Goal: Information Seeking & Learning: Learn about a topic

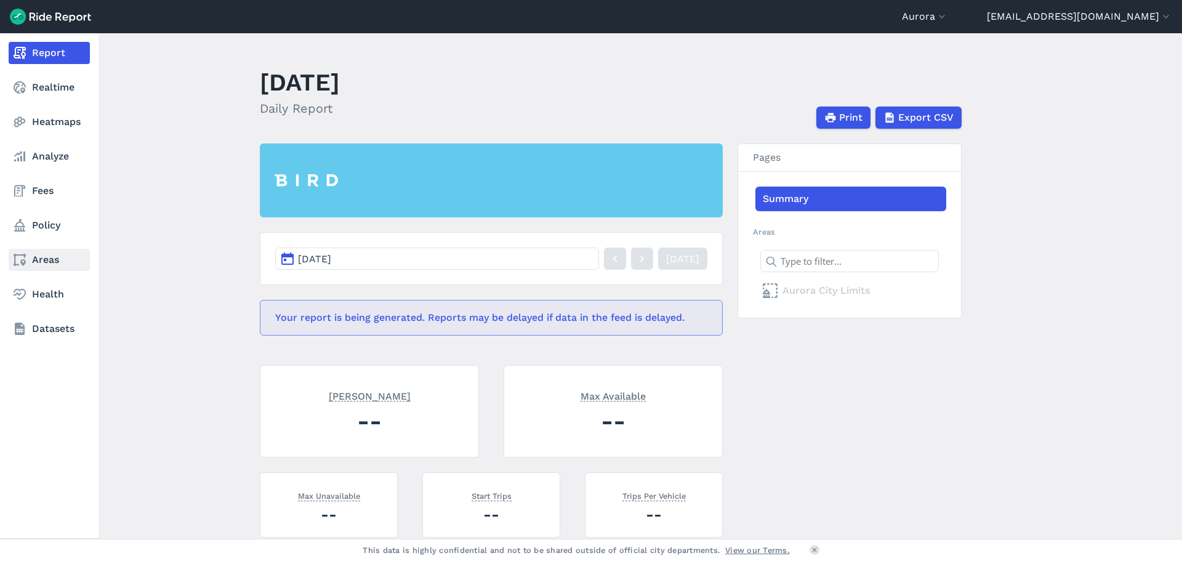
click at [35, 260] on link "Areas" at bounding box center [49, 260] width 81 height 22
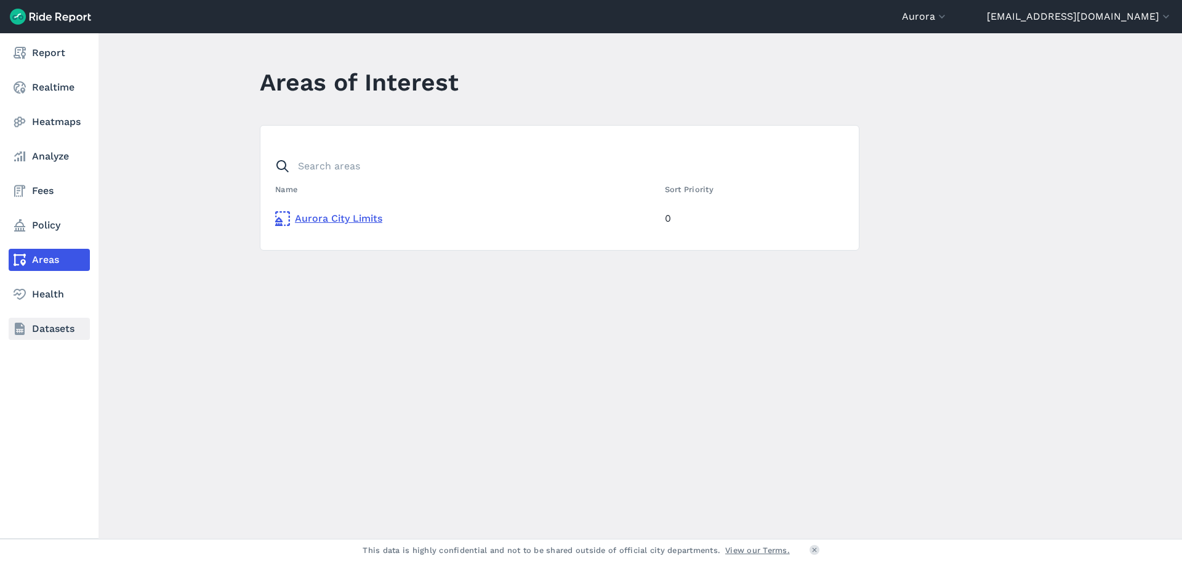
click at [31, 328] on link "Datasets" at bounding box center [49, 329] width 81 height 22
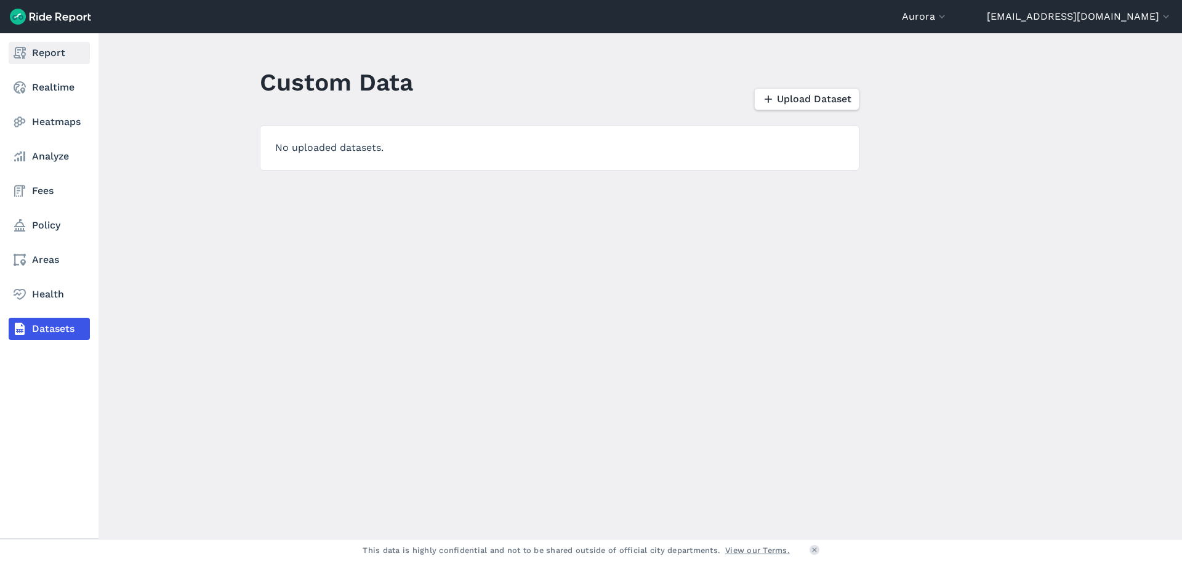
click at [37, 54] on link "Report" at bounding box center [49, 53] width 81 height 22
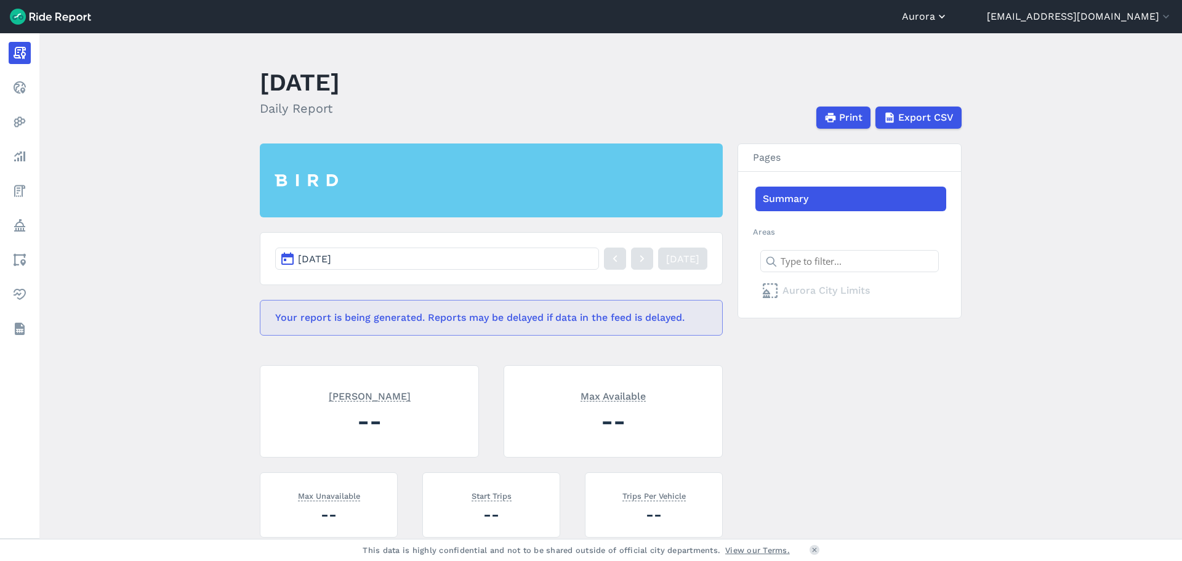
click at [948, 14] on icon "button" at bounding box center [942, 16] width 12 height 12
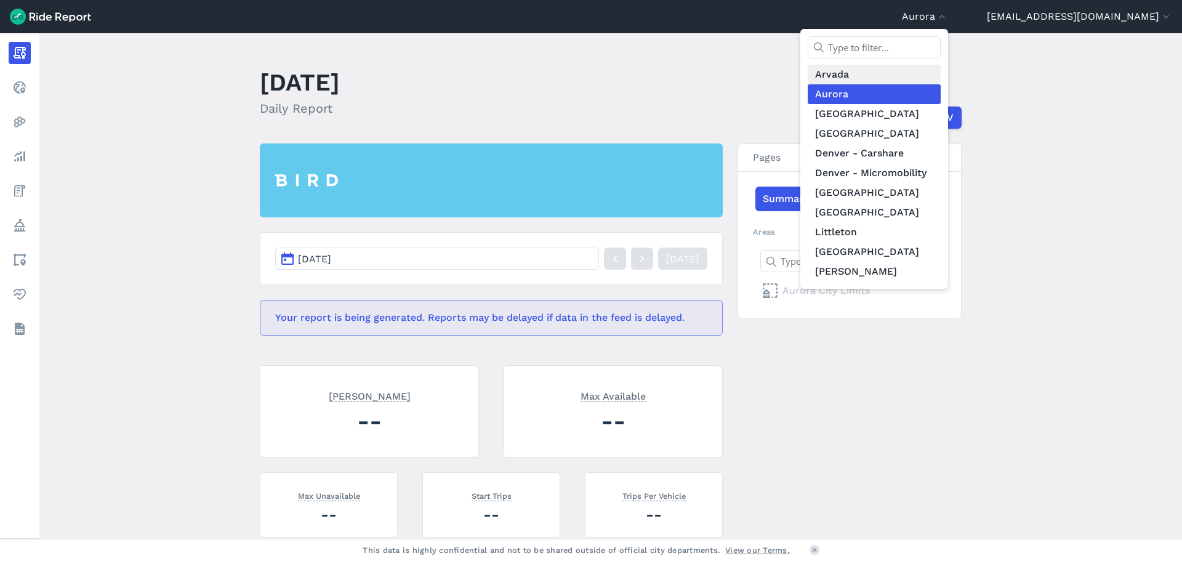
click at [893, 69] on link "Arvada" at bounding box center [874, 75] width 133 height 20
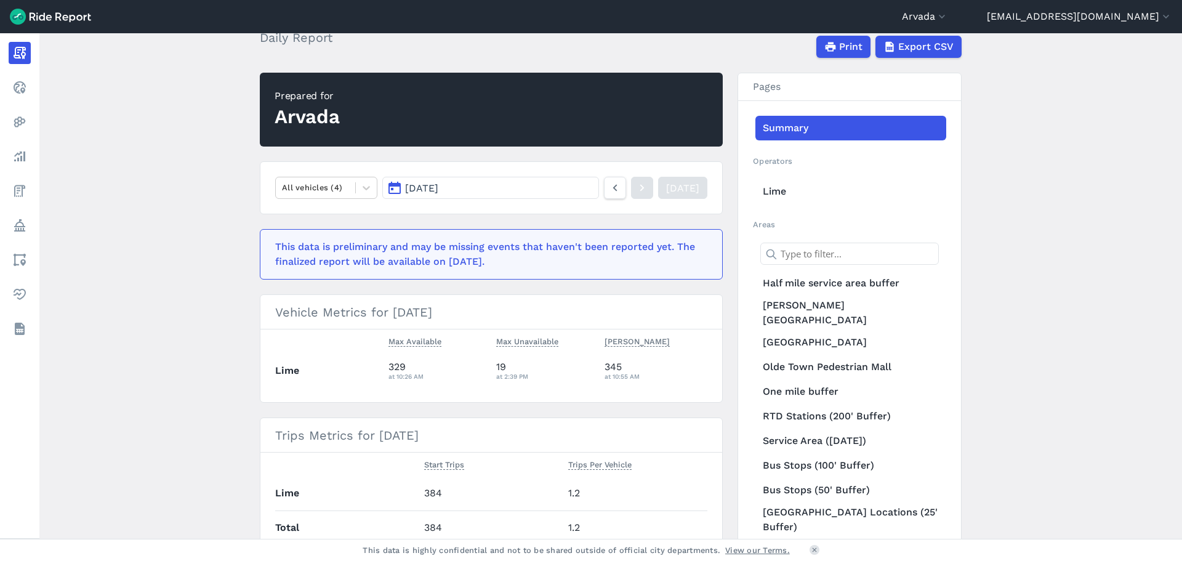
scroll to position [62, 0]
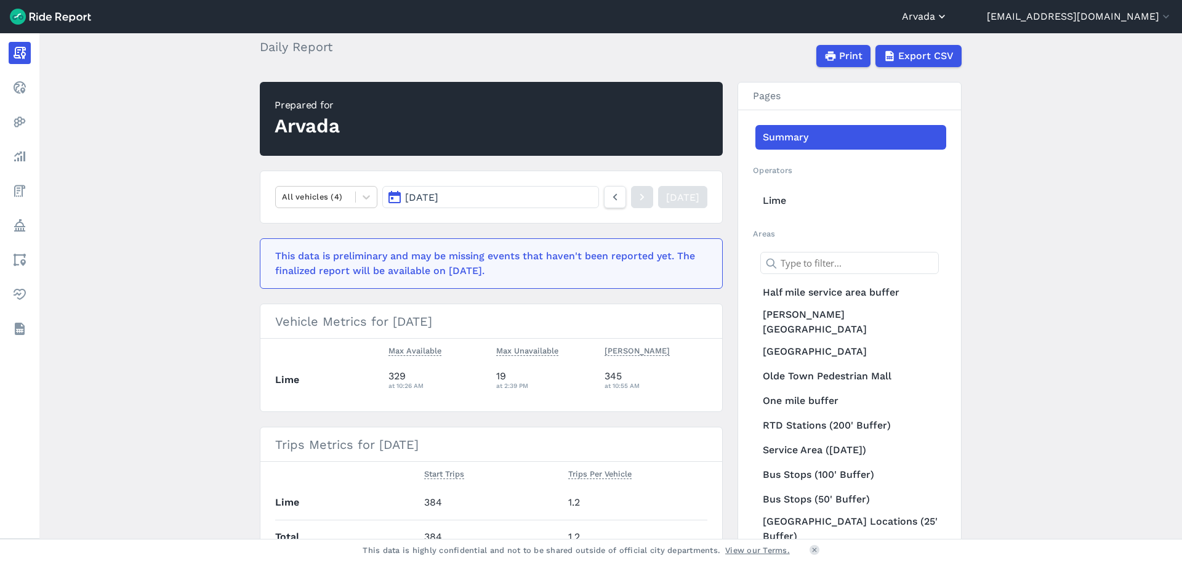
click at [948, 15] on icon "button" at bounding box center [942, 16] width 12 height 12
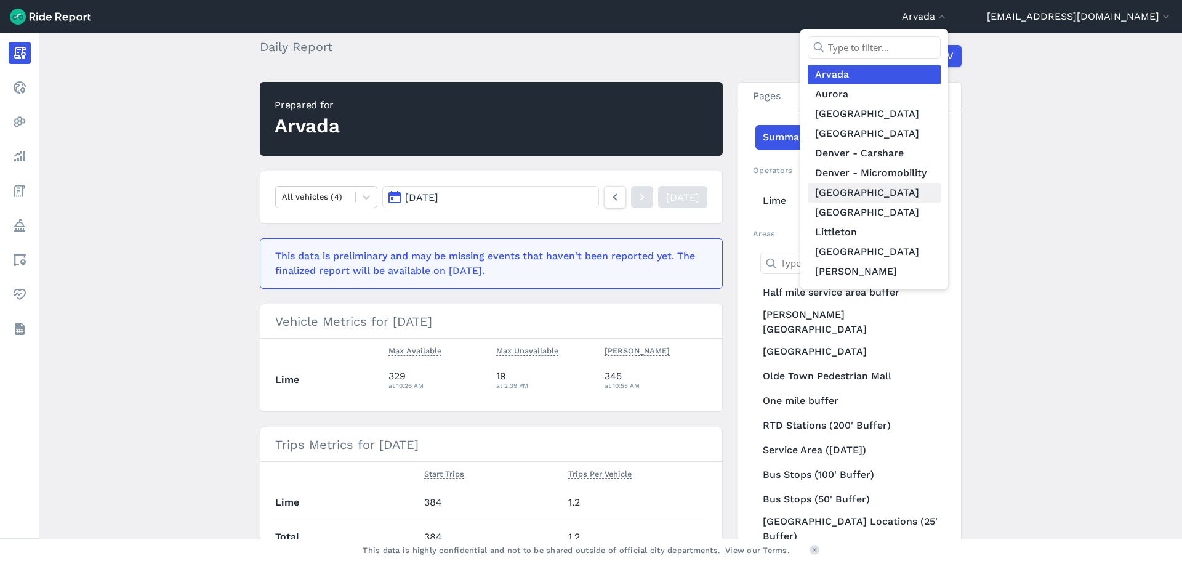
click at [895, 190] on link "[GEOGRAPHIC_DATA]" at bounding box center [874, 193] width 133 height 20
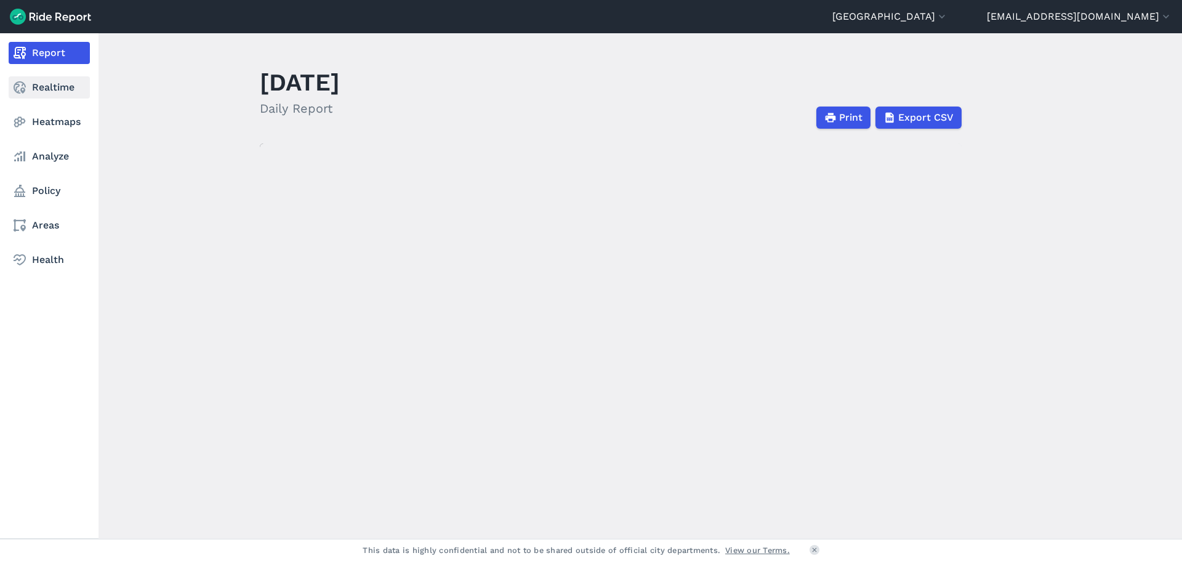
click at [37, 89] on link "Realtime" at bounding box center [49, 87] width 81 height 22
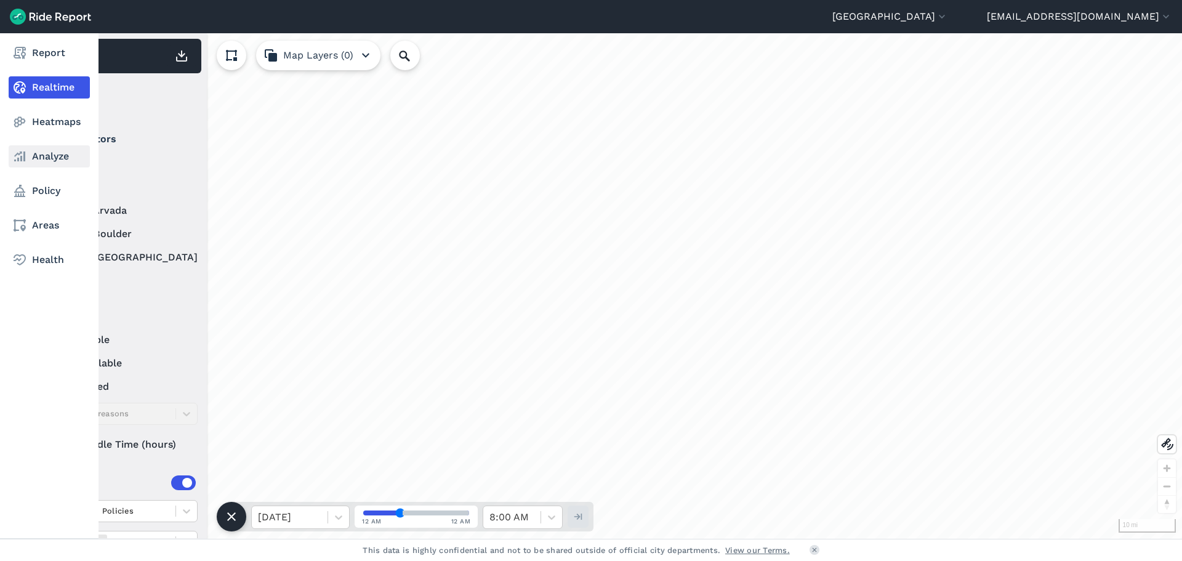
click at [33, 154] on link "Analyze" at bounding box center [49, 156] width 81 height 22
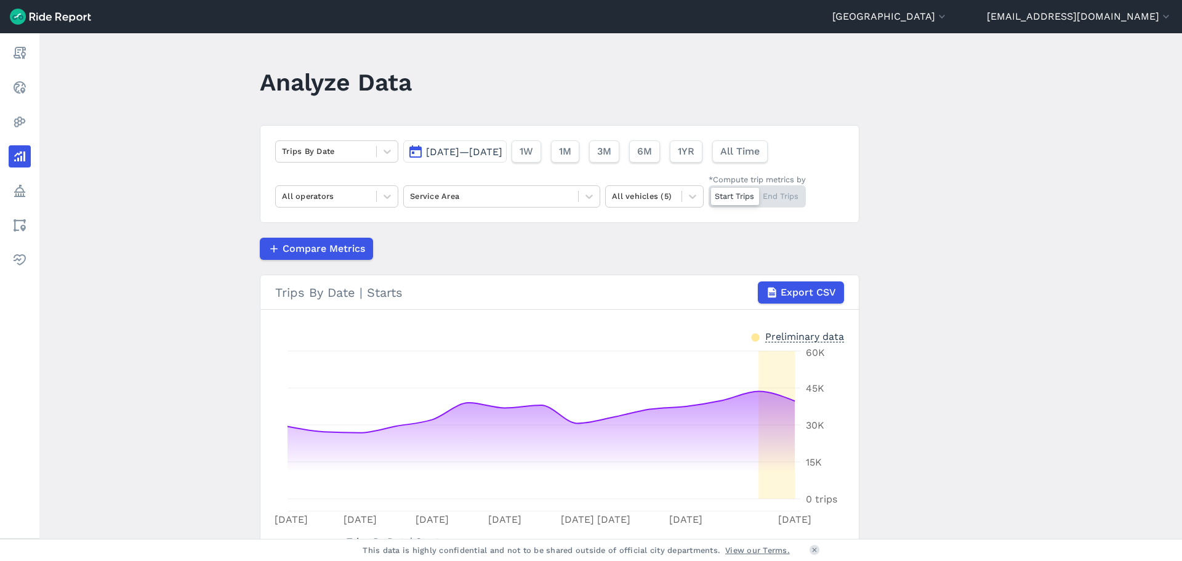
click at [447, 148] on span "[DATE]—[DATE]" at bounding box center [464, 152] width 76 height 12
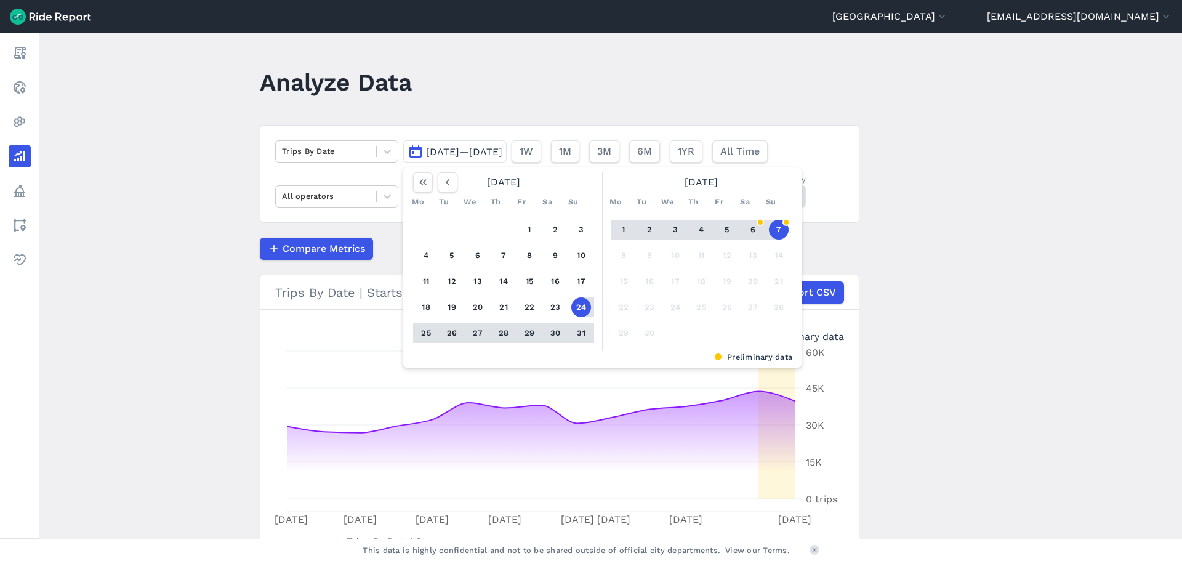
click at [448, 148] on span "[DATE]—[DATE]" at bounding box center [464, 152] width 76 height 12
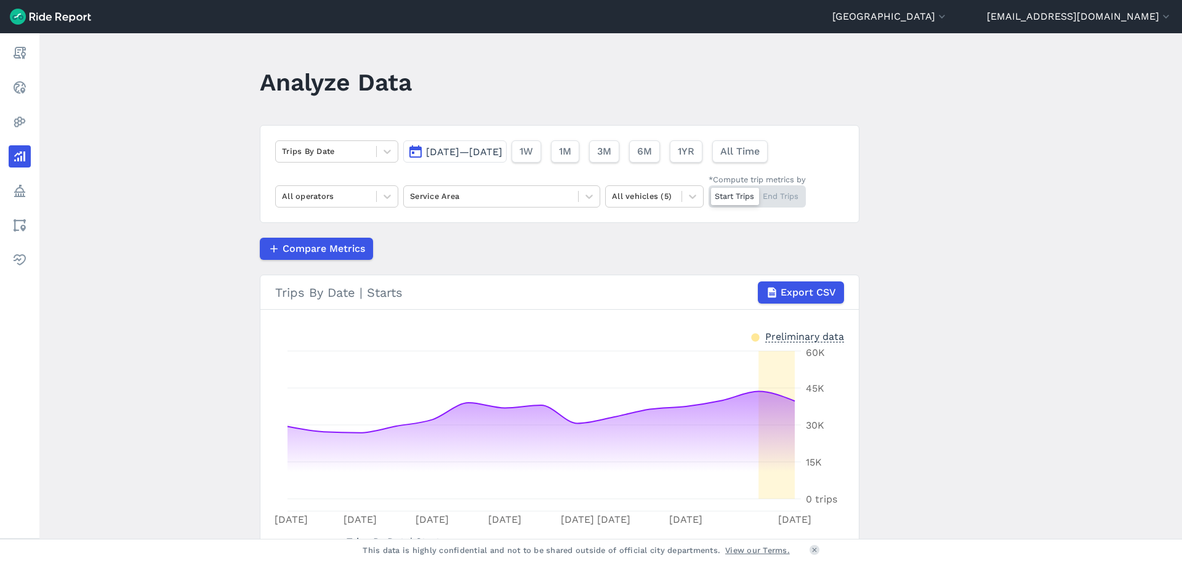
click at [440, 149] on span "[DATE]—[DATE]" at bounding box center [464, 152] width 76 height 12
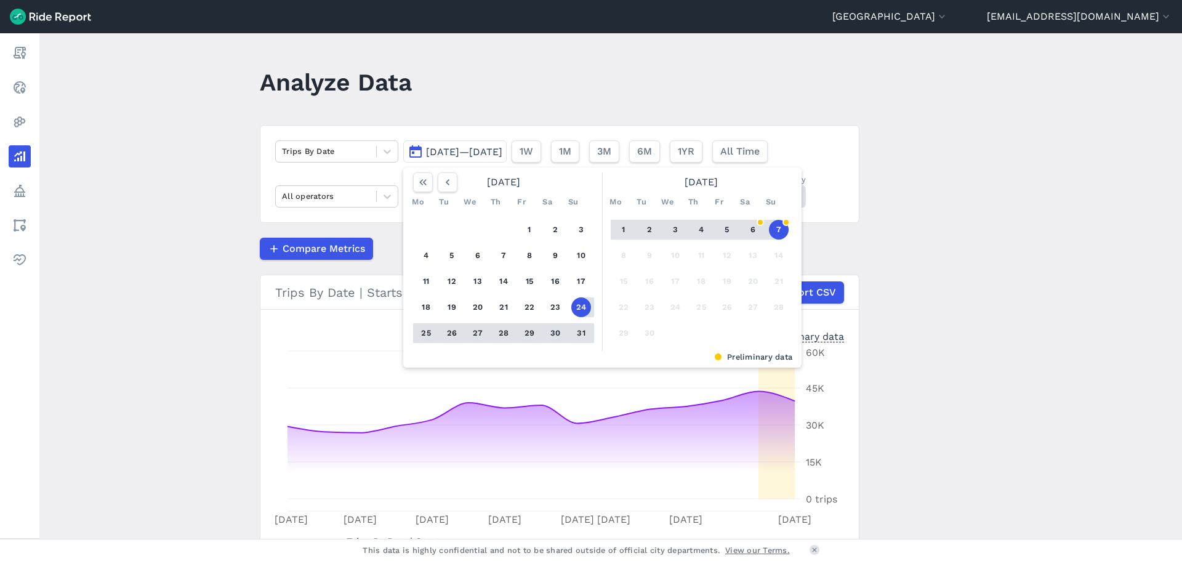
click at [519, 179] on div "[DATE]" at bounding box center [503, 182] width 191 height 20
click at [421, 182] on icon "button" at bounding box center [423, 182] width 12 height 12
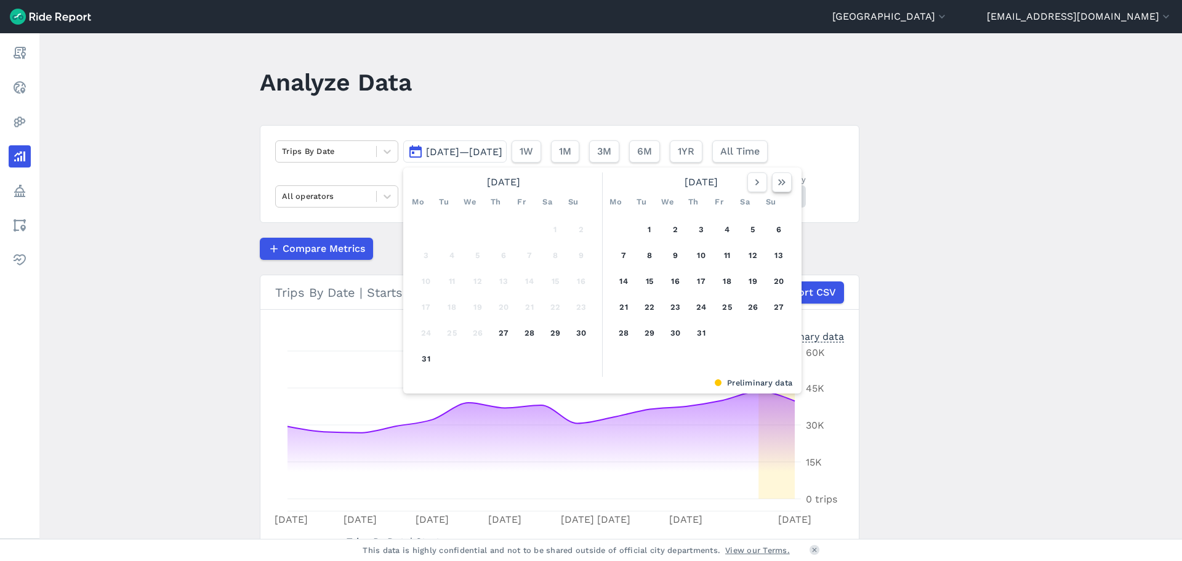
click at [779, 184] on use "button" at bounding box center [781, 182] width 7 height 6
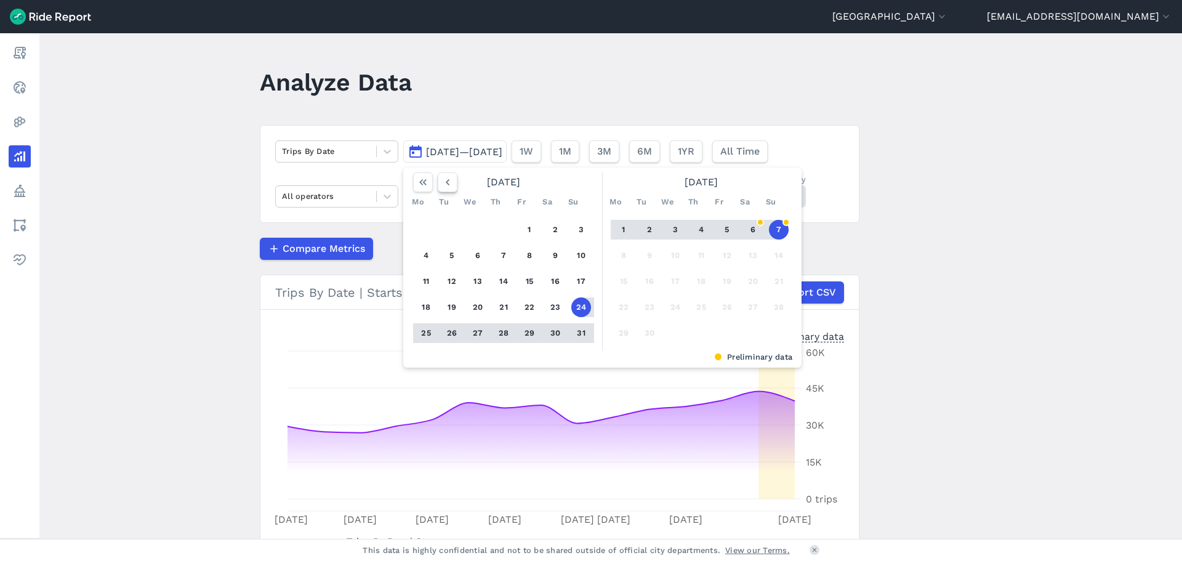
click at [443, 186] on icon "button" at bounding box center [448, 182] width 12 height 12
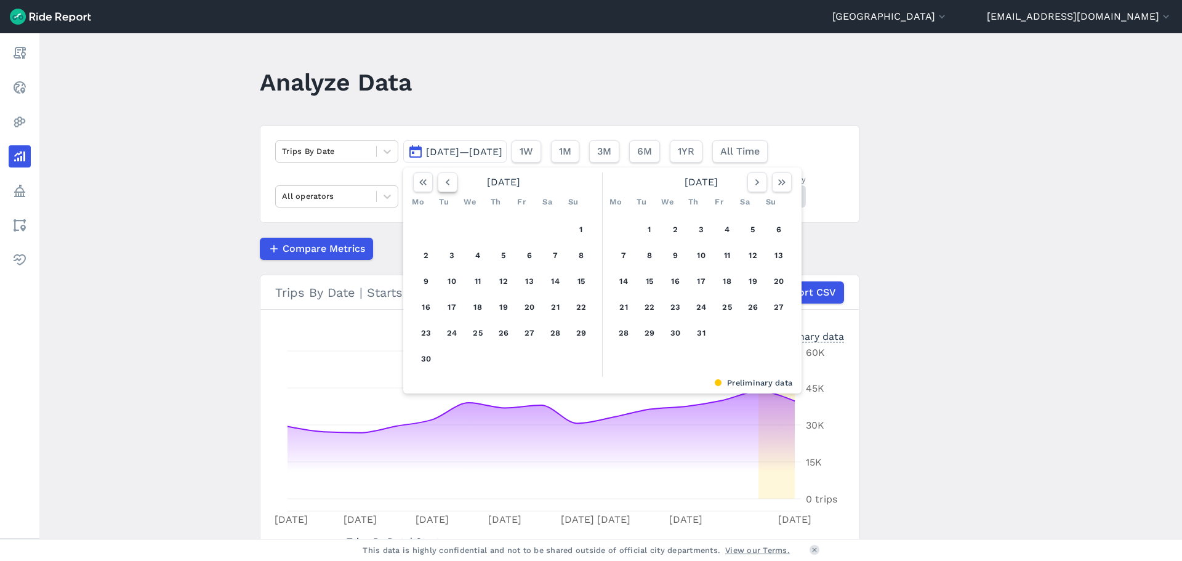
click at [443, 186] on icon "button" at bounding box center [448, 182] width 12 height 12
click at [443, 185] on icon "button" at bounding box center [448, 182] width 12 height 12
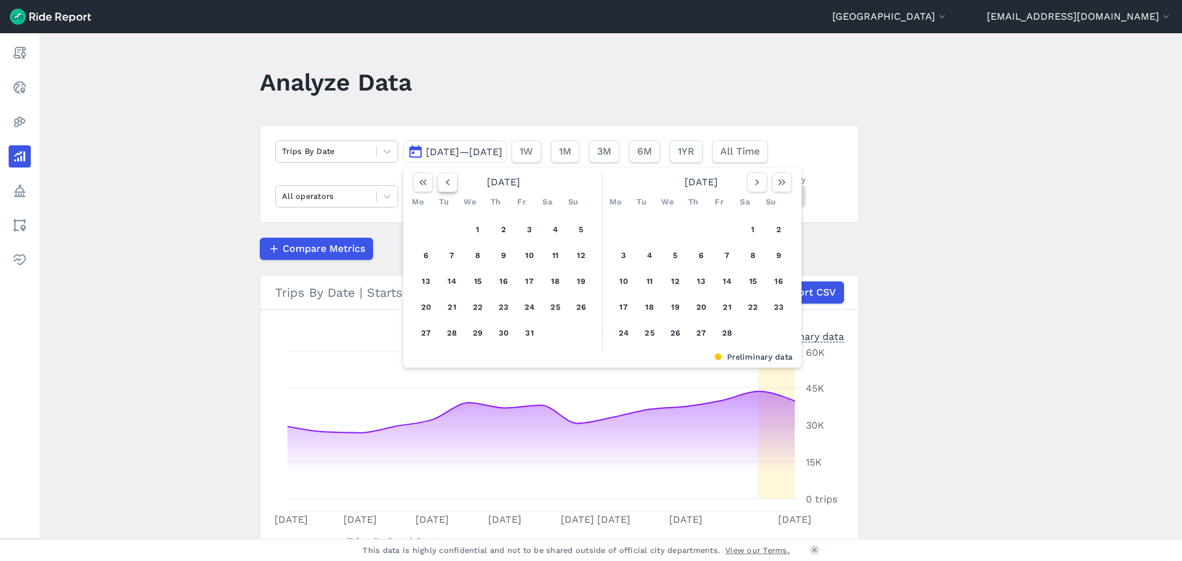
click at [443, 185] on icon "button" at bounding box center [448, 182] width 12 height 12
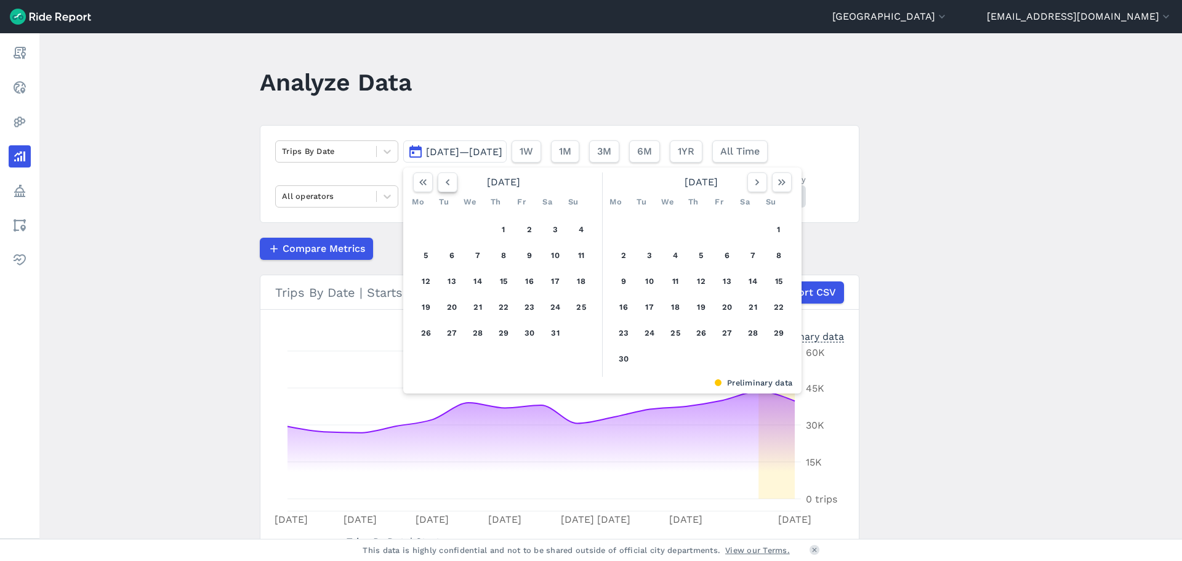
click at [443, 185] on icon "button" at bounding box center [448, 182] width 12 height 12
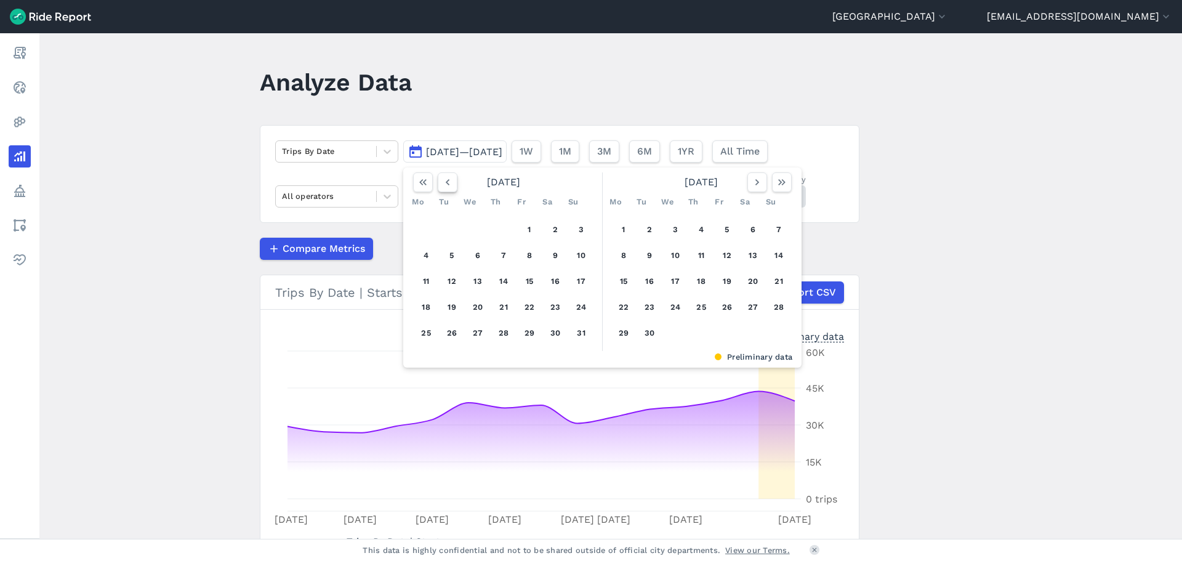
click at [443, 185] on icon "button" at bounding box center [448, 182] width 12 height 12
click at [425, 225] on button "1" at bounding box center [426, 230] width 20 height 20
click at [779, 182] on use "button" at bounding box center [781, 182] width 7 height 6
click at [442, 188] on icon "button" at bounding box center [448, 182] width 12 height 12
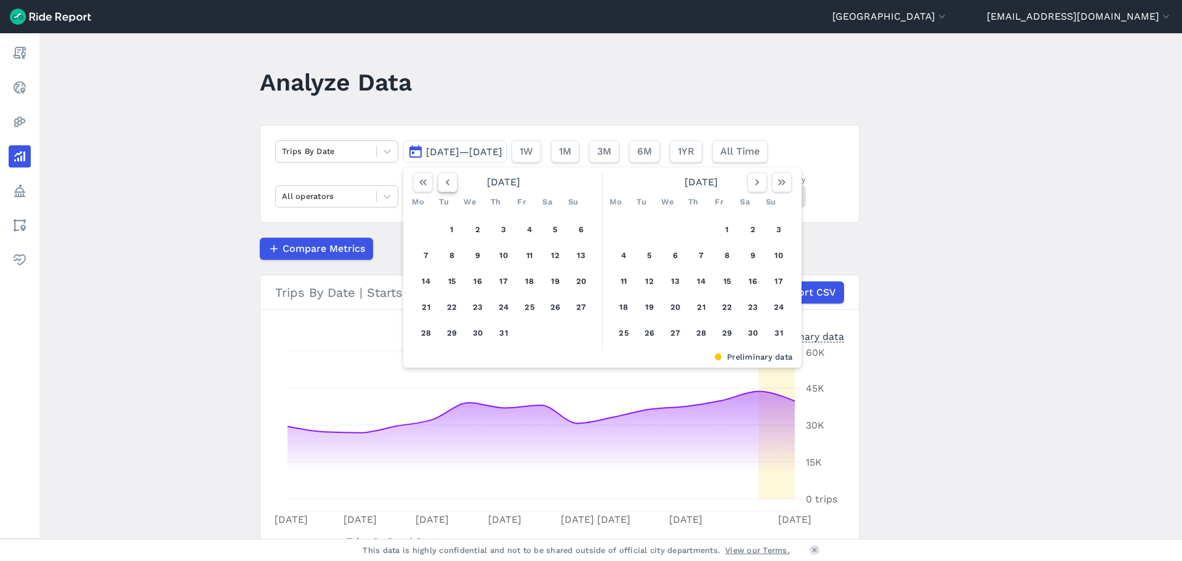
click at [442, 188] on icon "button" at bounding box center [448, 182] width 12 height 12
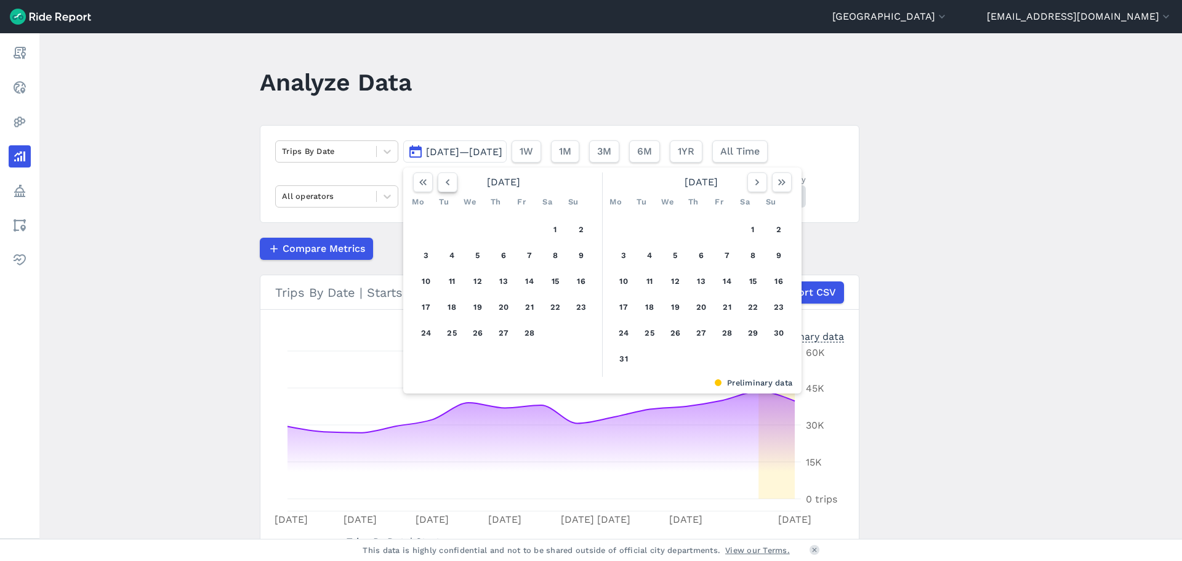
click at [442, 188] on icon "button" at bounding box center [448, 182] width 12 height 12
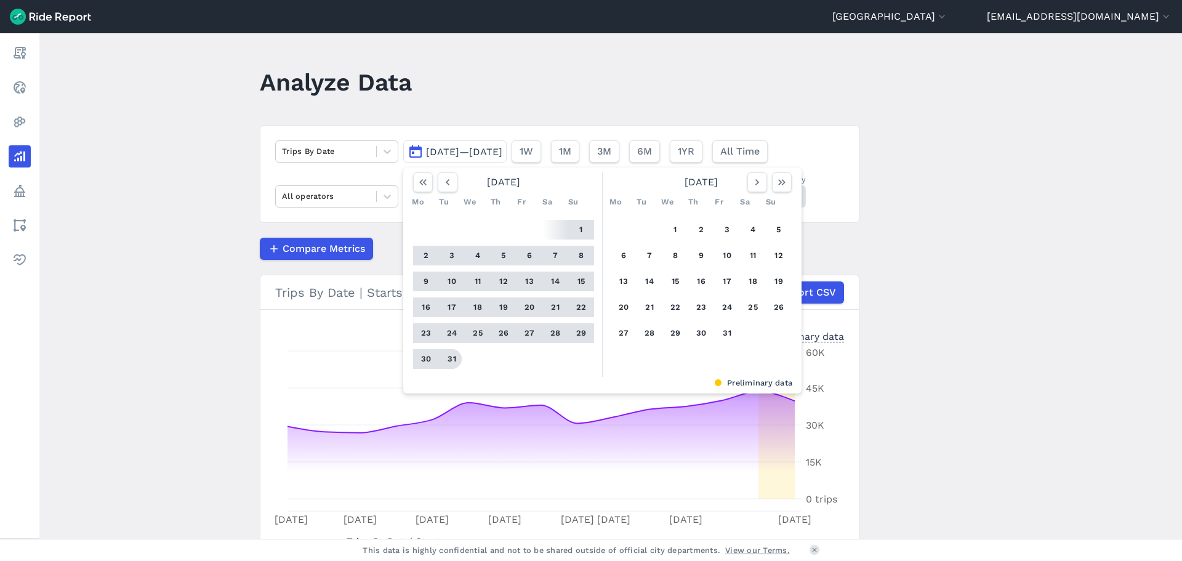
click at [448, 358] on button "31" at bounding box center [452, 359] width 20 height 20
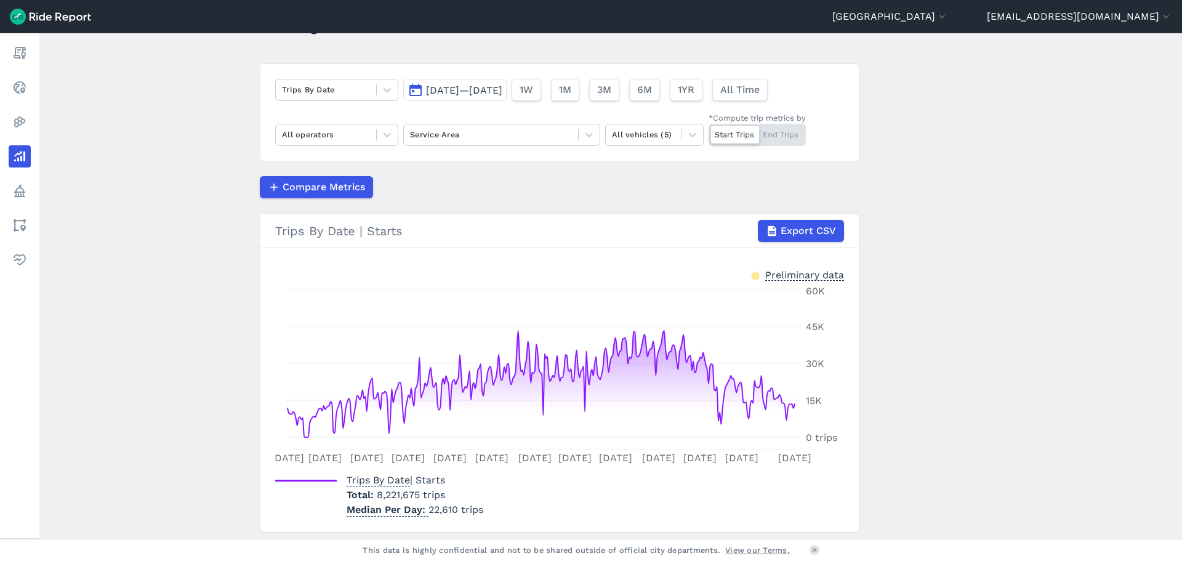
scroll to position [100, 0]
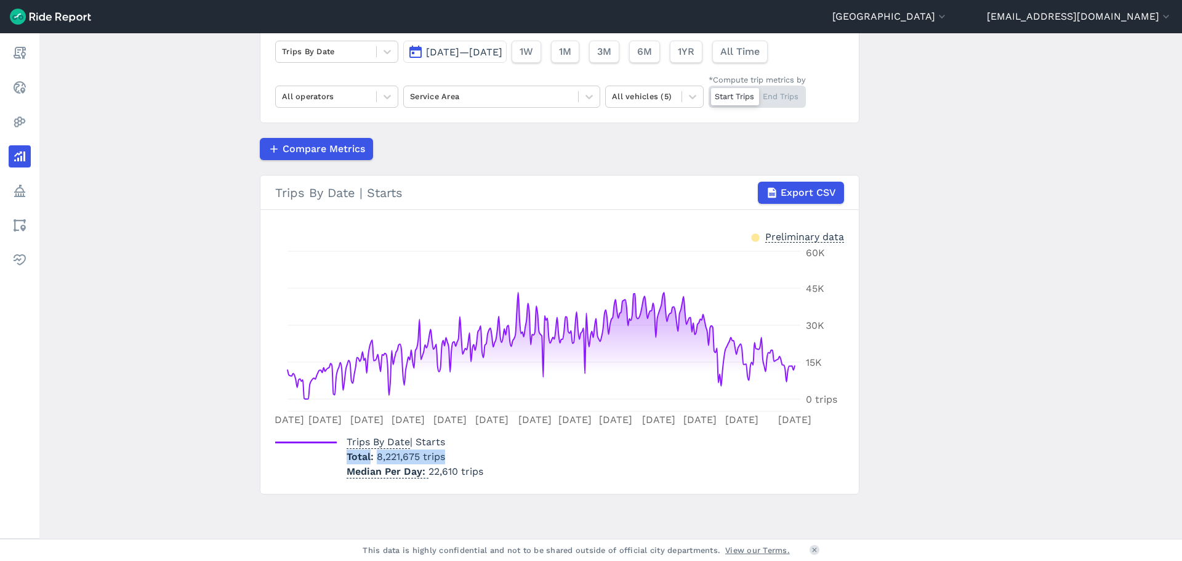
drag, startPoint x: 347, startPoint y: 453, endPoint x: 451, endPoint y: 459, distance: 104.8
click at [451, 459] on p "Total 8,221,675 trips" at bounding box center [415, 457] width 137 height 15
click at [536, 467] on div "Trips By Date | Starts Total 8,221,675 trips Median Per Day 22,610 trips" at bounding box center [559, 454] width 569 height 49
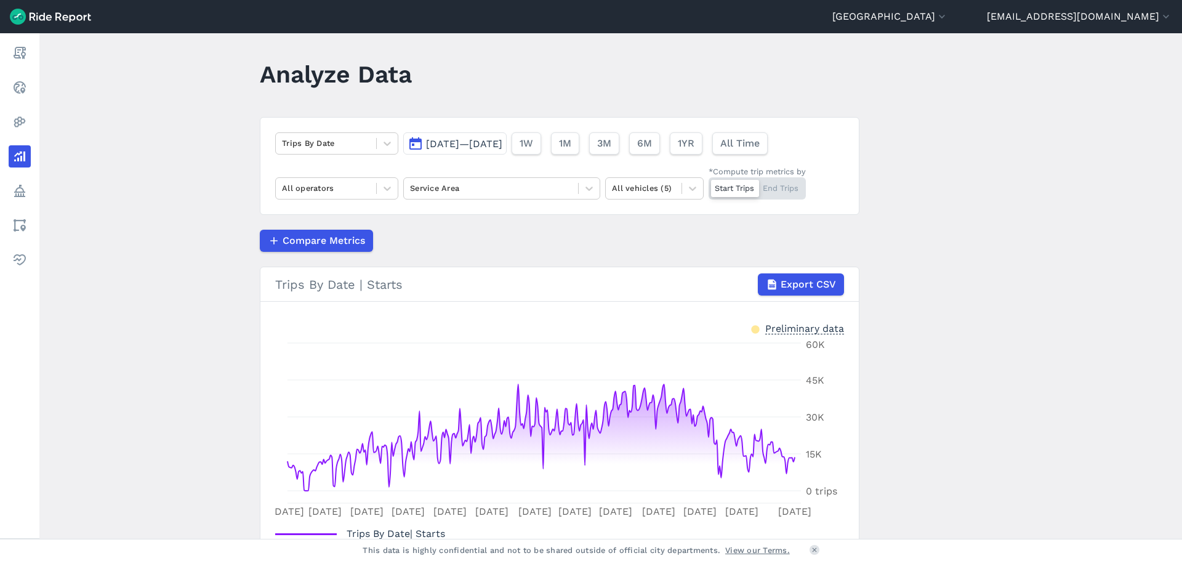
scroll to position [0, 0]
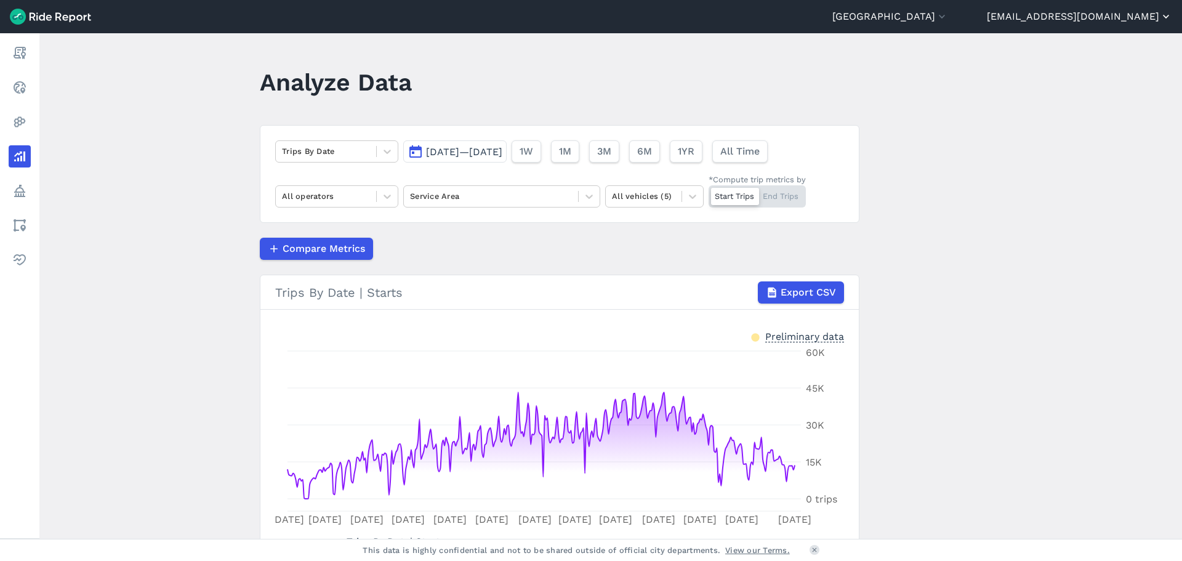
click at [1168, 14] on icon "button" at bounding box center [1166, 16] width 12 height 12
click at [1168, 14] on div at bounding box center [591, 280] width 1182 height 561
click at [1075, 193] on main "Analyze Data Trips By Date [DATE]—[DATE] 1W 1M 3M 6M 1YR All Time All operators…" at bounding box center [610, 286] width 1143 height 506
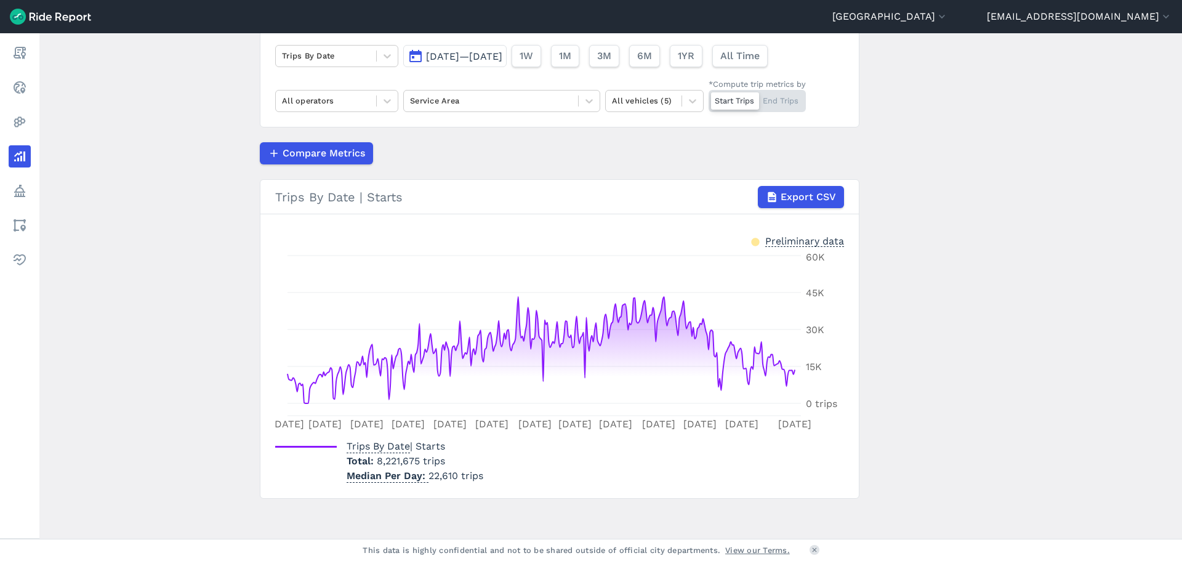
scroll to position [100, 0]
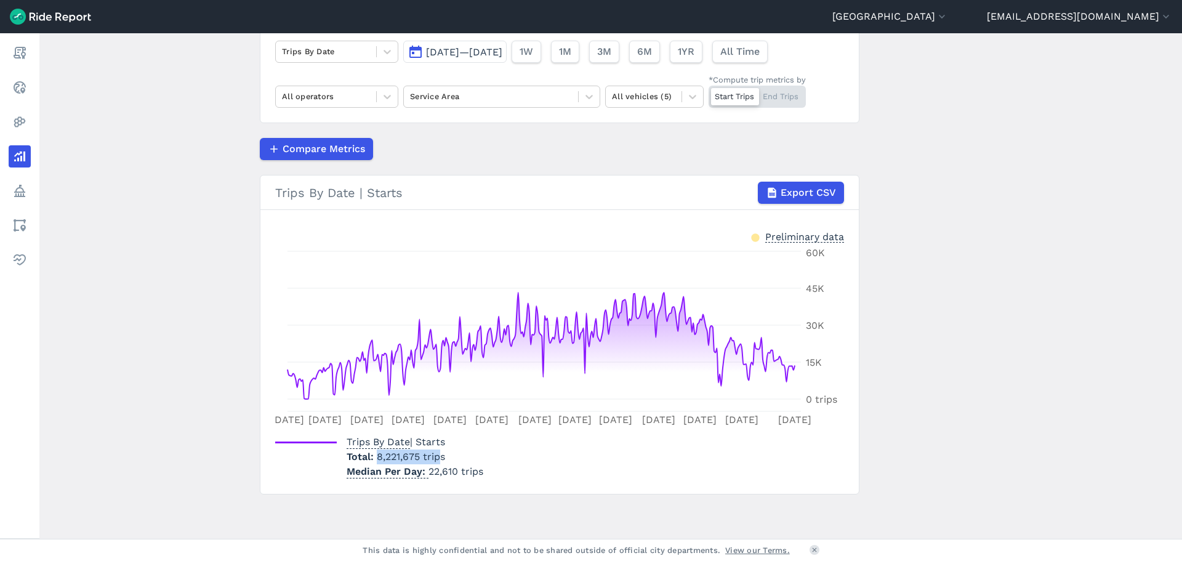
drag, startPoint x: 374, startPoint y: 454, endPoint x: 437, endPoint y: 450, distance: 63.0
click at [437, 450] on p "Total 8,221,675 trips" at bounding box center [415, 457] width 137 height 15
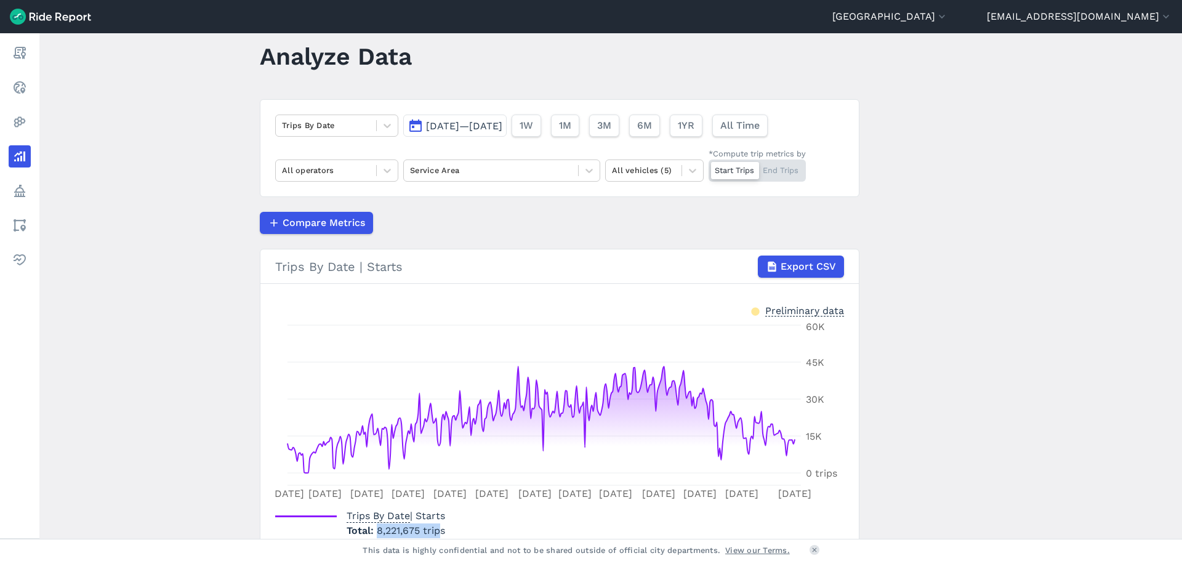
scroll to position [0, 0]
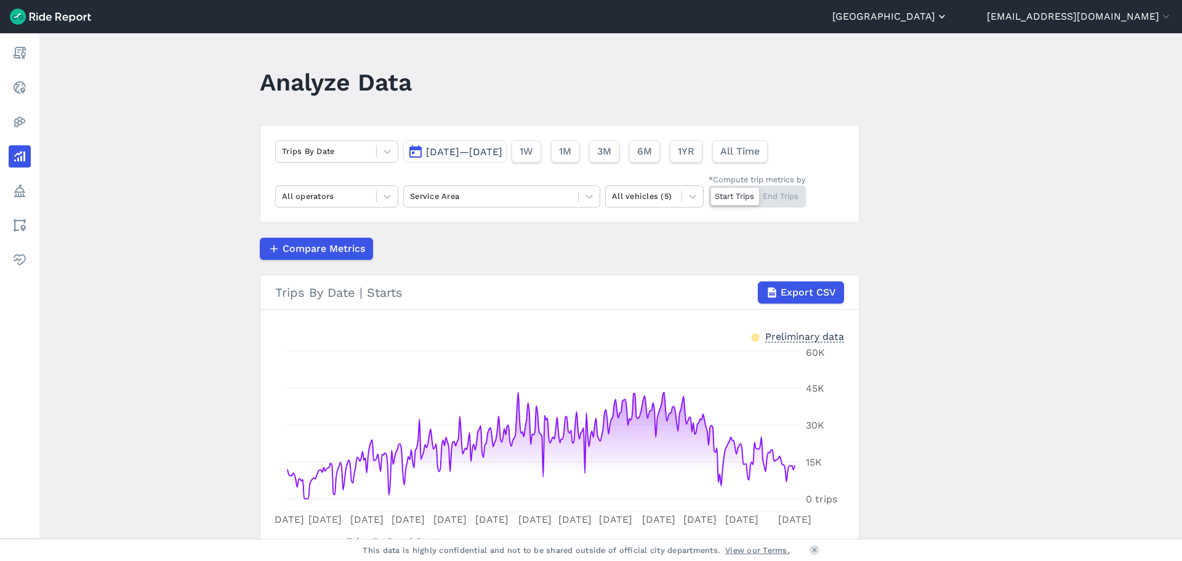
click at [948, 15] on button "[GEOGRAPHIC_DATA]" at bounding box center [891, 16] width 116 height 15
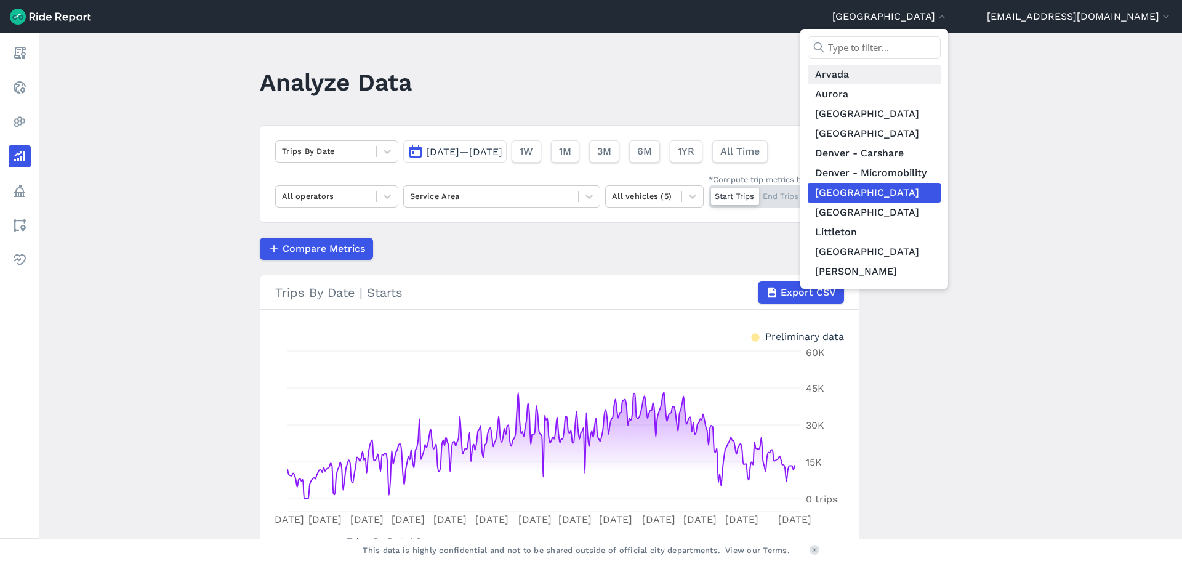
click at [898, 78] on link "Arvada" at bounding box center [874, 75] width 133 height 20
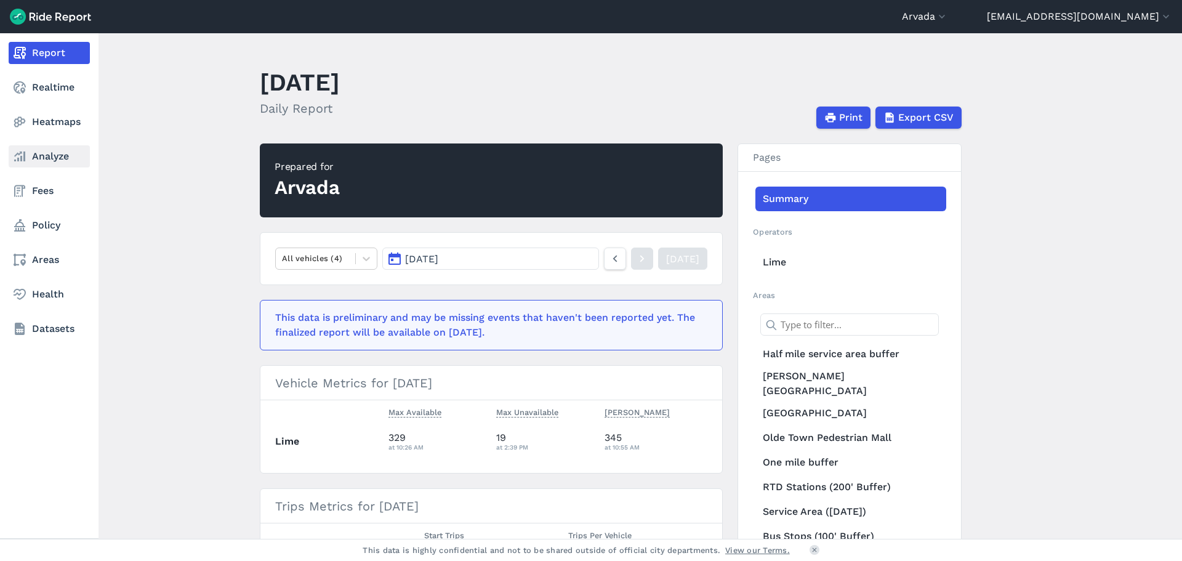
click at [43, 152] on link "Analyze" at bounding box center [49, 156] width 81 height 22
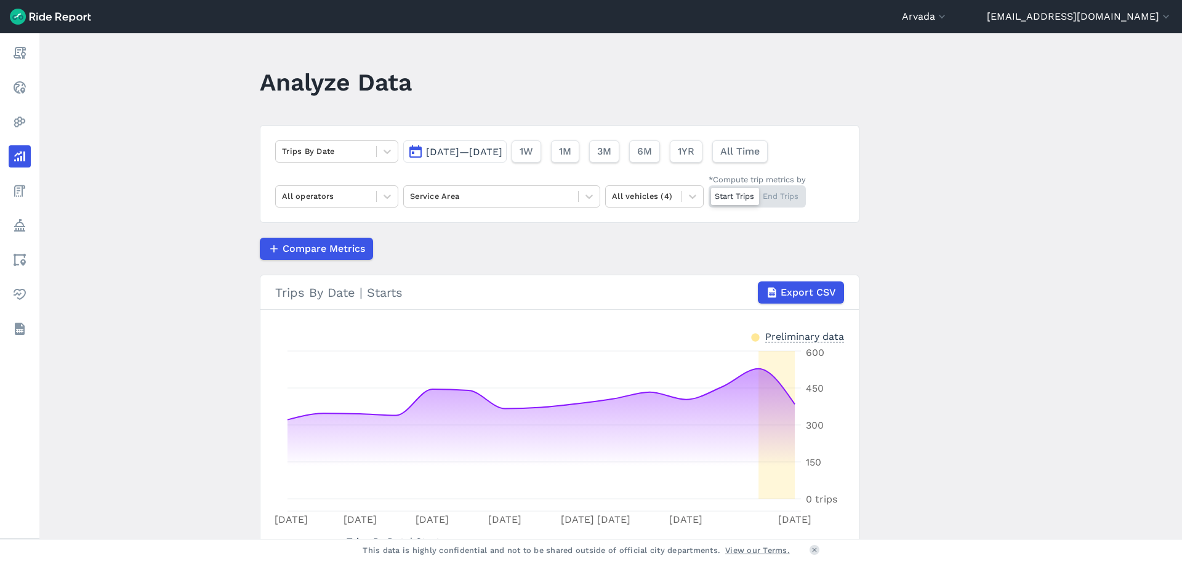
click at [503, 148] on span "[DATE]—[DATE]" at bounding box center [464, 152] width 76 height 12
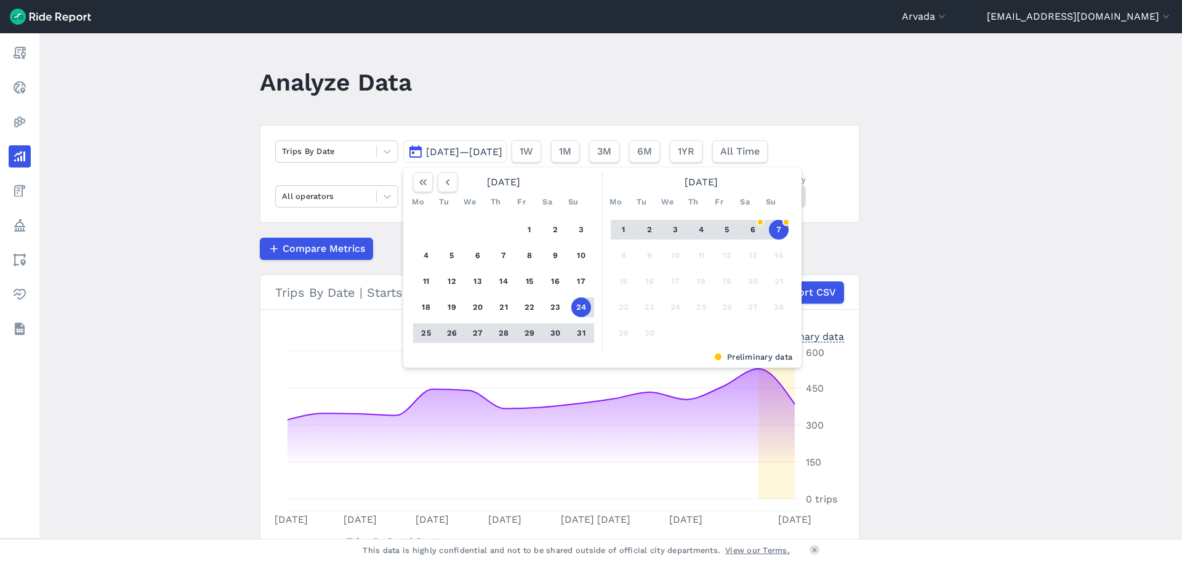
click at [507, 145] on button "[DATE]—[DATE]" at bounding box center [454, 151] width 103 height 22
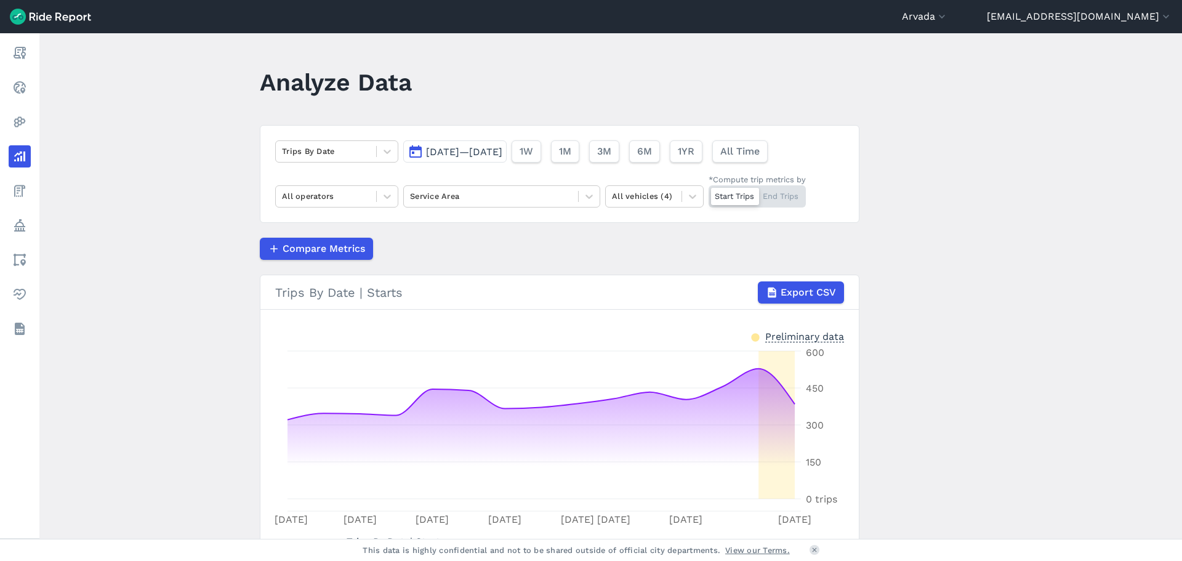
click at [499, 148] on span "[DATE]—[DATE]" at bounding box center [464, 152] width 76 height 12
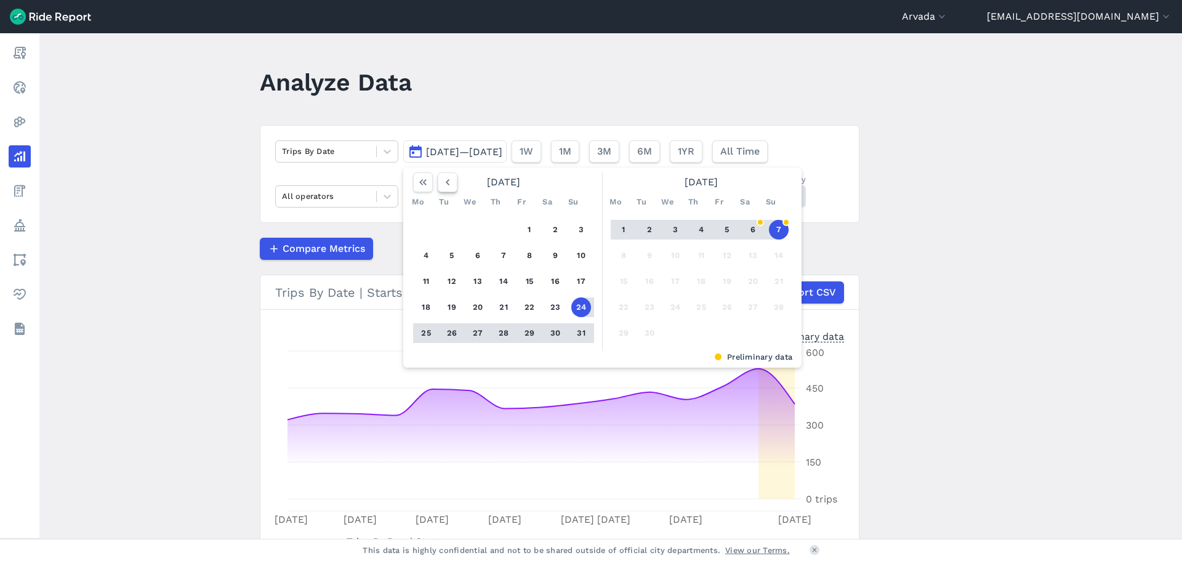
click at [446, 182] on use "button" at bounding box center [448, 182] width 4 height 6
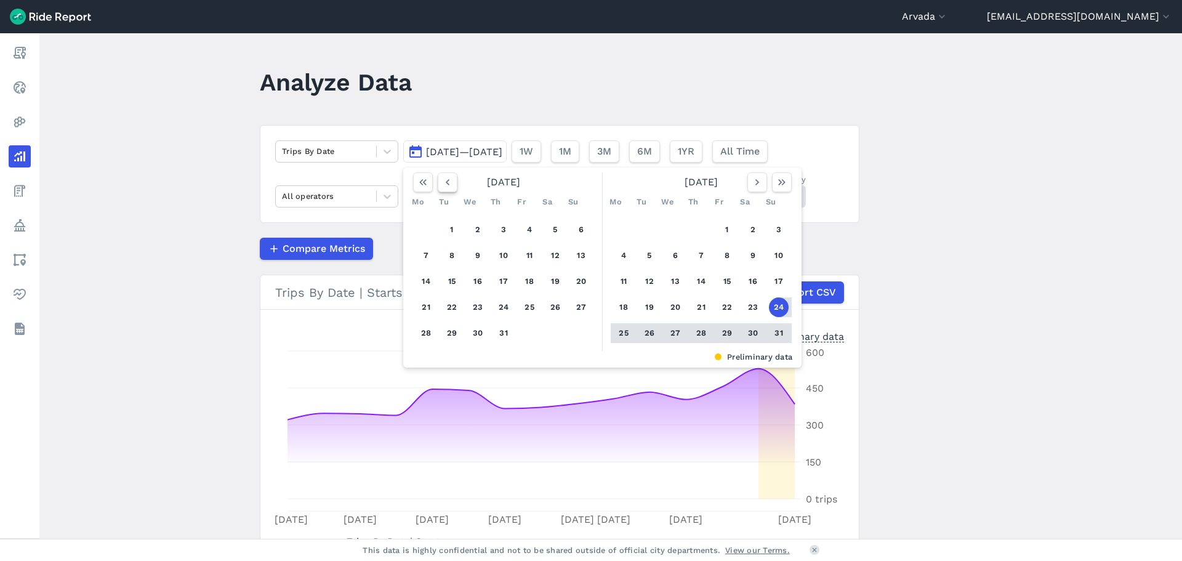
click at [446, 182] on use "button" at bounding box center [448, 182] width 4 height 6
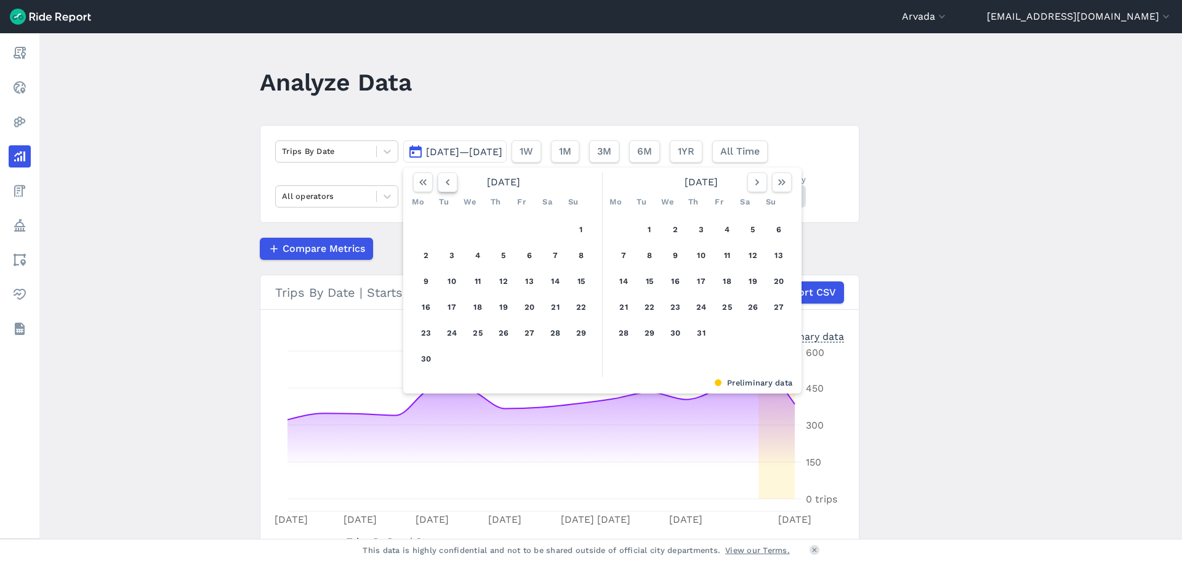
click at [446, 182] on use "button" at bounding box center [448, 182] width 4 height 6
click at [445, 184] on icon "button" at bounding box center [448, 182] width 12 height 12
click at [445, 185] on icon "button" at bounding box center [448, 182] width 12 height 12
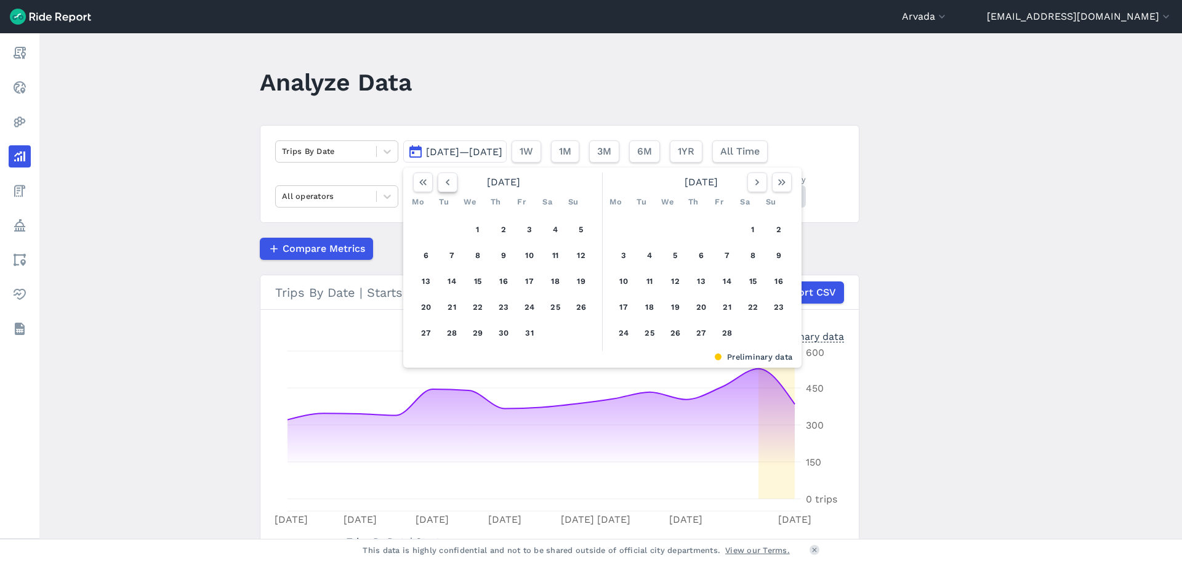
click at [445, 185] on icon "button" at bounding box center [448, 182] width 12 height 12
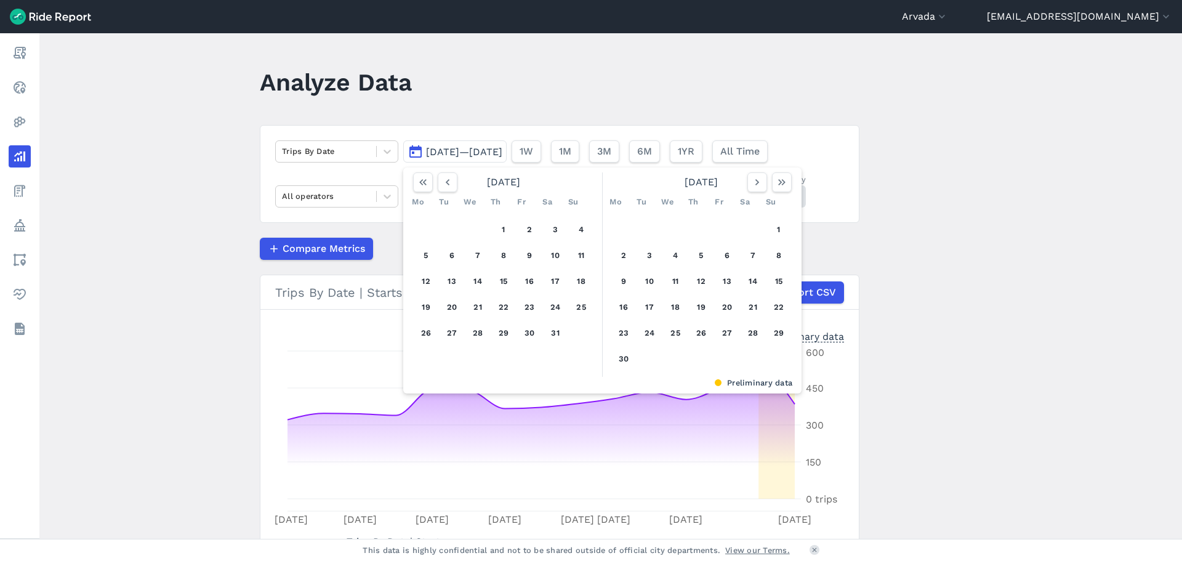
drag, startPoint x: 445, startPoint y: 185, endPoint x: 445, endPoint y: 193, distance: 8.0
click at [445, 193] on div "[DATE] Mo Tu We Th Fr Sa Su 1 2 3 4 5 6 7 8 9 10 11 12 13 14 15 16 17 18 19 20 …" at bounding box center [505, 274] width 195 height 204
click at [446, 186] on icon "button" at bounding box center [448, 182] width 12 height 12
click at [446, 185] on icon "button" at bounding box center [448, 182] width 12 height 12
click at [446, 182] on icon "button" at bounding box center [448, 182] width 12 height 12
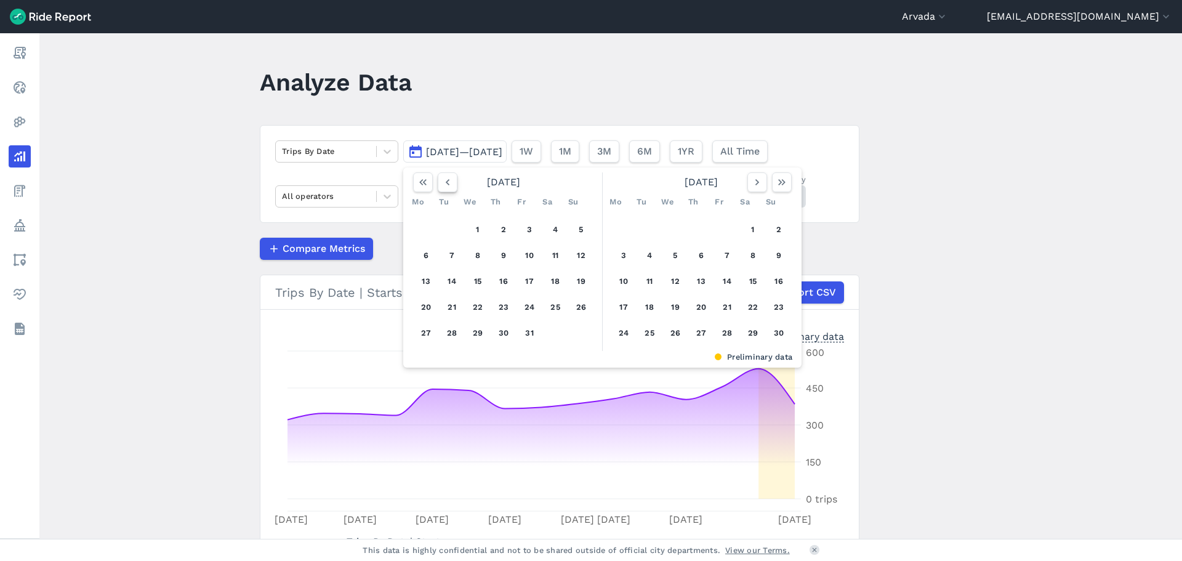
click at [446, 182] on icon "button" at bounding box center [448, 182] width 12 height 12
click at [446, 182] on use "button" at bounding box center [448, 182] width 4 height 6
click at [432, 228] on button "1" at bounding box center [426, 230] width 20 height 20
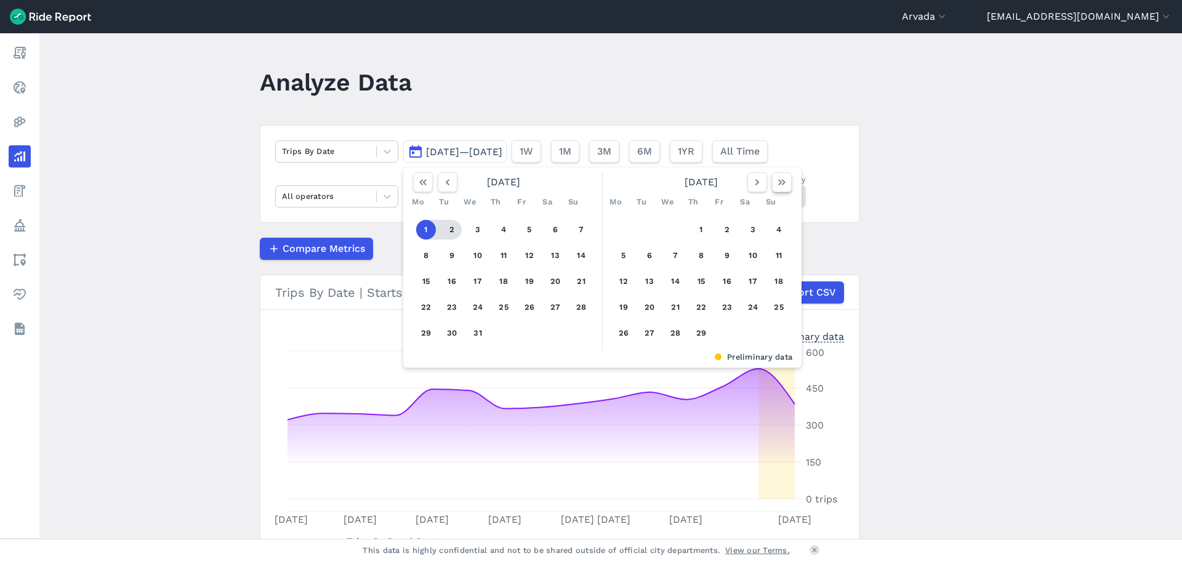
click at [780, 180] on icon "button" at bounding box center [782, 182] width 12 height 12
click at [443, 186] on icon "button" at bounding box center [448, 182] width 12 height 12
click at [443, 187] on icon "button" at bounding box center [448, 182] width 12 height 12
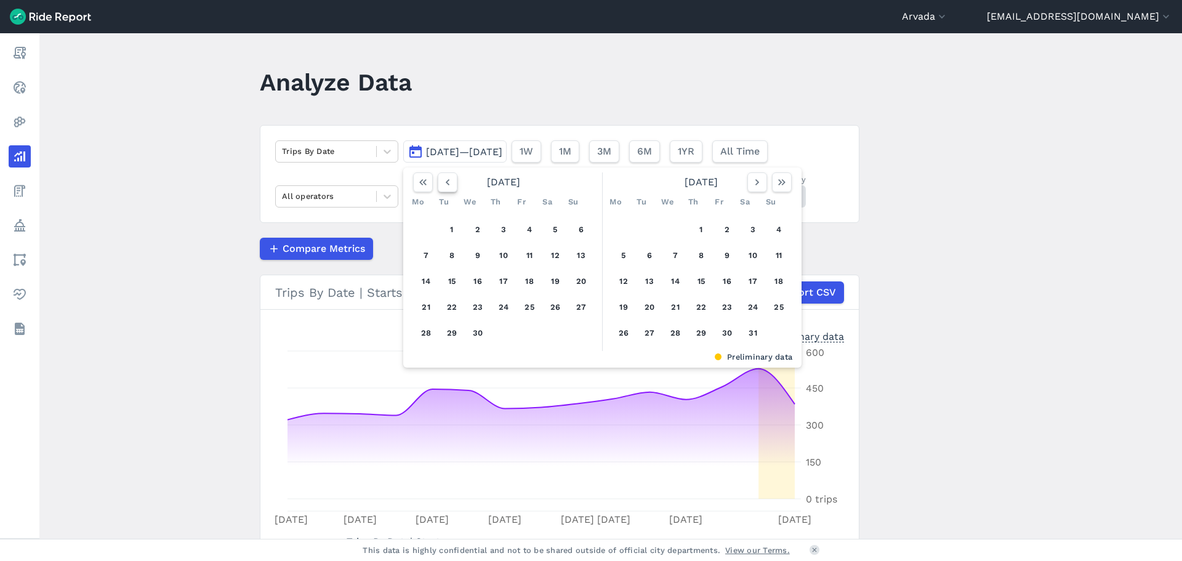
click at [443, 187] on icon "button" at bounding box center [448, 182] width 12 height 12
click at [446, 184] on use "button" at bounding box center [448, 182] width 4 height 6
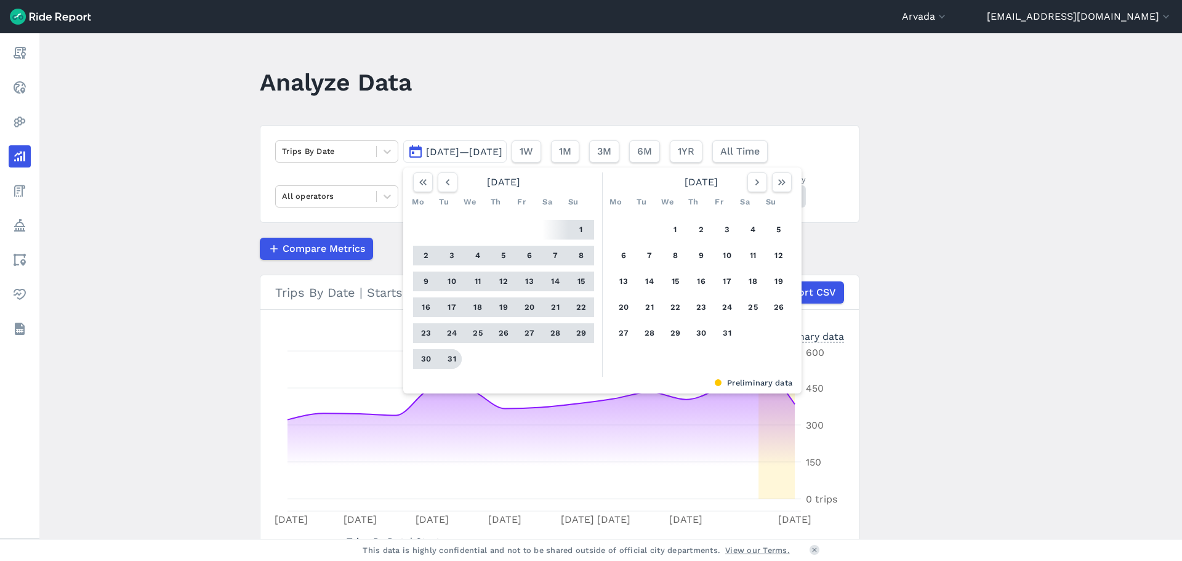
click at [447, 360] on button "31" at bounding box center [452, 359] width 20 height 20
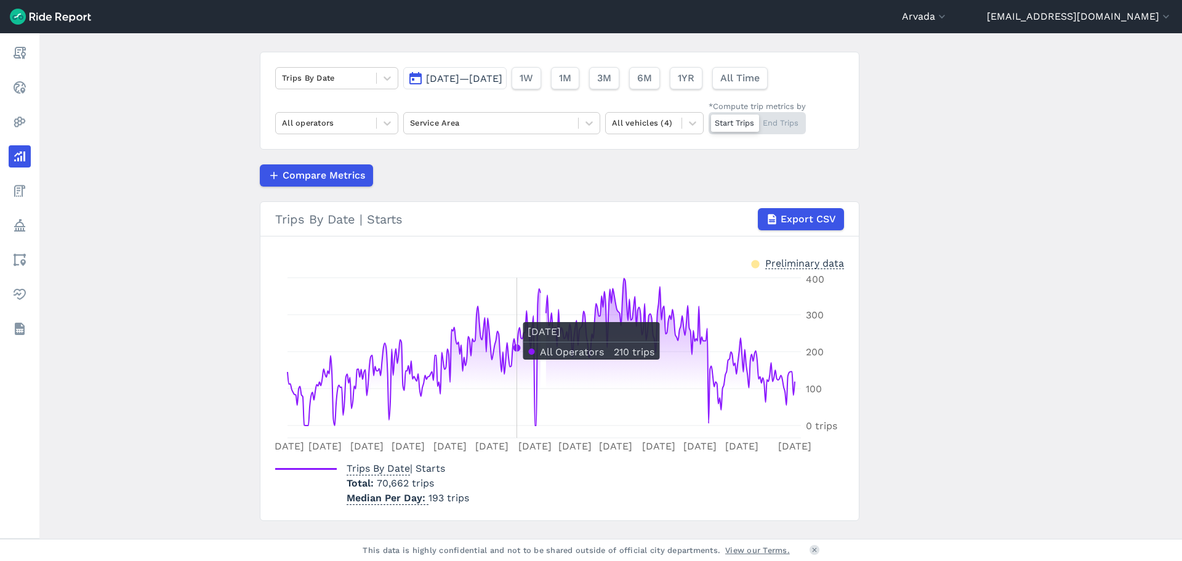
scroll to position [100, 0]
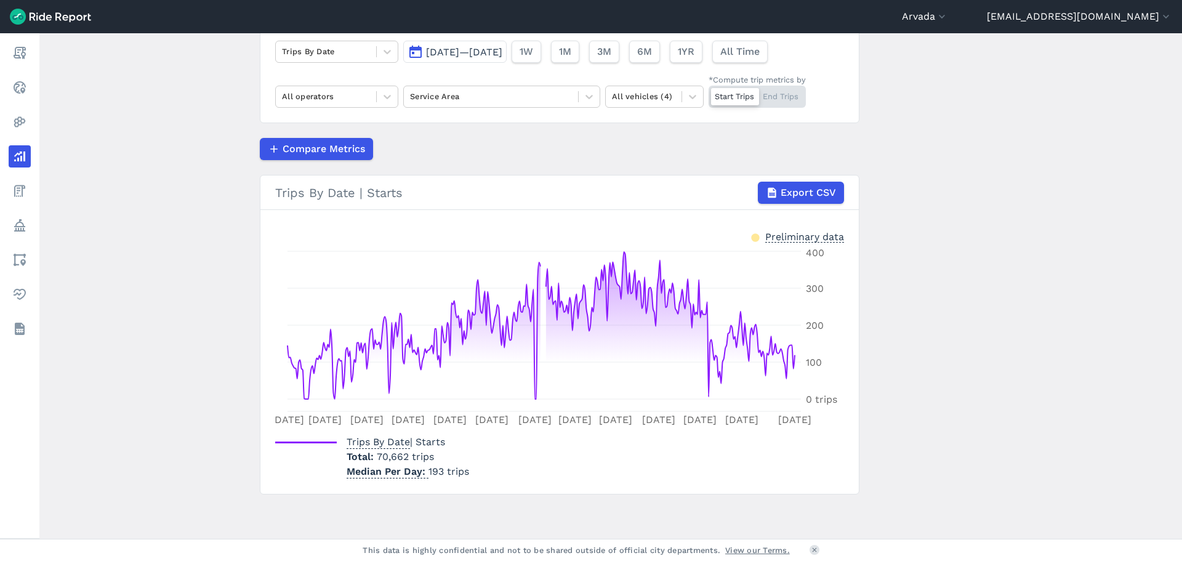
click at [371, 455] on span "Total" at bounding box center [362, 457] width 30 height 12
drag, startPoint x: 377, startPoint y: 454, endPoint x: 481, endPoint y: 453, distance: 103.5
click at [481, 453] on div "Trips By Date | Starts Total 70,662 trips Median Per Day 193 trips" at bounding box center [559, 454] width 569 height 49
click at [520, 465] on div "Trips By Date | Starts Total 70,662 trips Median Per Day 193 trips" at bounding box center [559, 454] width 569 height 49
drag, startPoint x: 345, startPoint y: 458, endPoint x: 437, endPoint y: 451, distance: 92.1
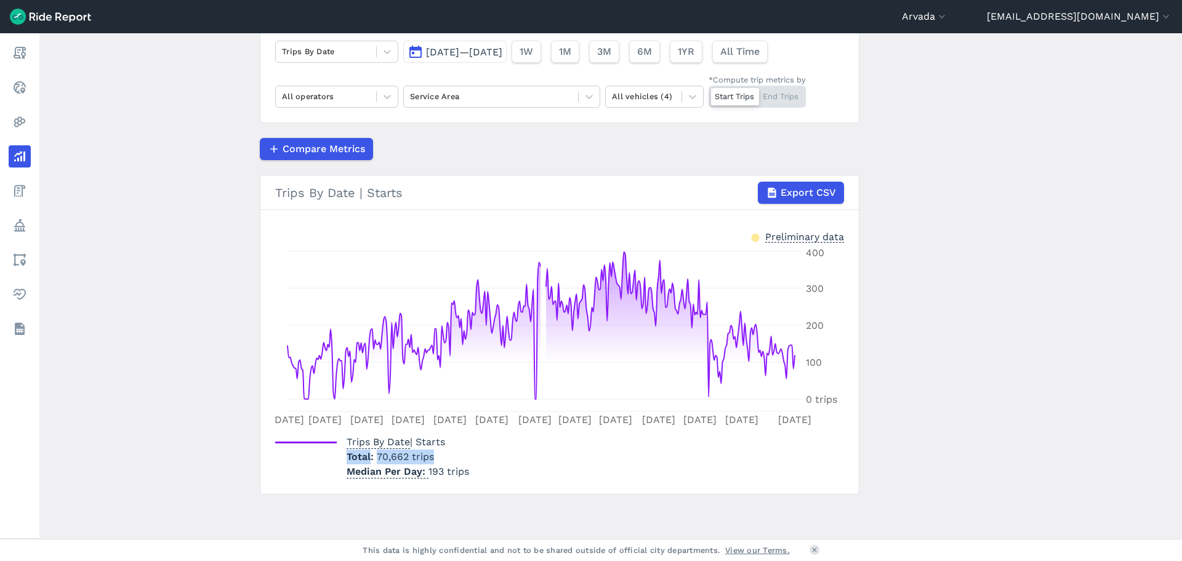
click at [437, 451] on p "Total 70,662 trips" at bounding box center [408, 457] width 123 height 15
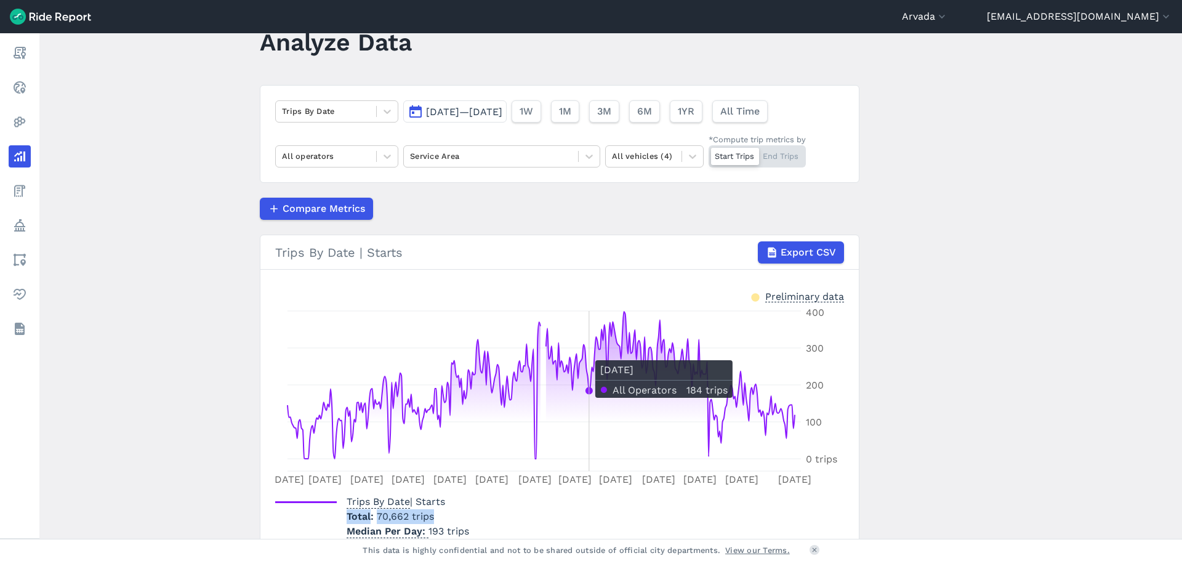
scroll to position [62, 0]
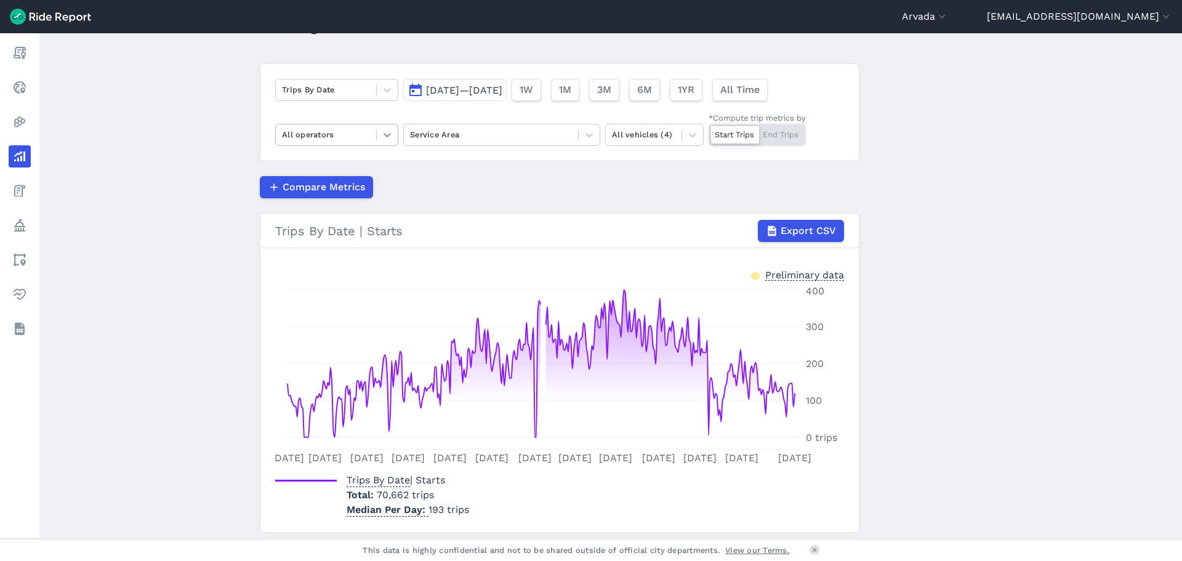
click at [389, 135] on icon at bounding box center [387, 135] width 12 height 12
click at [386, 131] on icon at bounding box center [387, 135] width 12 height 12
click at [694, 132] on icon at bounding box center [693, 135] width 12 height 12
click at [866, 172] on main "Analyze Data Trips By Date [DATE]—[DATE] 1W 1M 3M 6M 1YR All Time All operators…" at bounding box center [610, 286] width 1143 height 506
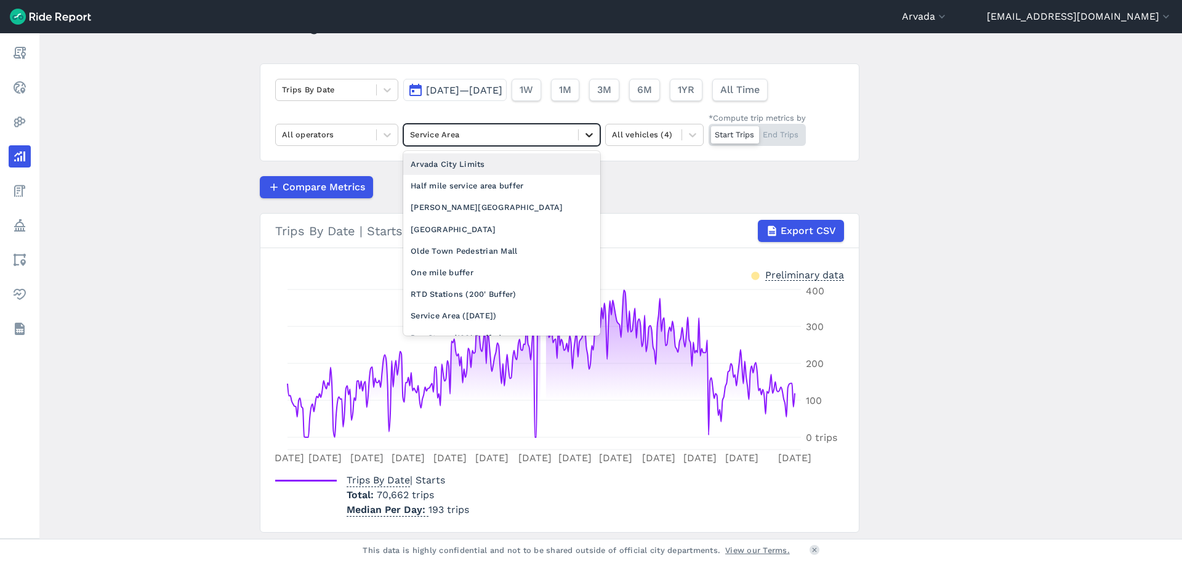
click at [586, 137] on icon at bounding box center [589, 135] width 12 height 12
click at [461, 162] on div "Arvada City Limits" at bounding box center [501, 164] width 197 height 22
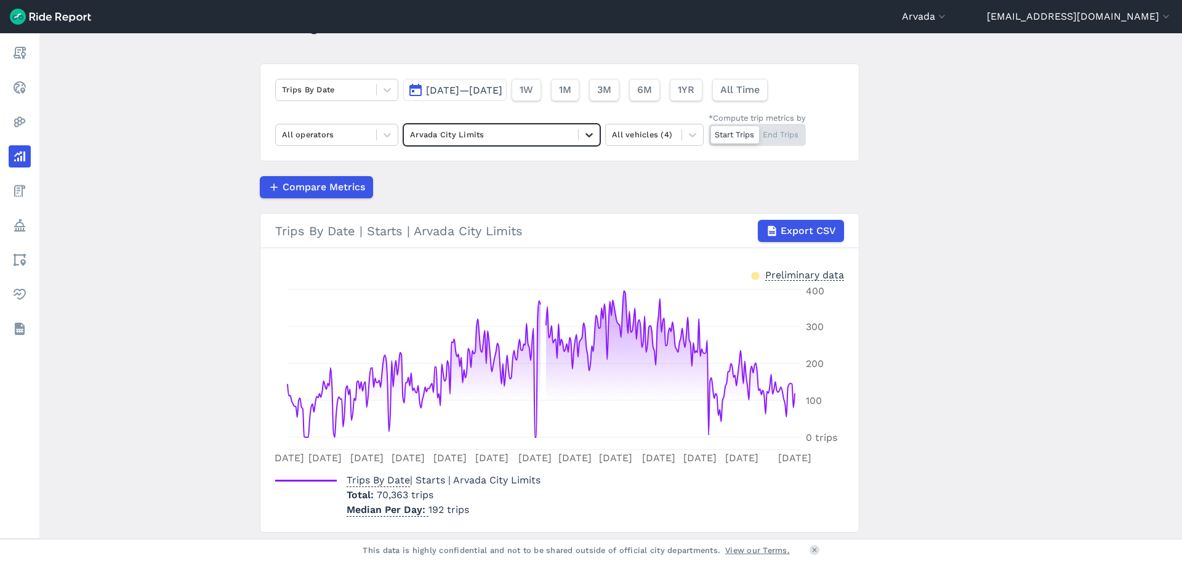
click at [579, 137] on div at bounding box center [589, 134] width 21 height 21
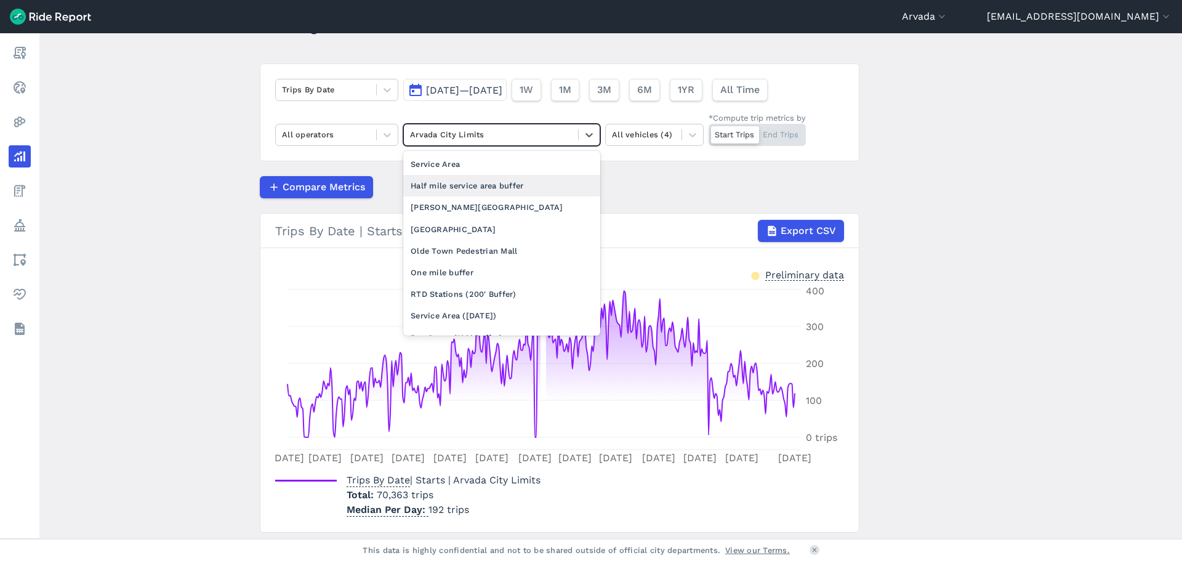
click at [496, 189] on div "Half mile service area buffer" at bounding box center [501, 186] width 197 height 22
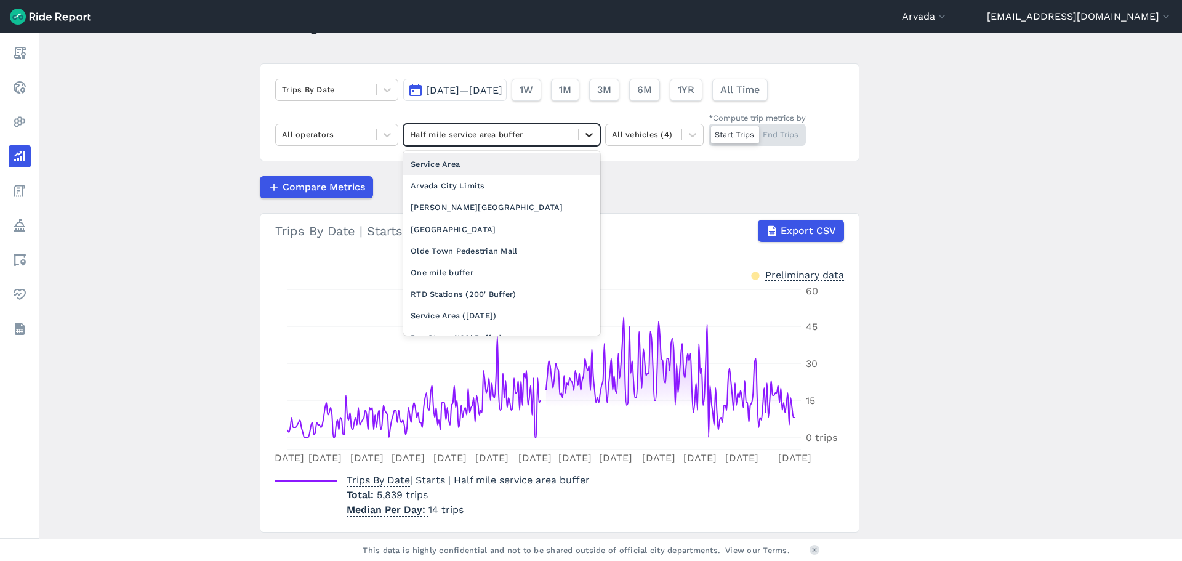
click at [581, 135] on div at bounding box center [589, 134] width 21 height 21
click at [445, 168] on div "Service Area" at bounding box center [501, 164] width 197 height 22
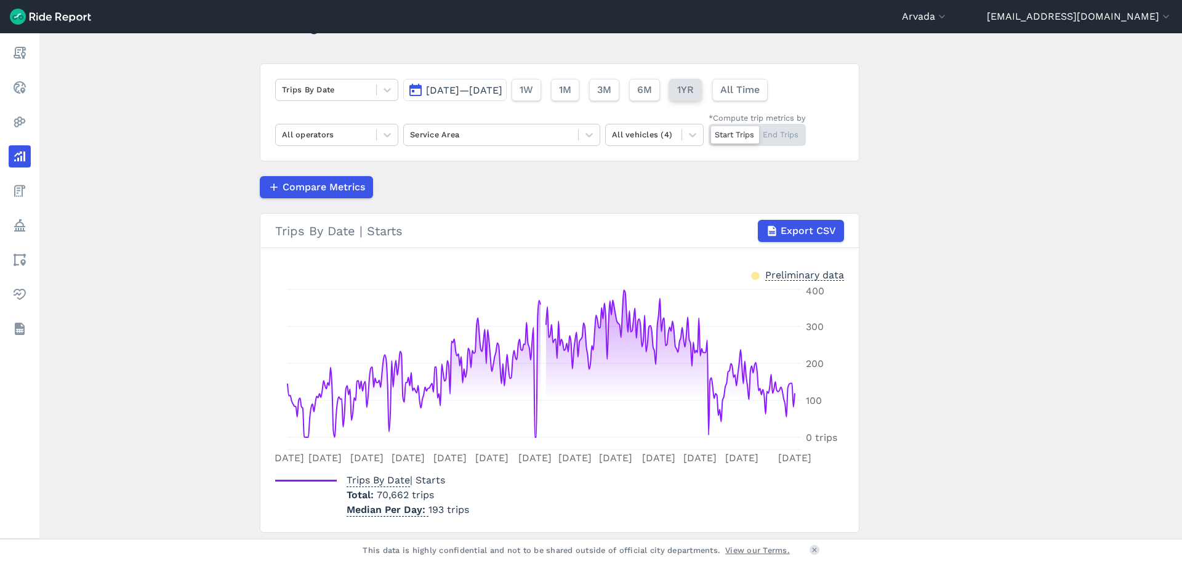
click at [694, 94] on span "1YR" at bounding box center [685, 90] width 17 height 15
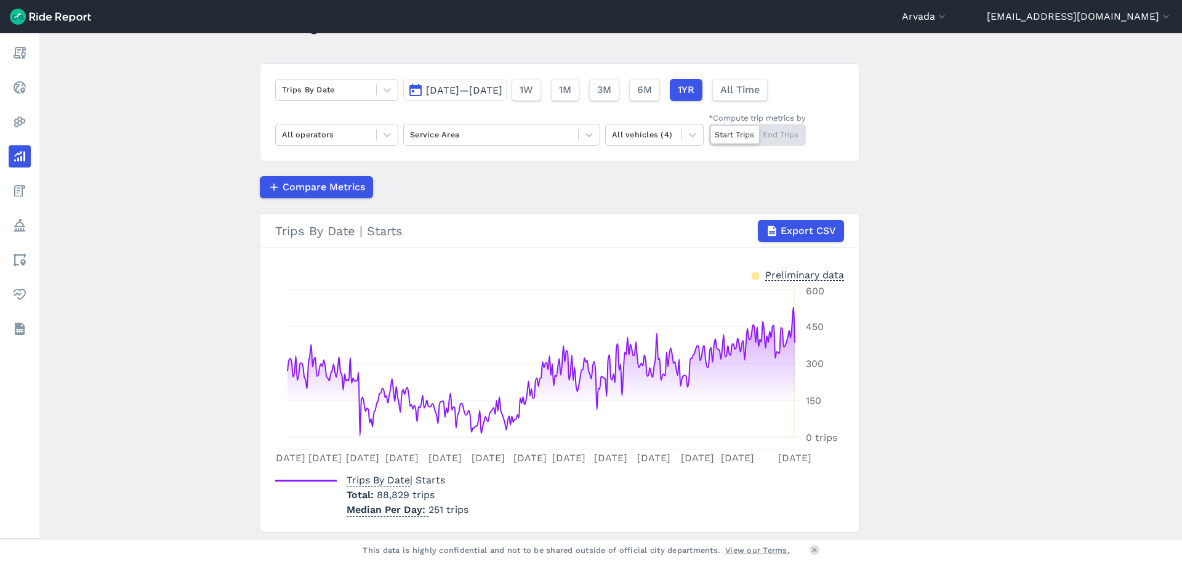
click at [491, 89] on span "[DATE]—[DATE]" at bounding box center [464, 90] width 76 height 12
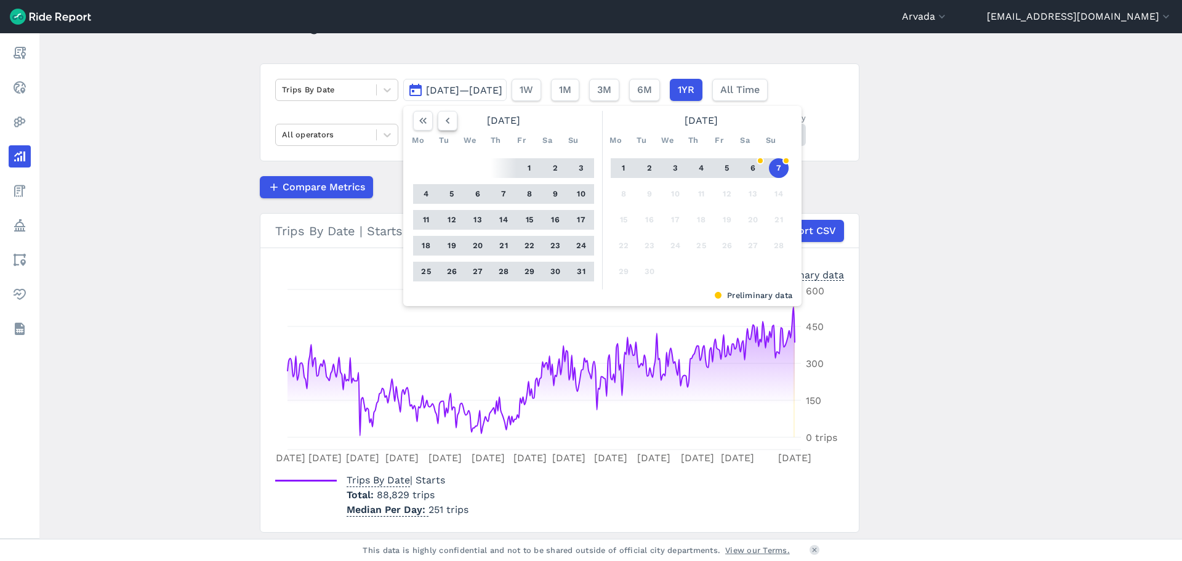
click at [442, 124] on icon "button" at bounding box center [448, 121] width 12 height 12
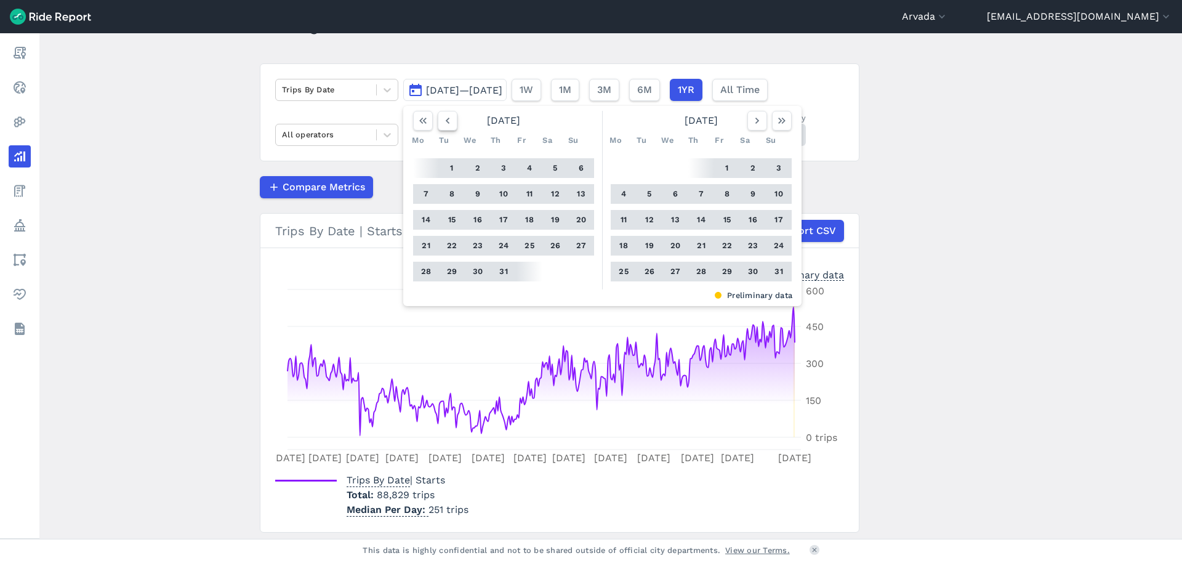
click at [442, 121] on icon "button" at bounding box center [448, 121] width 12 height 12
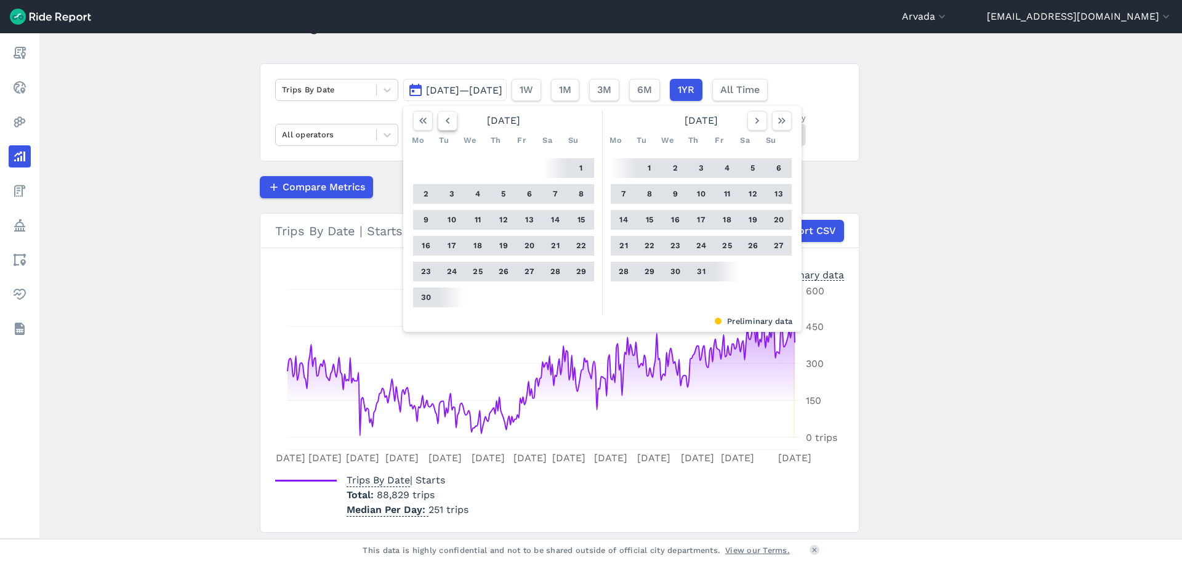
click at [442, 121] on icon "button" at bounding box center [448, 121] width 12 height 12
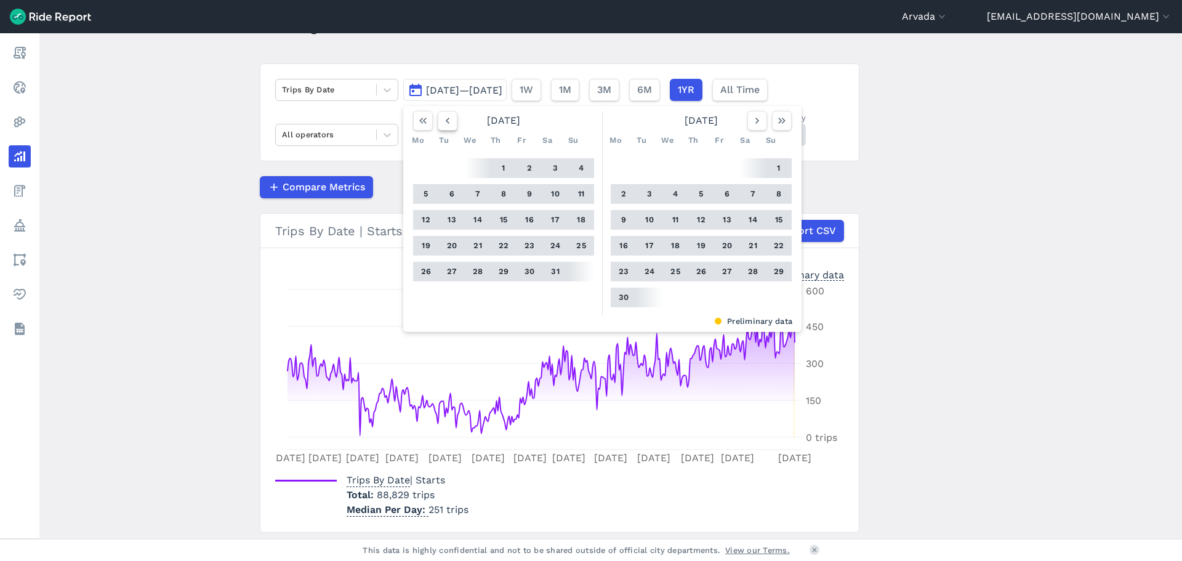
click at [442, 121] on icon "button" at bounding box center [448, 121] width 12 height 12
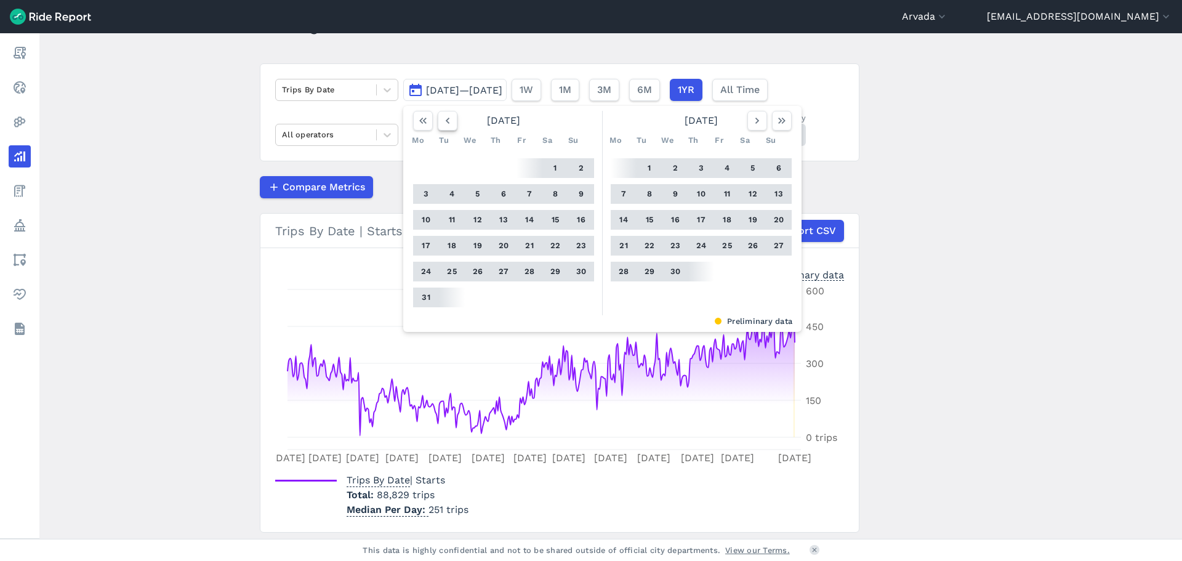
click at [442, 121] on icon "button" at bounding box center [448, 121] width 12 height 12
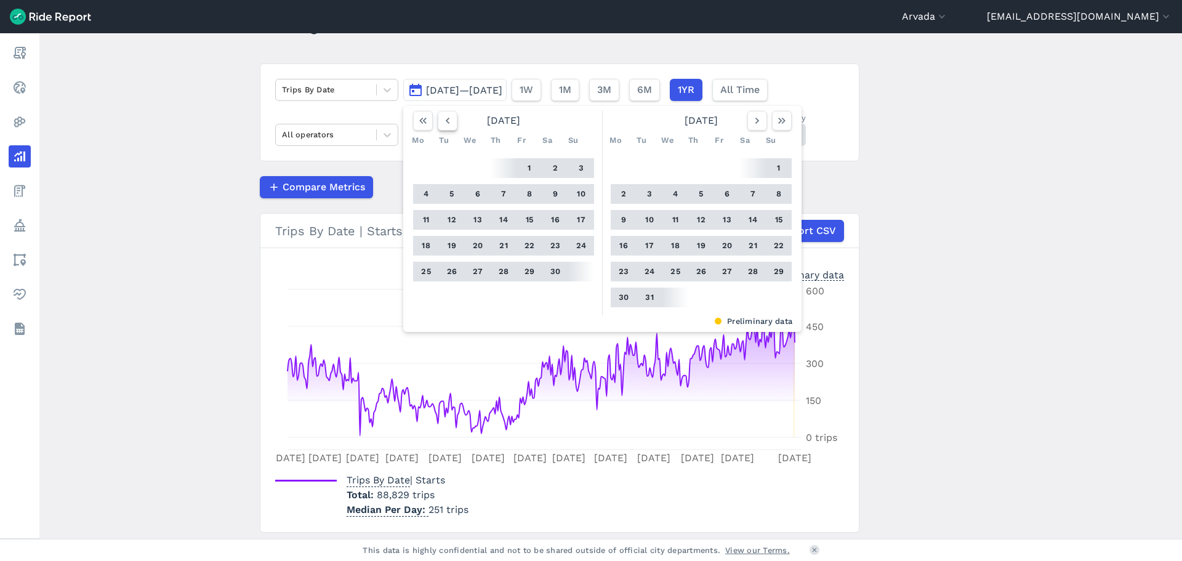
click at [442, 121] on icon "button" at bounding box center [448, 121] width 12 height 12
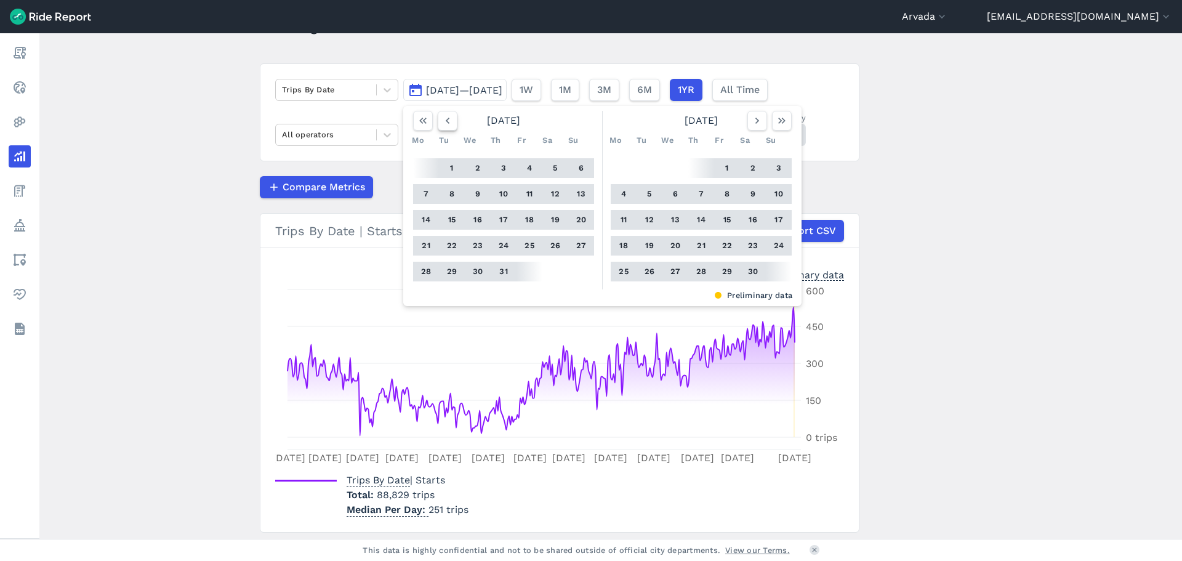
click at [442, 121] on icon "button" at bounding box center [448, 121] width 12 height 12
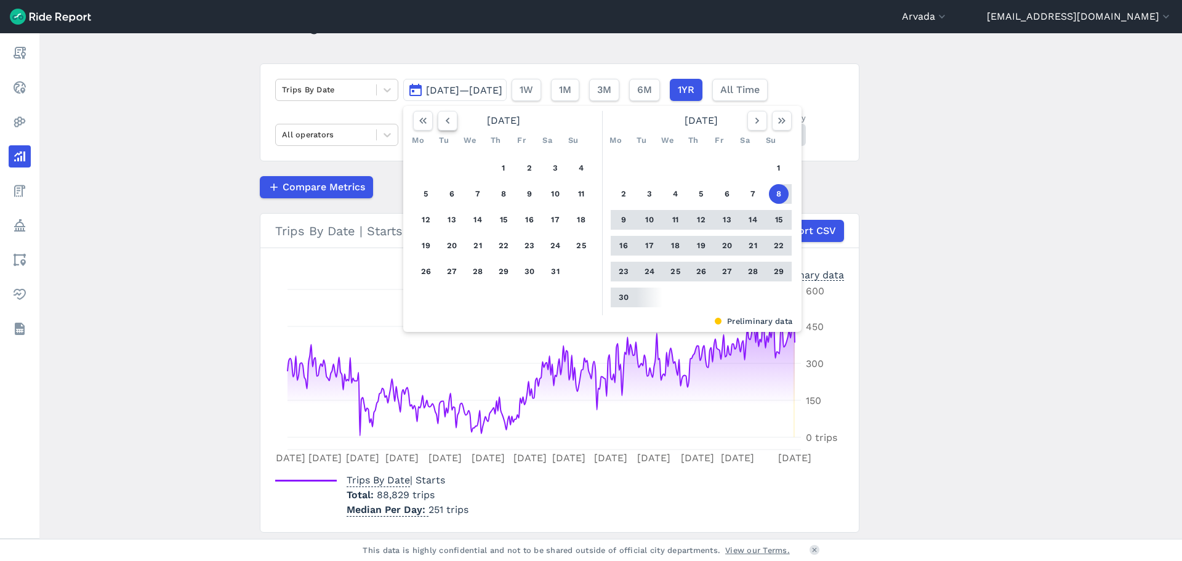
click at [442, 121] on icon "button" at bounding box center [448, 121] width 12 height 12
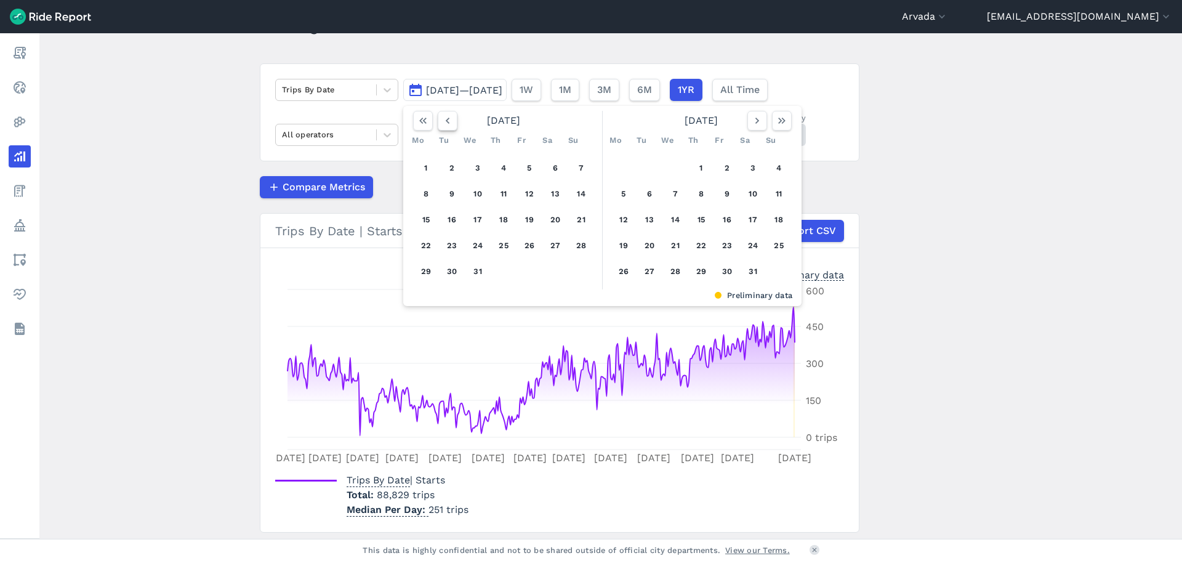
click at [442, 121] on icon "button" at bounding box center [448, 121] width 12 height 12
click at [442, 123] on icon "button" at bounding box center [448, 121] width 12 height 12
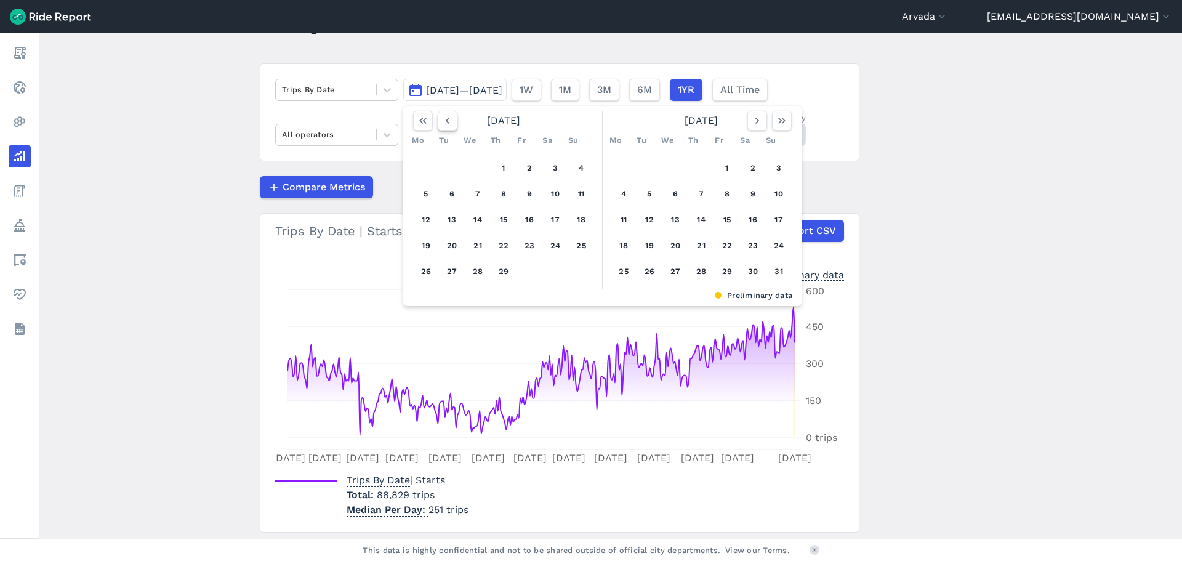
click at [442, 123] on icon "button" at bounding box center [448, 121] width 12 height 12
click at [422, 169] on button "1" at bounding box center [426, 168] width 20 height 20
click at [757, 125] on icon "button" at bounding box center [757, 121] width 12 height 12
click at [757, 124] on icon "button" at bounding box center [757, 121] width 12 height 12
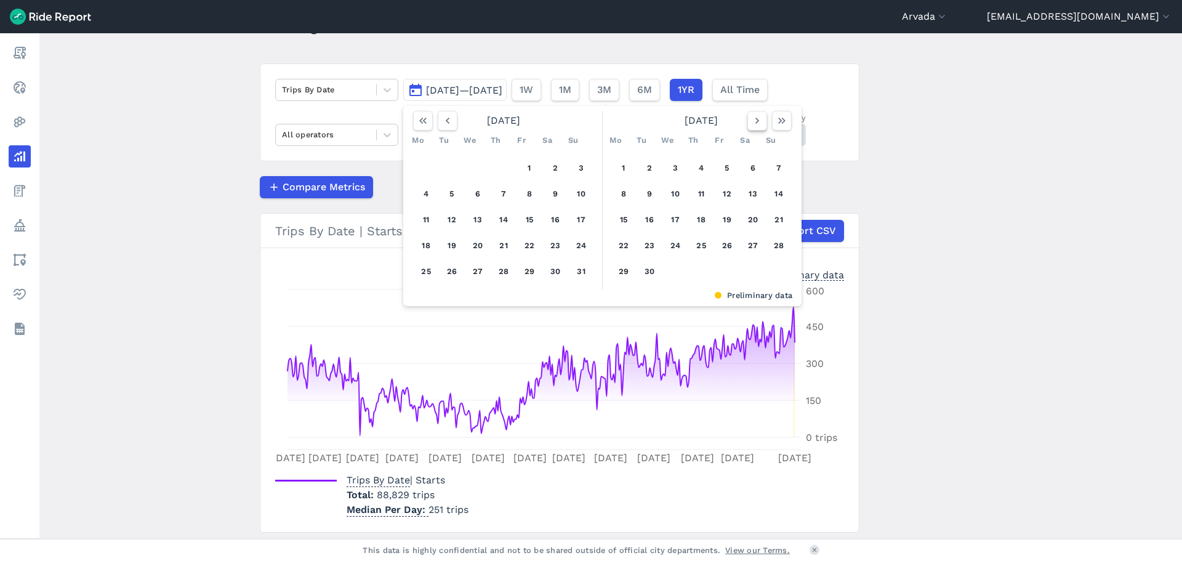
click at [757, 124] on icon "button" at bounding box center [757, 121] width 12 height 12
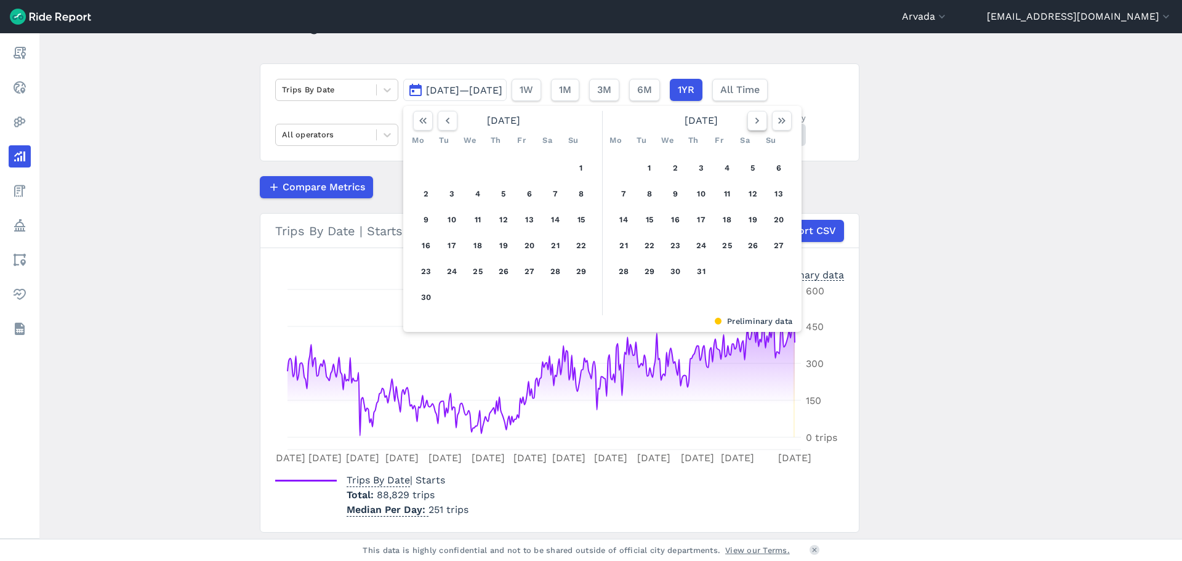
click at [757, 124] on icon "button" at bounding box center [757, 121] width 12 height 12
click at [755, 124] on icon "button" at bounding box center [757, 121] width 12 height 12
click at [971, 110] on main "Analyze Data Trips By Date [DATE]—[DATE] [DATE] Mo Tu We Th Fr Sa Su 1 2 3 4 5 …" at bounding box center [610, 286] width 1143 height 506
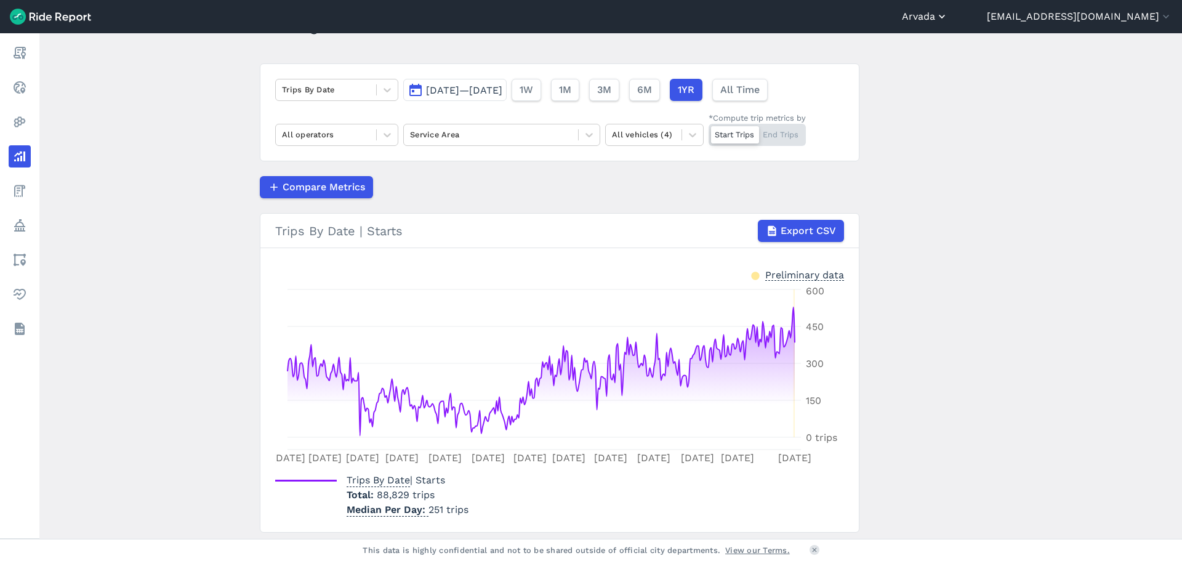
click at [948, 22] on button "Arvada" at bounding box center [925, 16] width 46 height 15
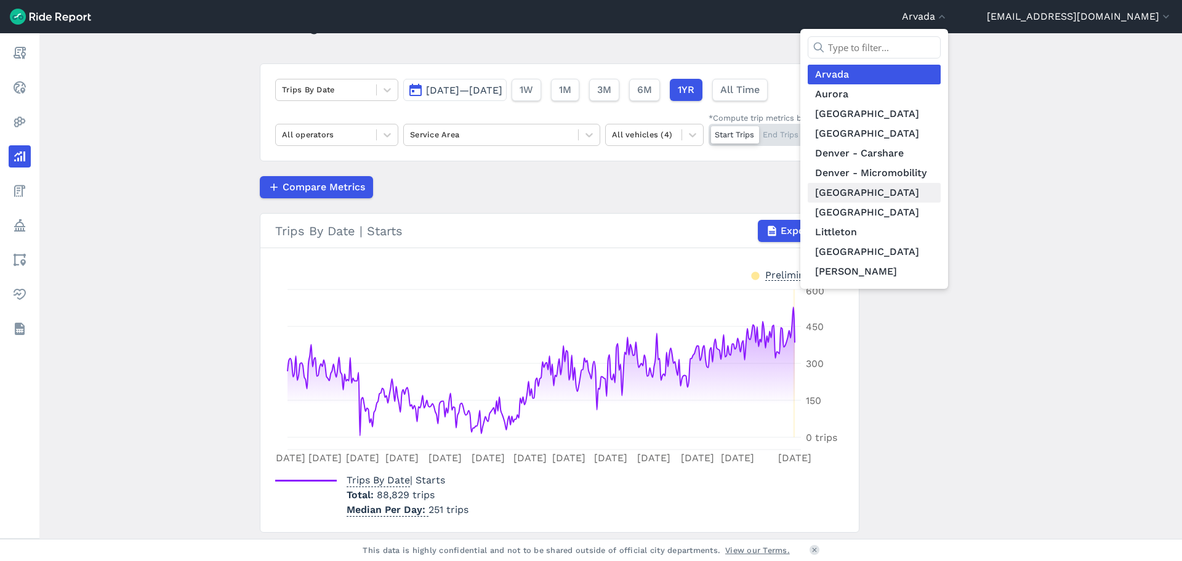
click at [893, 190] on link "[GEOGRAPHIC_DATA]" at bounding box center [874, 193] width 133 height 20
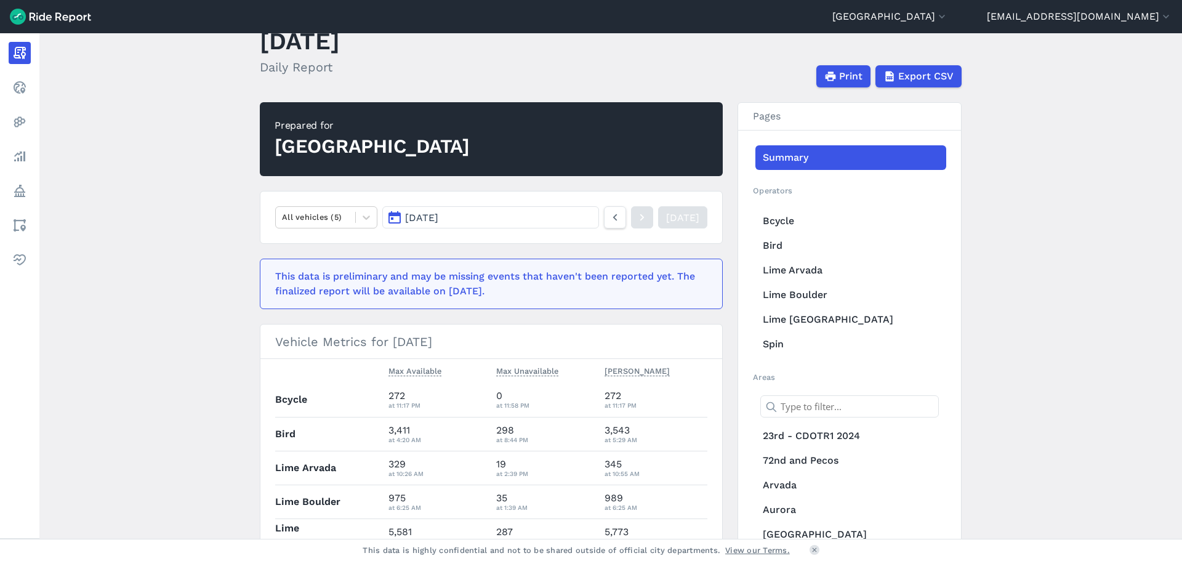
scroll to position [62, 0]
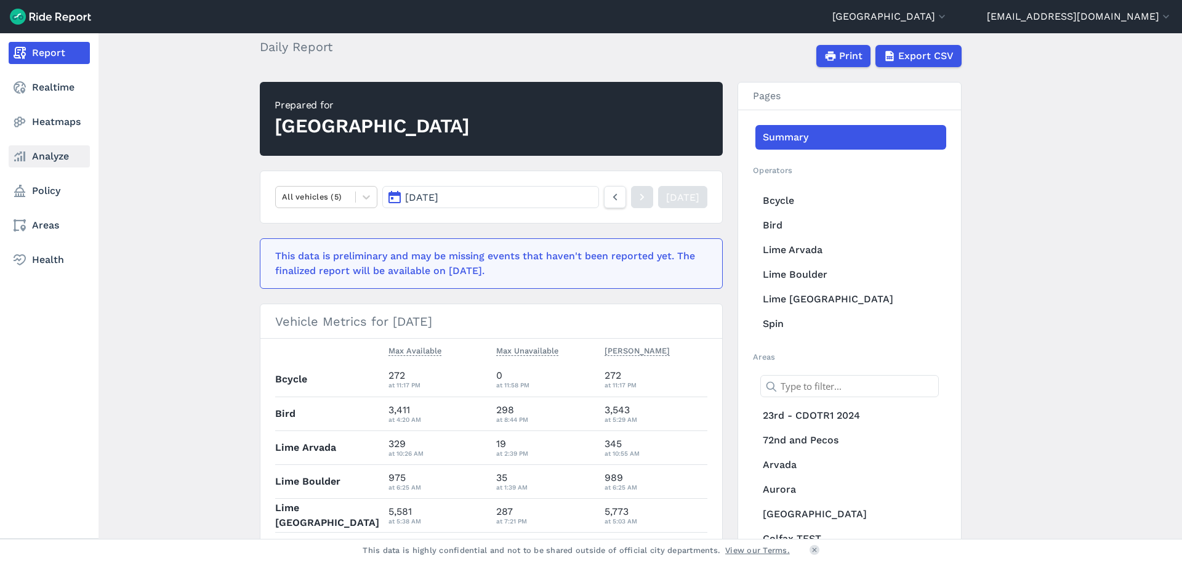
click at [33, 159] on link "Analyze" at bounding box center [49, 156] width 81 height 22
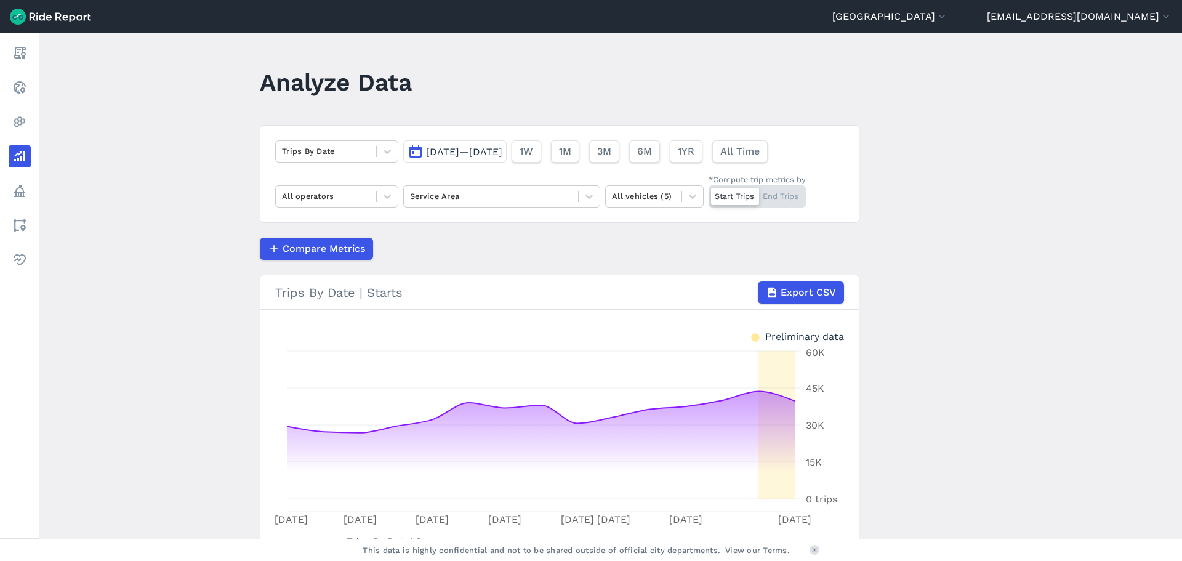
click at [503, 149] on span "[DATE]—[DATE]" at bounding box center [464, 152] width 76 height 12
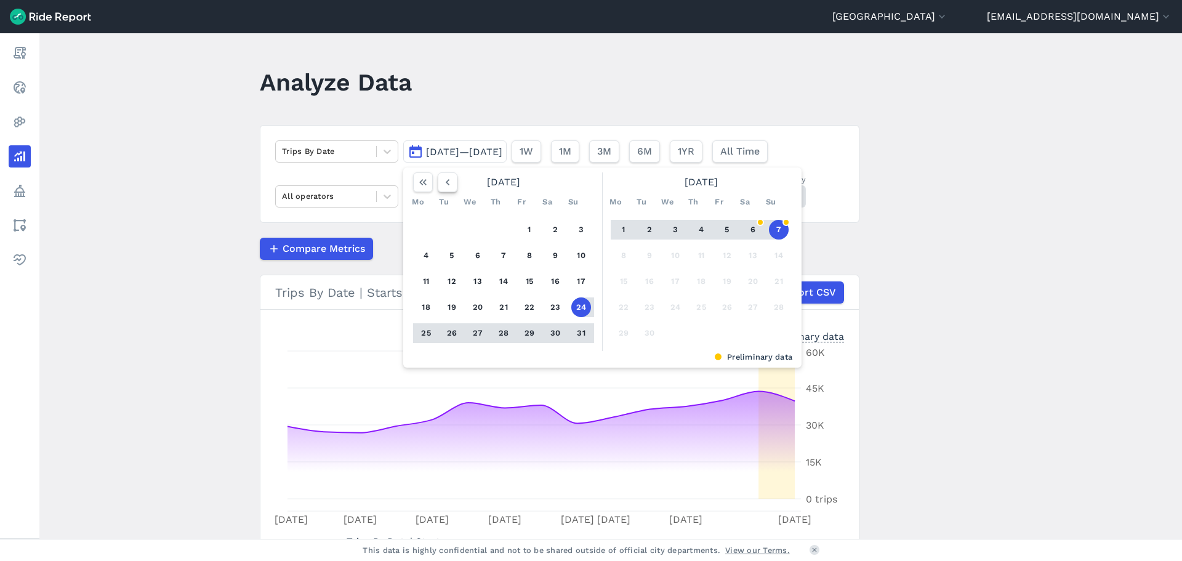
click at [448, 188] on button "button" at bounding box center [448, 182] width 20 height 20
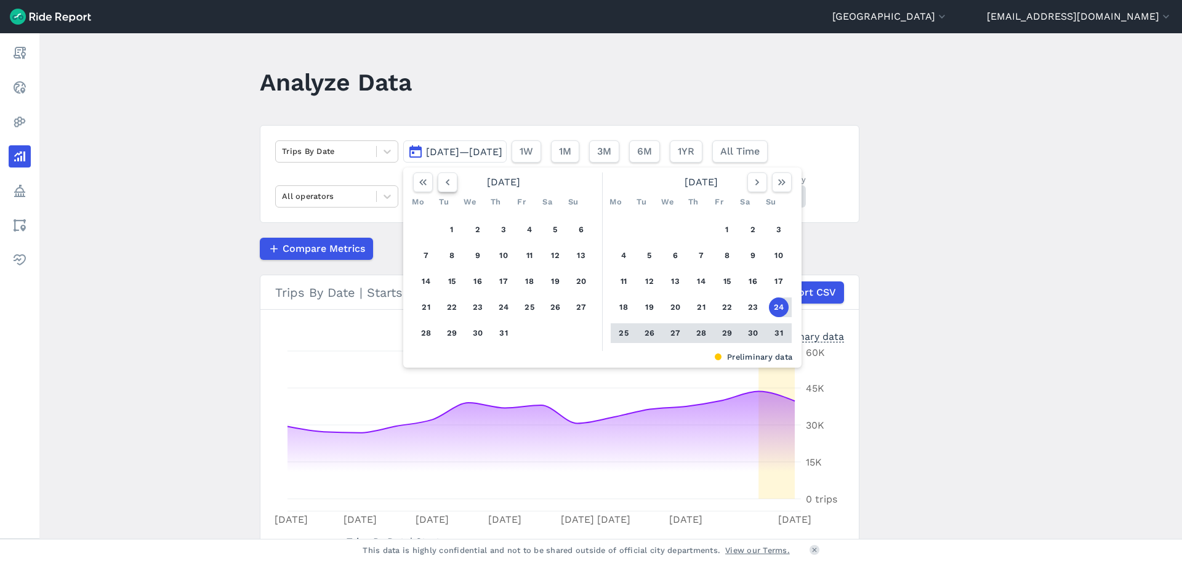
click at [447, 185] on icon "button" at bounding box center [448, 182] width 12 height 12
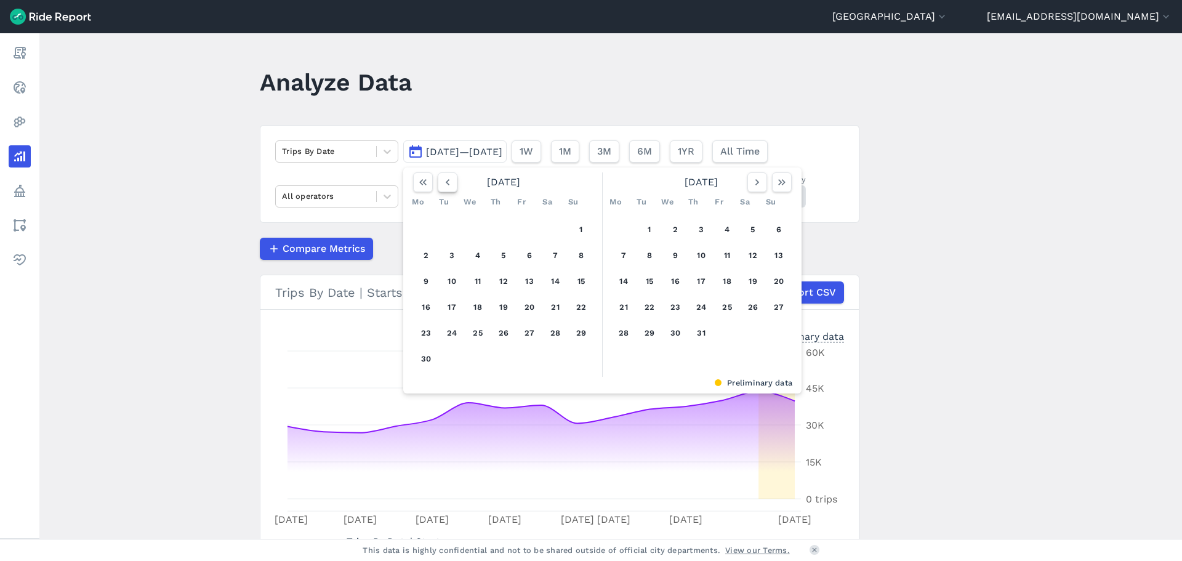
click at [447, 185] on use "button" at bounding box center [448, 182] width 4 height 6
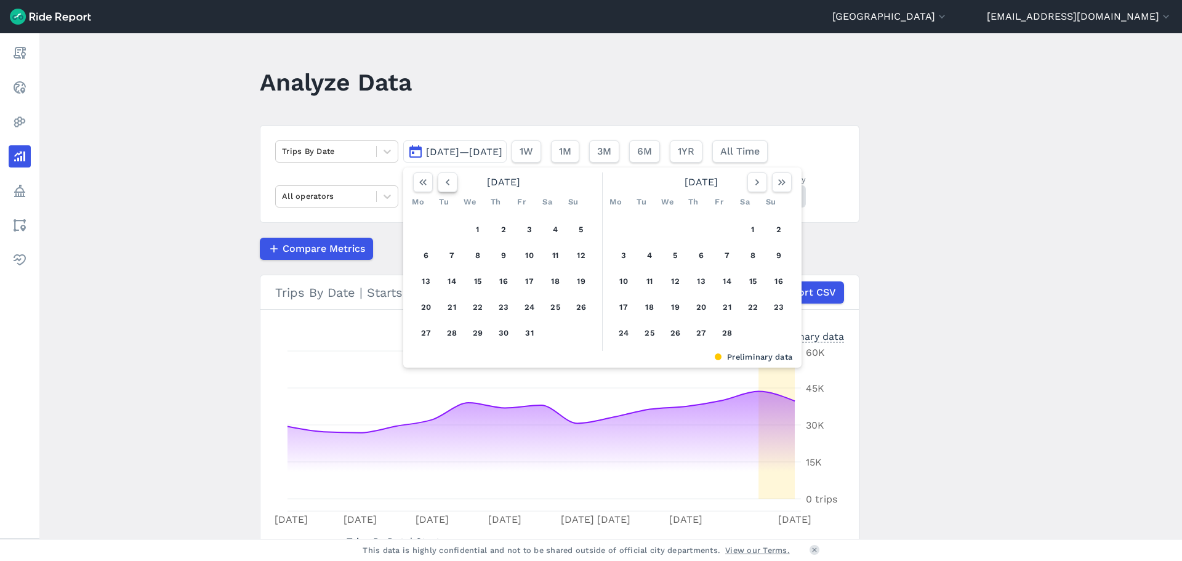
click at [447, 185] on use "button" at bounding box center [448, 182] width 4 height 6
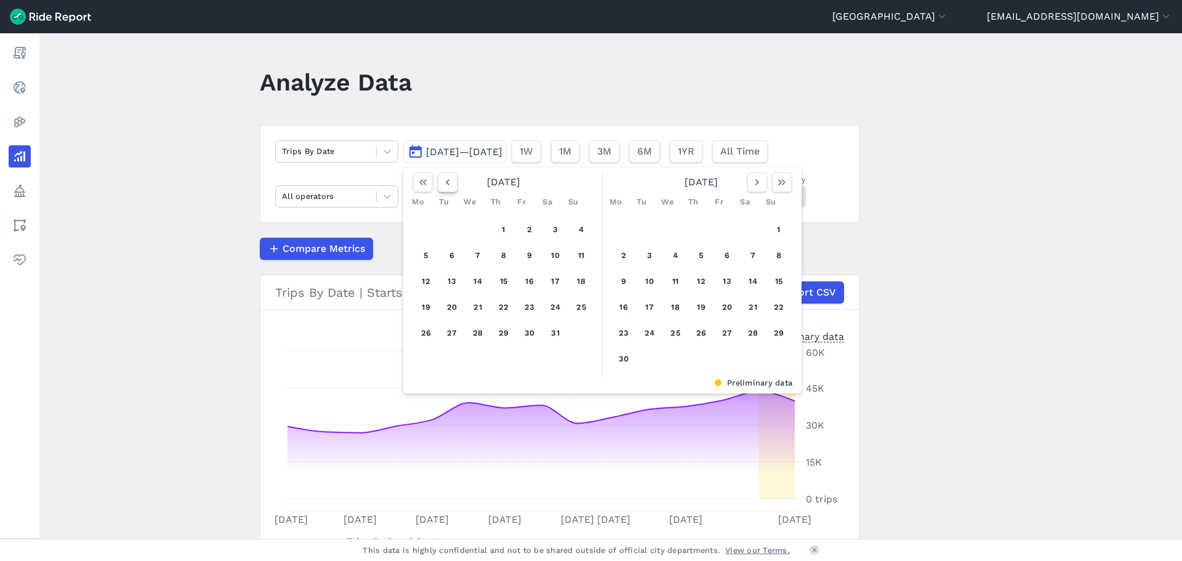
click at [447, 185] on use "button" at bounding box center [448, 182] width 4 height 6
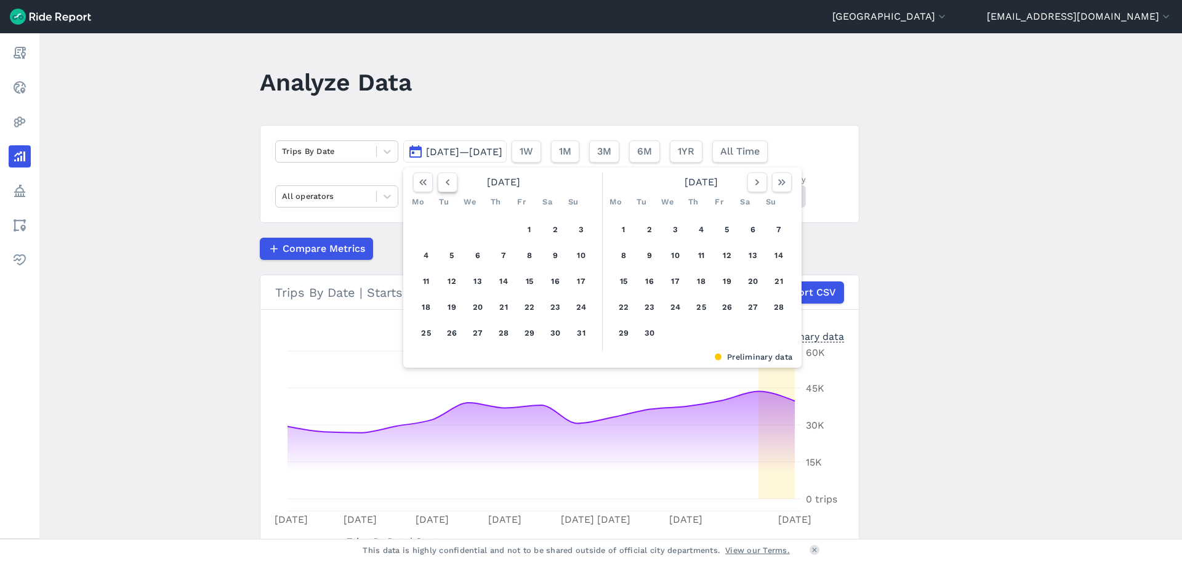
click at [447, 185] on use "button" at bounding box center [448, 182] width 4 height 6
click at [503, 229] on button "1" at bounding box center [504, 230] width 20 height 20
click at [759, 185] on icon "button" at bounding box center [757, 182] width 12 height 12
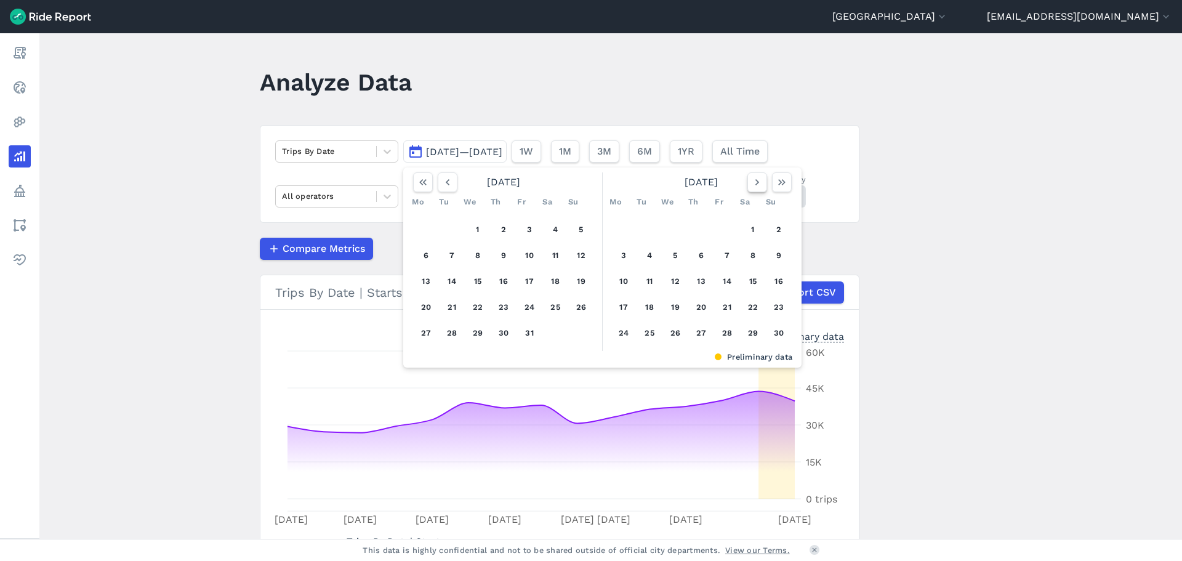
click at [759, 185] on icon "button" at bounding box center [757, 182] width 12 height 12
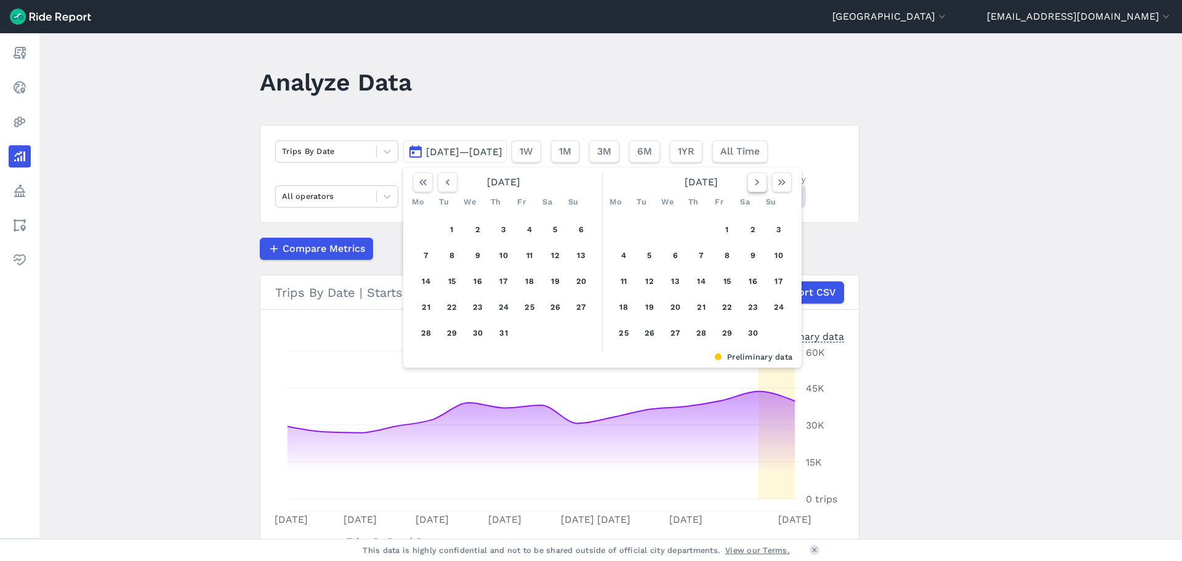
click at [759, 185] on icon "button" at bounding box center [757, 182] width 12 height 12
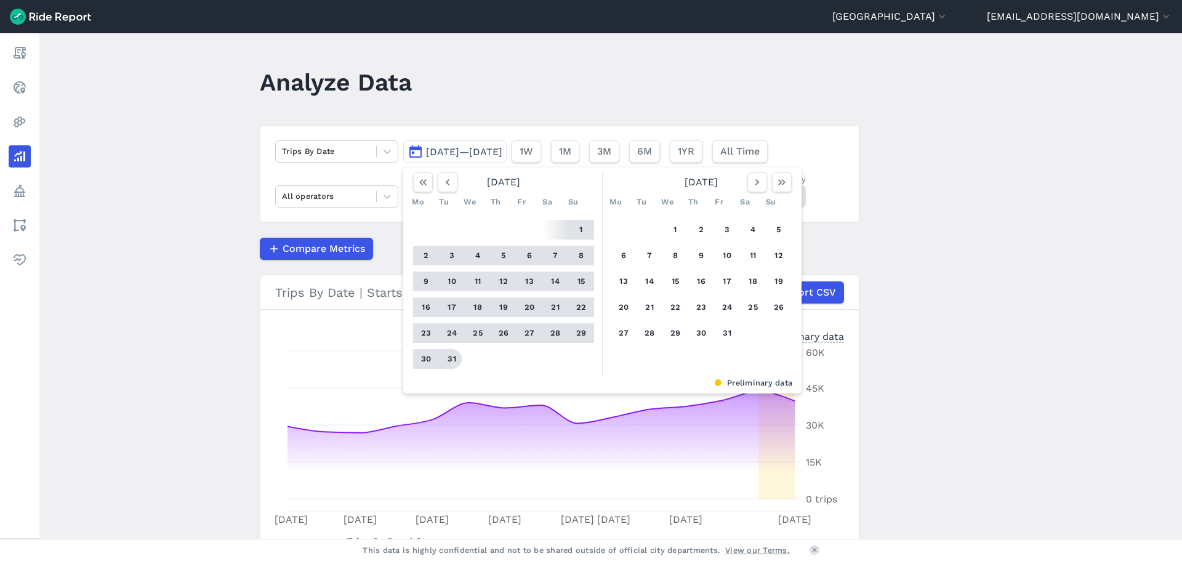
click at [445, 360] on button "31" at bounding box center [452, 359] width 20 height 20
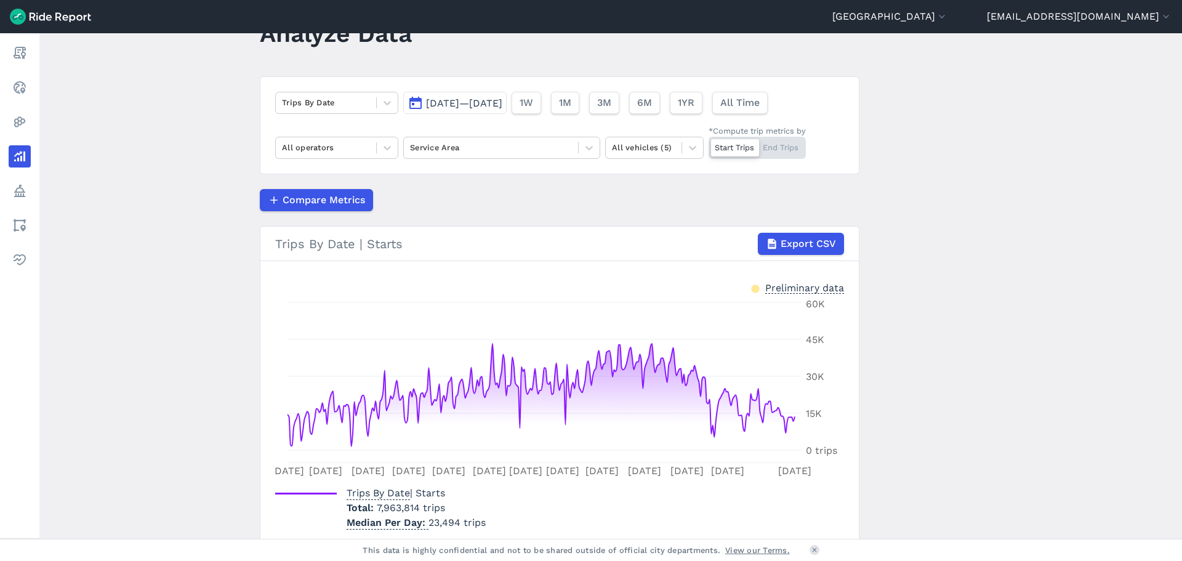
scroll to position [100, 0]
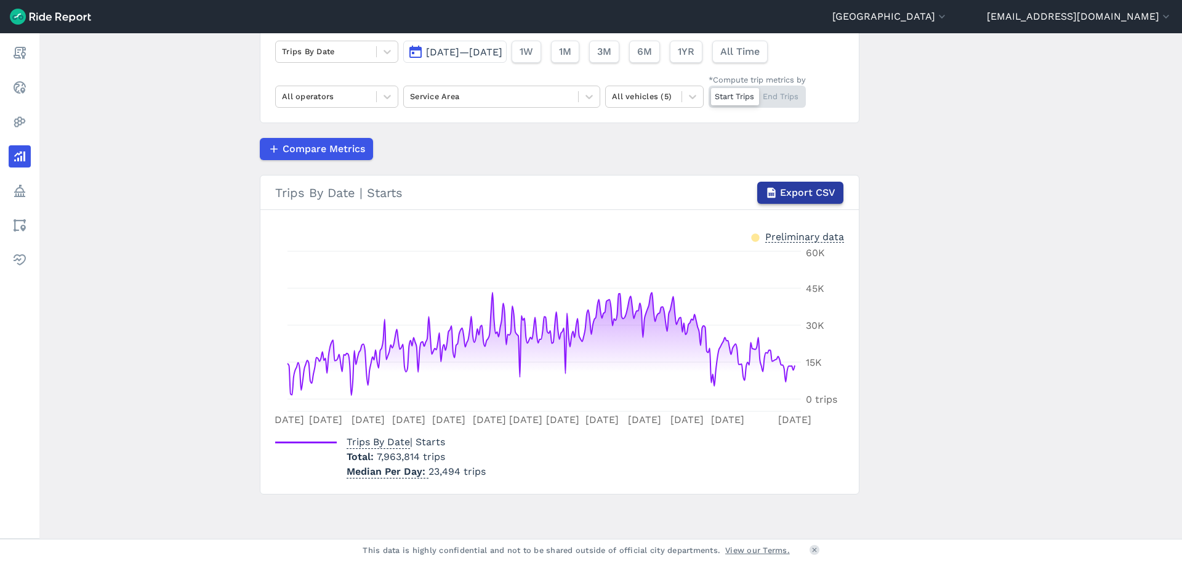
click at [802, 192] on span "Export CSV" at bounding box center [807, 192] width 55 height 15
click at [488, 52] on span "[DATE]—[DATE]" at bounding box center [464, 52] width 76 height 12
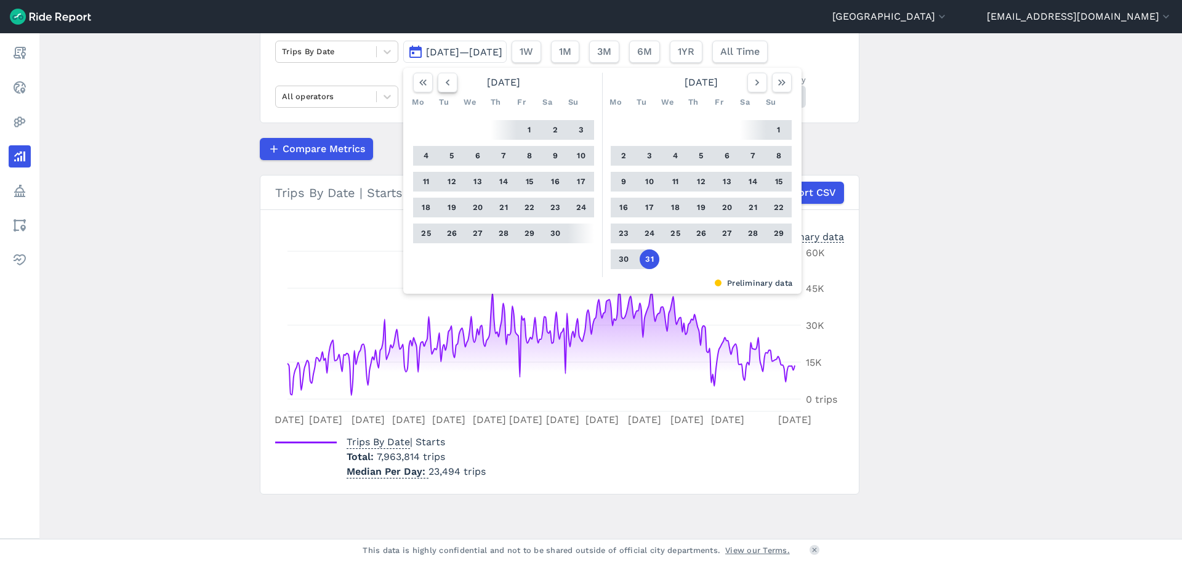
click at [442, 84] on icon "button" at bounding box center [448, 82] width 12 height 12
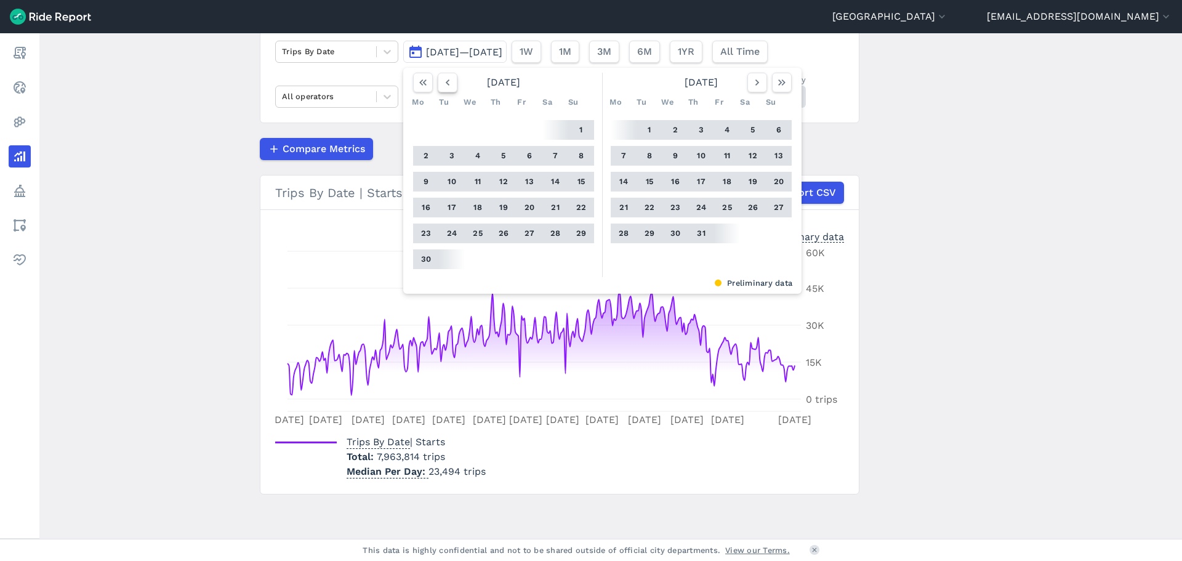
click at [442, 84] on icon "button" at bounding box center [448, 82] width 12 height 12
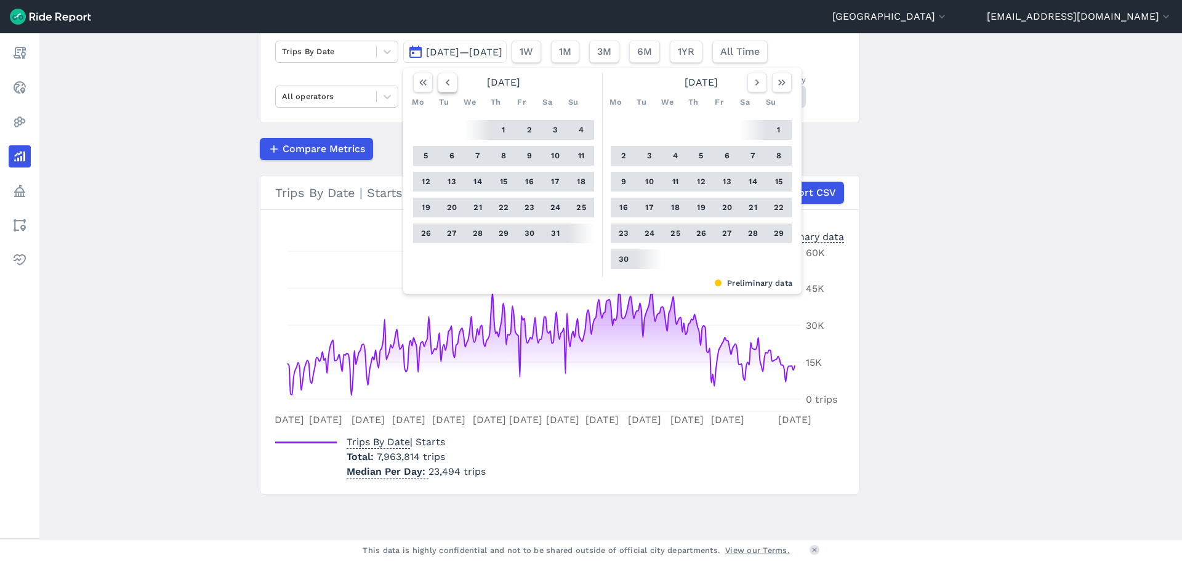
click at [442, 84] on icon "button" at bounding box center [448, 82] width 12 height 12
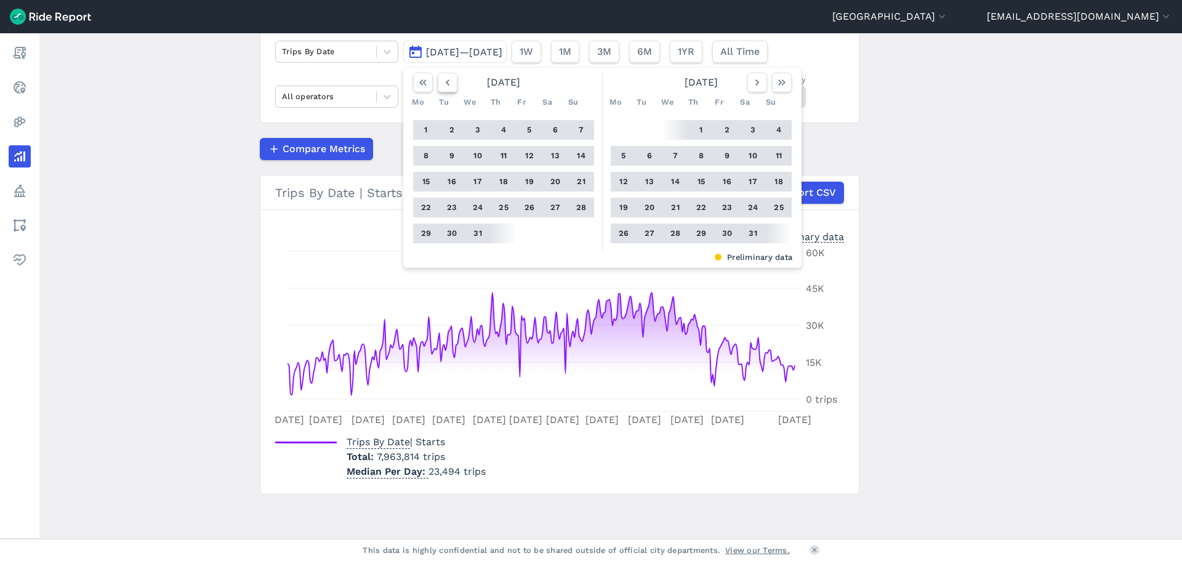
click at [442, 84] on icon "button" at bounding box center [448, 82] width 12 height 12
click at [442, 86] on icon "button" at bounding box center [448, 82] width 12 height 12
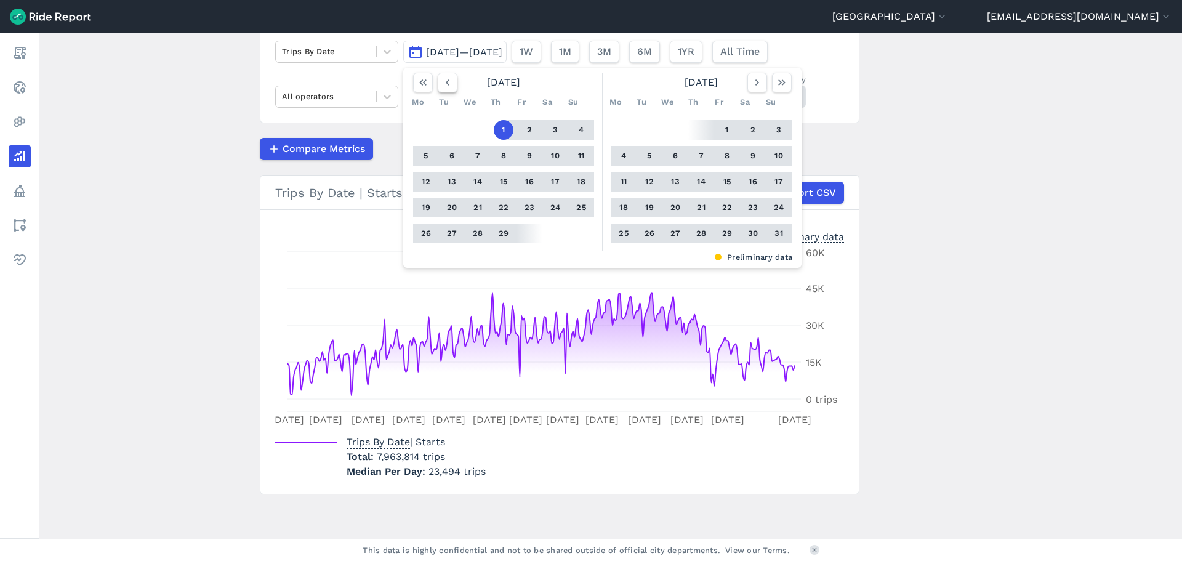
click at [442, 86] on icon "button" at bounding box center [448, 82] width 12 height 12
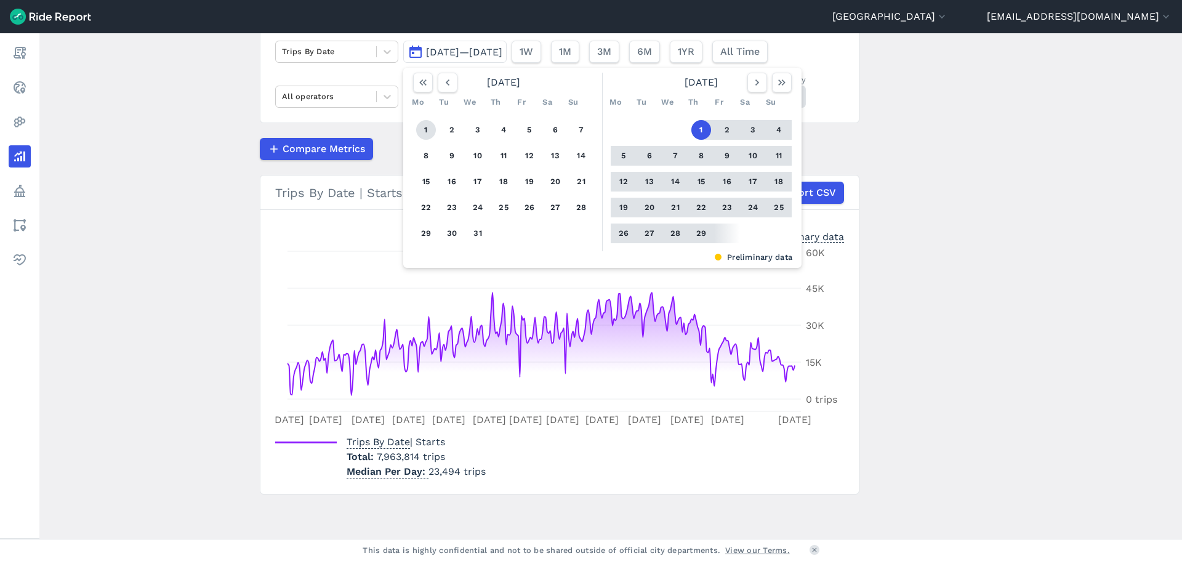
click at [427, 126] on button "1" at bounding box center [426, 130] width 20 height 20
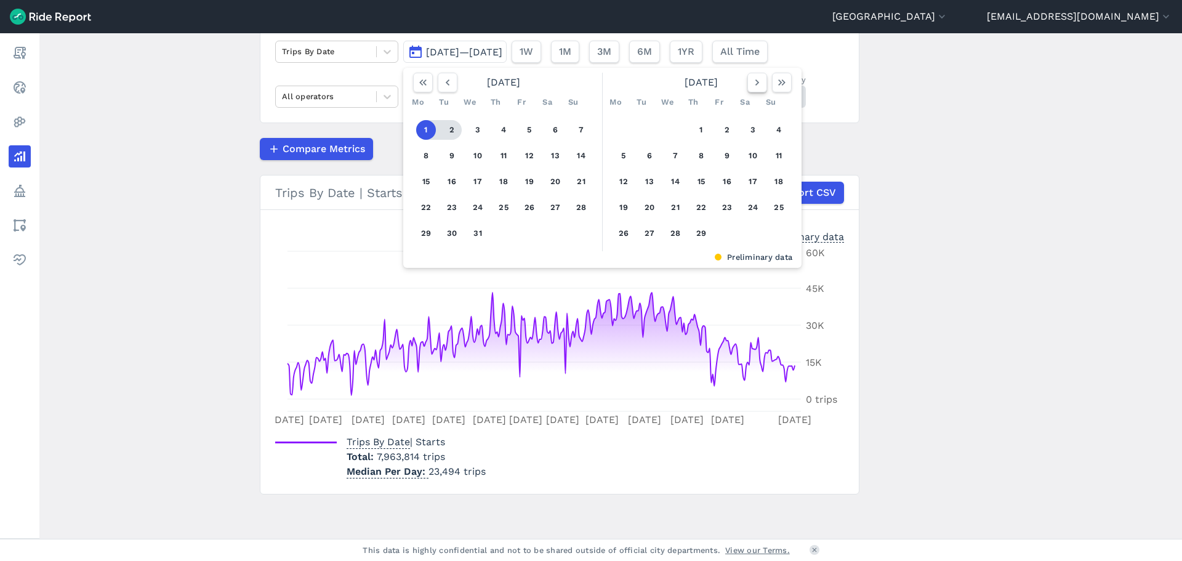
click at [756, 85] on use "button" at bounding box center [758, 82] width 4 height 6
click at [753, 85] on icon "button" at bounding box center [757, 82] width 12 height 12
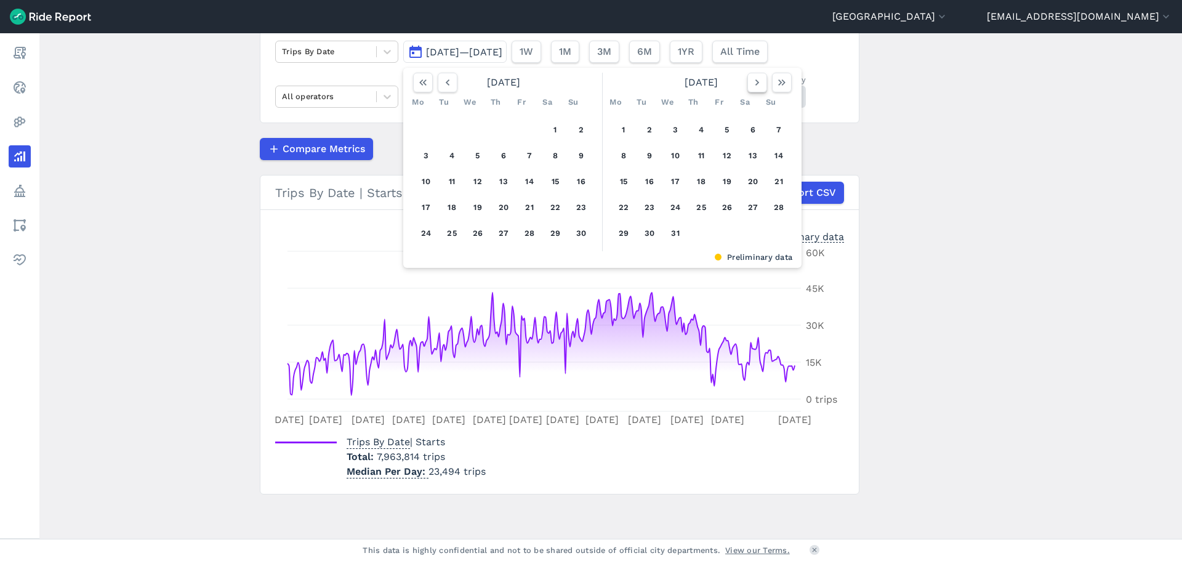
click at [752, 85] on icon "button" at bounding box center [757, 82] width 12 height 12
click at [751, 86] on icon "button" at bounding box center [757, 82] width 12 height 12
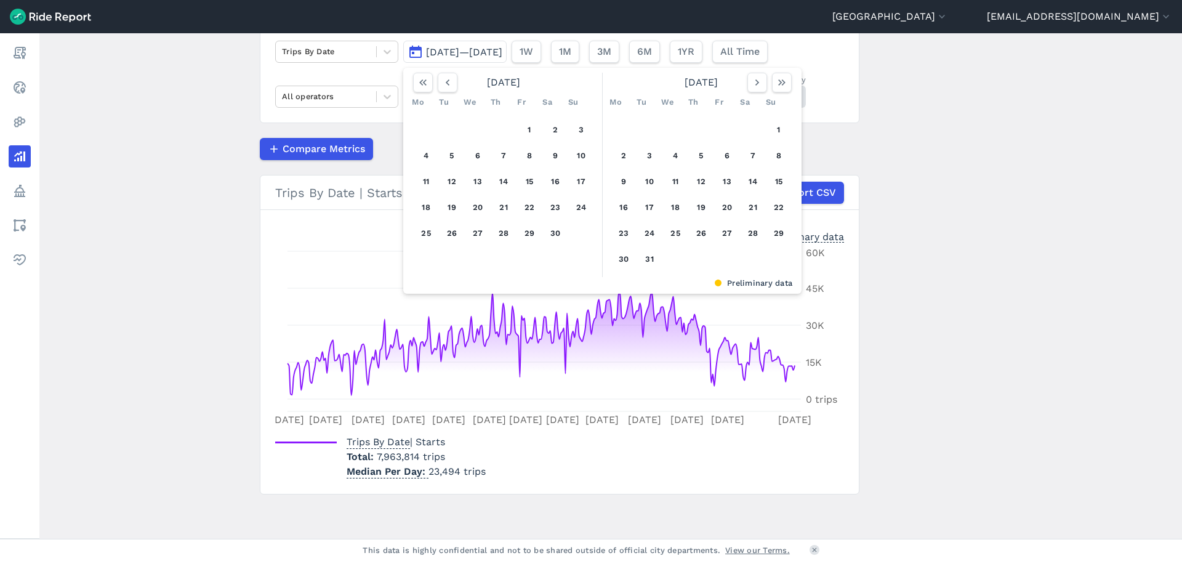
click at [906, 107] on main "Analyze Data Trips By Date [DATE]—[DATE] [DATE] Mo Tu We Th Fr Sa Su 1 2 3 4 5 …" at bounding box center [610, 286] width 1143 height 506
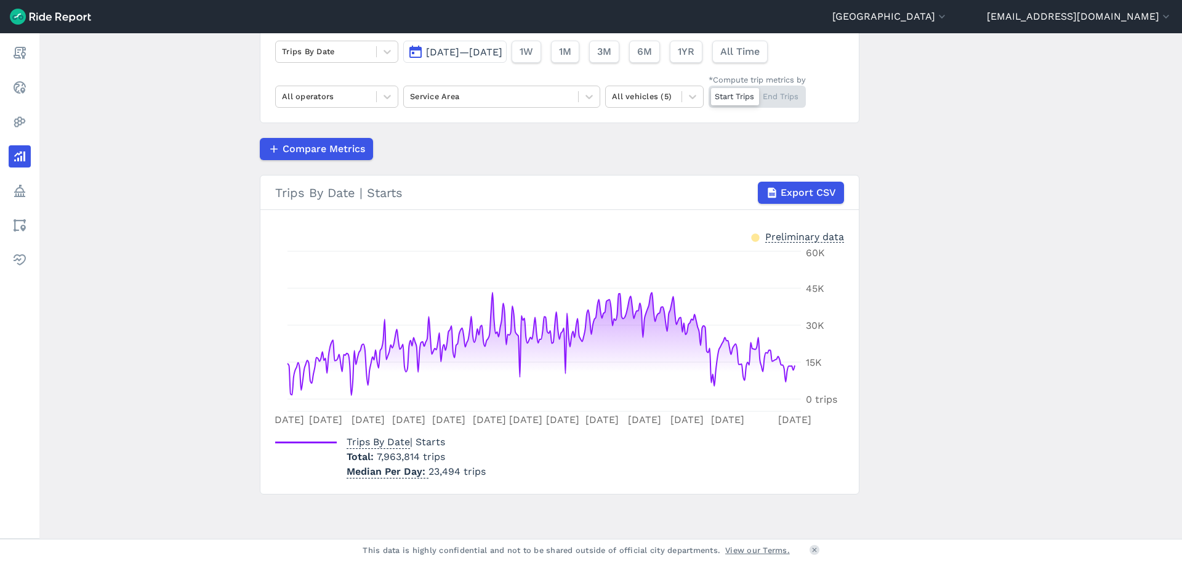
click at [503, 54] on span "[DATE]—[DATE]" at bounding box center [464, 52] width 76 height 12
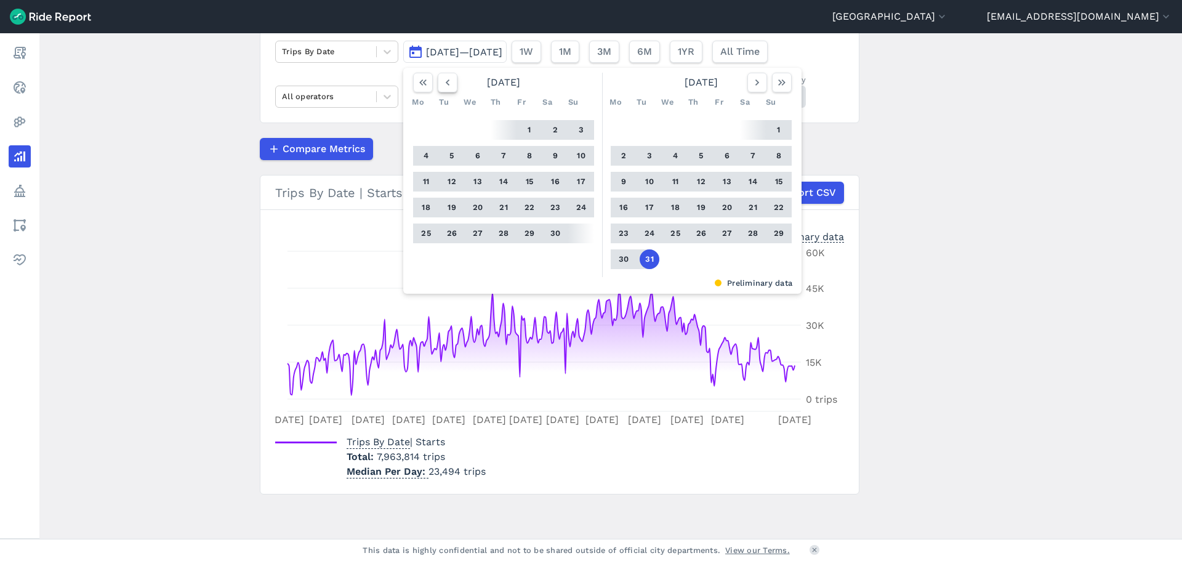
click at [448, 84] on icon "button" at bounding box center [448, 82] width 12 height 12
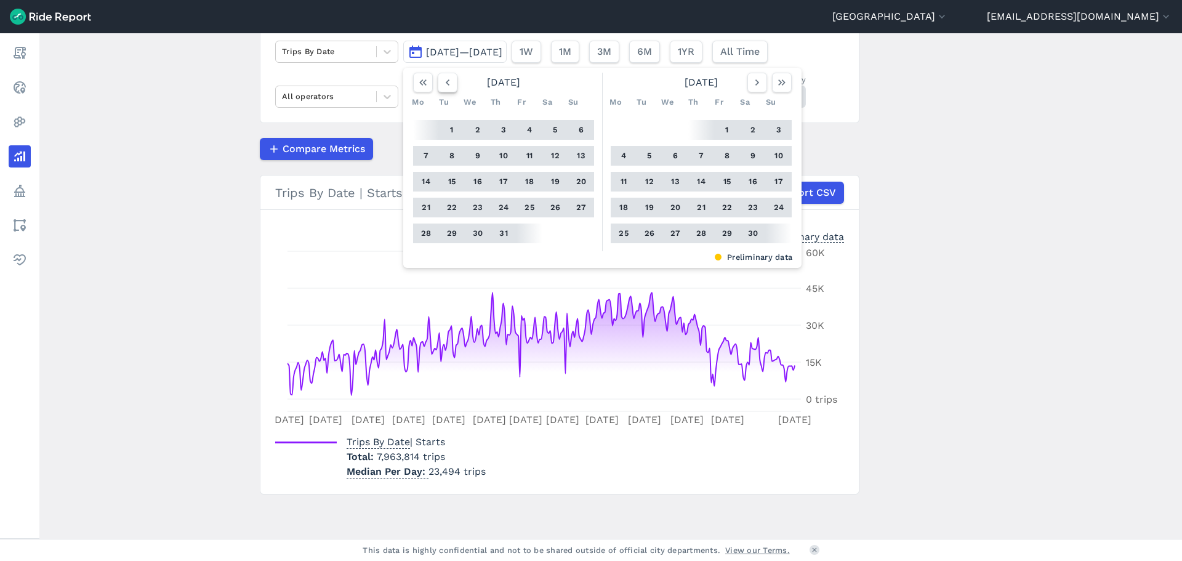
click at [448, 84] on icon "button" at bounding box center [448, 82] width 12 height 12
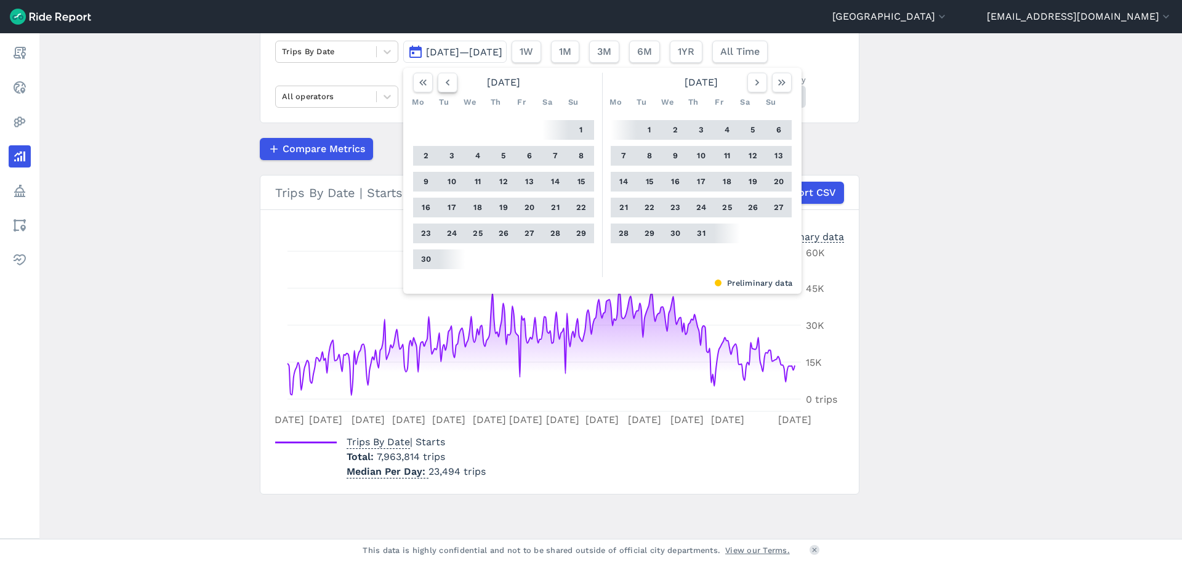
click at [448, 84] on icon "button" at bounding box center [448, 82] width 12 height 12
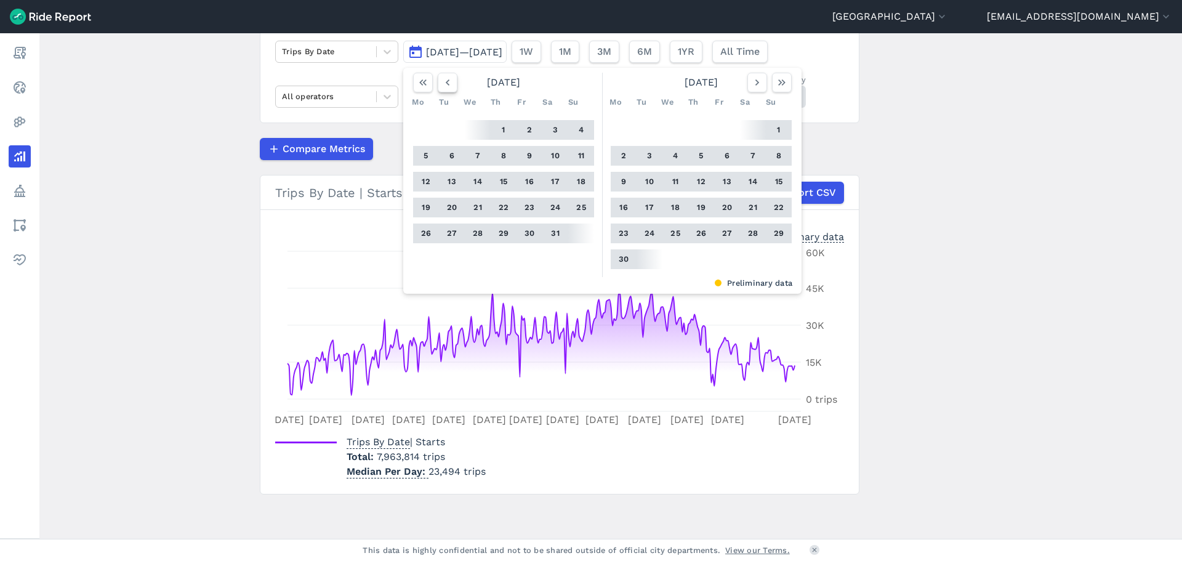
click at [448, 84] on icon "button" at bounding box center [448, 82] width 12 height 12
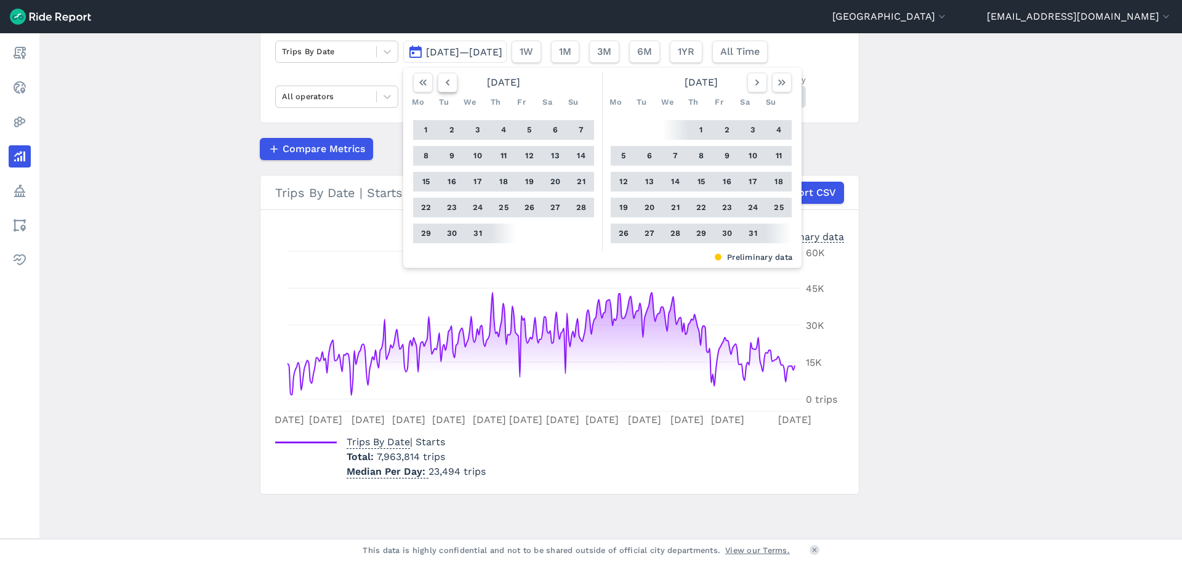
click at [448, 84] on icon "button" at bounding box center [448, 82] width 12 height 12
click at [448, 83] on icon "button" at bounding box center [448, 82] width 12 height 12
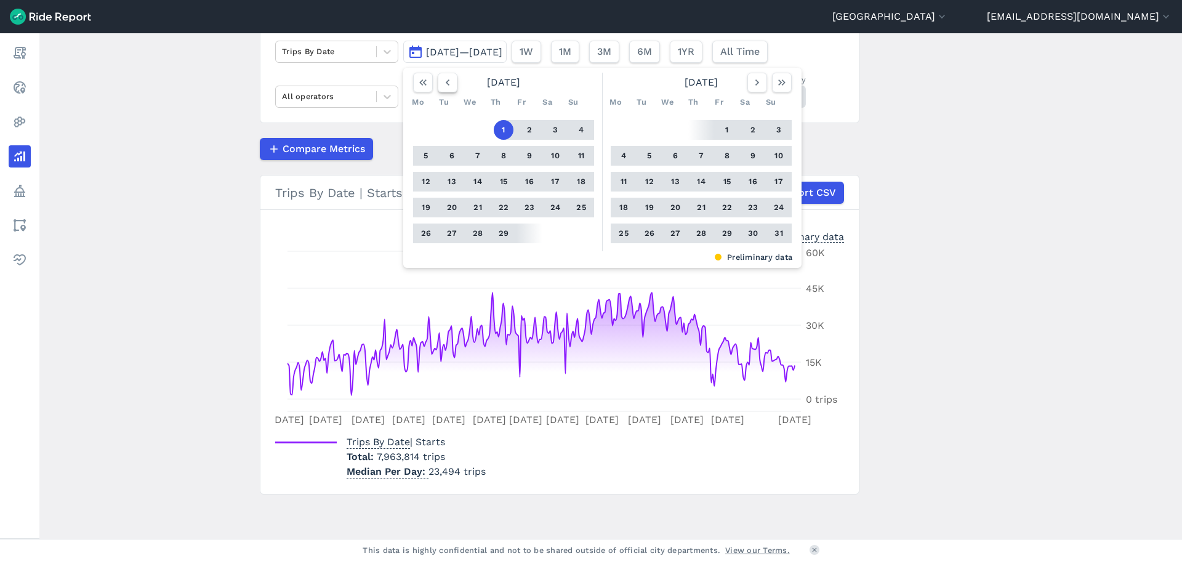
click at [448, 83] on icon "button" at bounding box center [448, 82] width 12 height 12
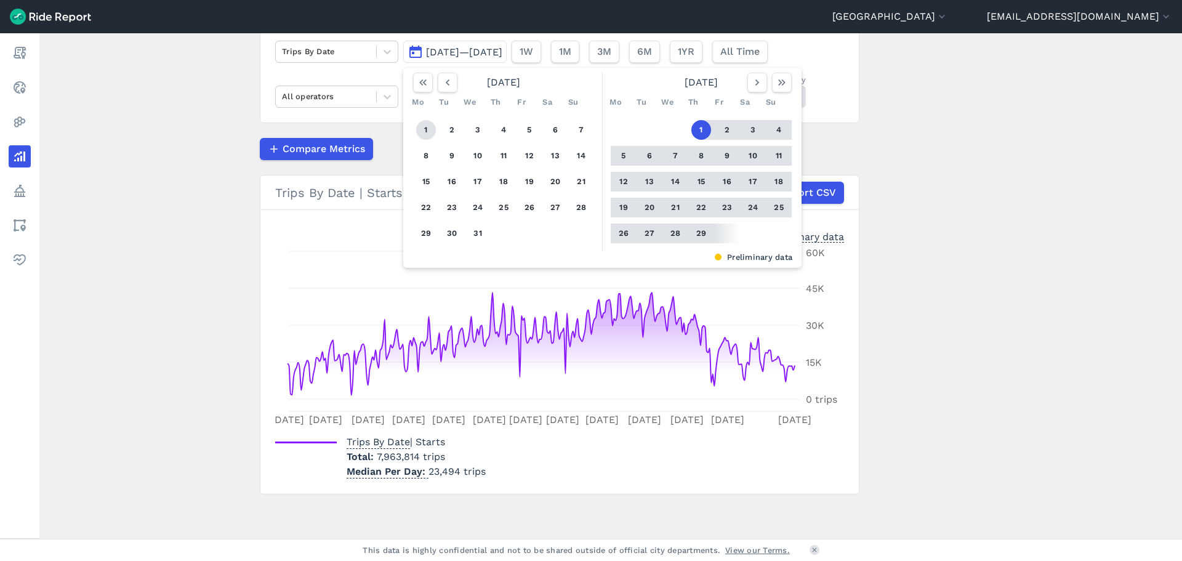
click at [426, 127] on button "1" at bounding box center [426, 130] width 20 height 20
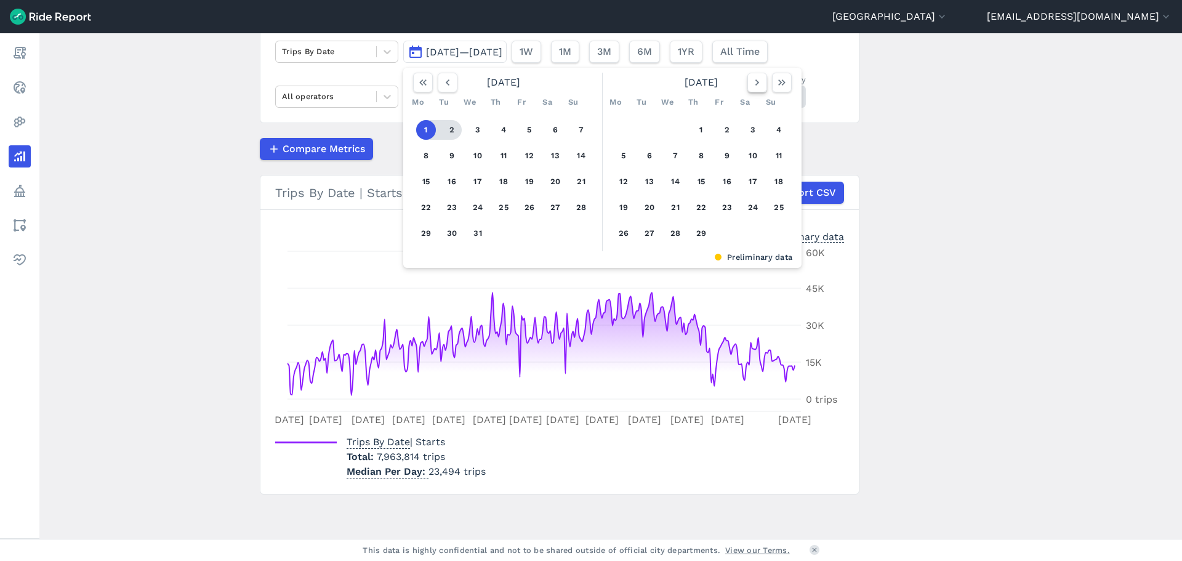
click at [756, 83] on use "button" at bounding box center [758, 82] width 4 height 6
click at [755, 83] on icon "button" at bounding box center [757, 82] width 12 height 12
click at [754, 83] on icon "button" at bounding box center [757, 82] width 12 height 12
click at [753, 84] on icon "button" at bounding box center [757, 82] width 12 height 12
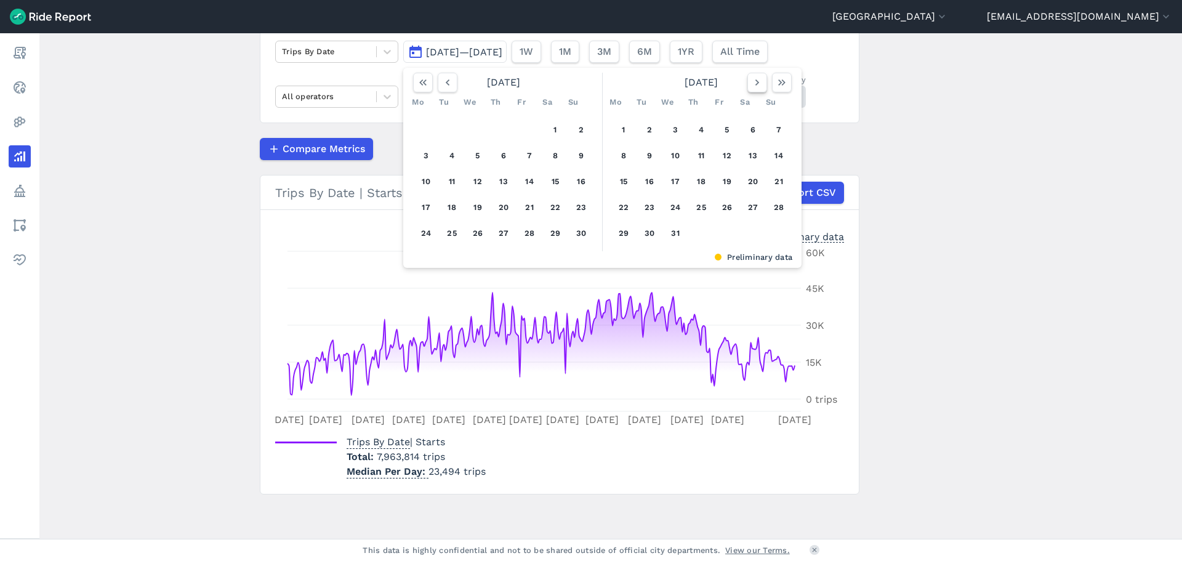
click at [753, 84] on icon "button" at bounding box center [757, 82] width 12 height 12
click at [753, 85] on icon "button" at bounding box center [757, 82] width 12 height 12
click at [751, 86] on icon "button" at bounding box center [757, 82] width 12 height 12
click at [751, 87] on icon "button" at bounding box center [757, 82] width 12 height 12
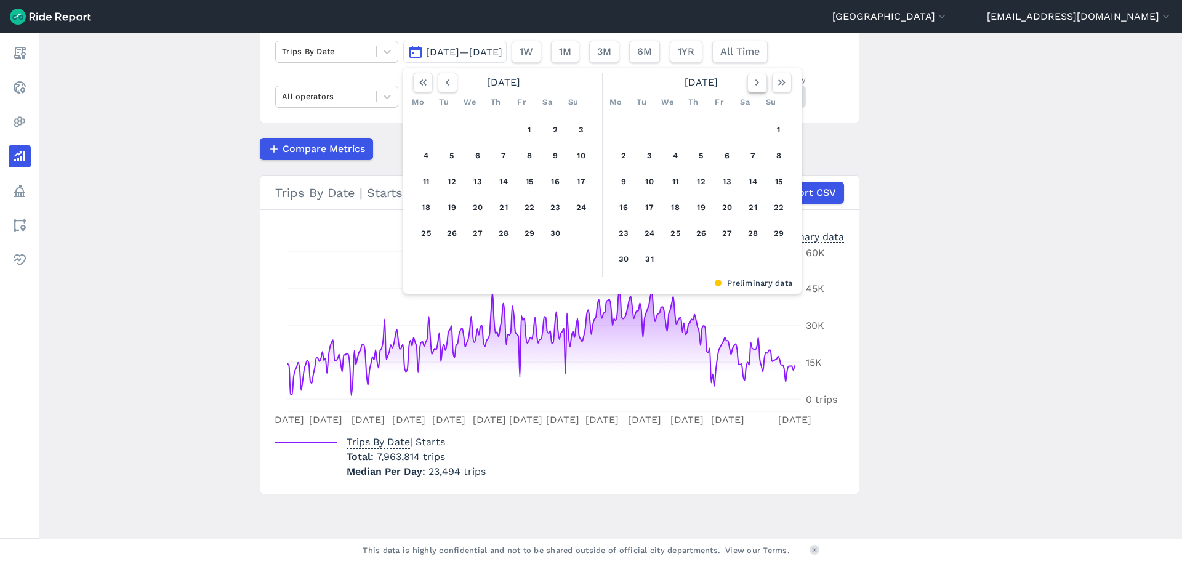
click at [751, 87] on icon "button" at bounding box center [757, 82] width 12 height 12
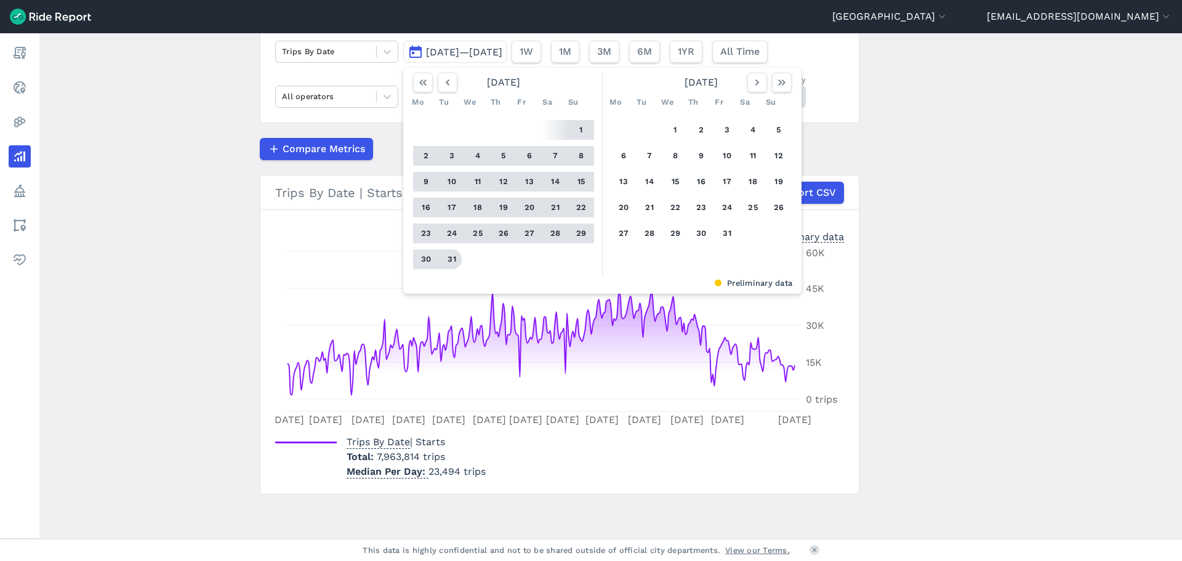
click at [448, 258] on button "31" at bounding box center [452, 259] width 20 height 20
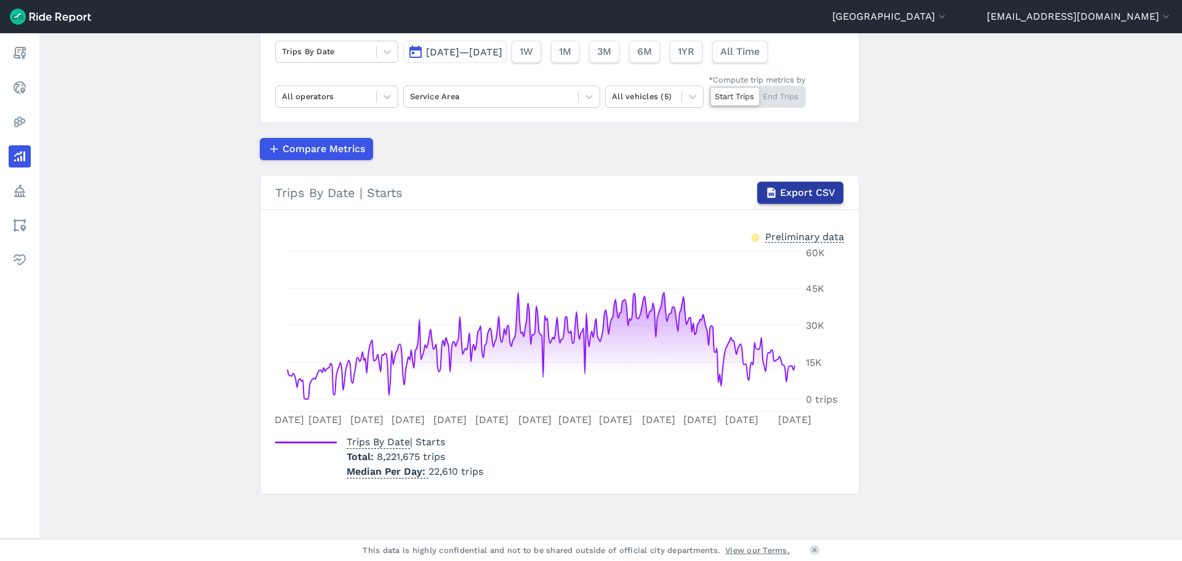
click at [805, 192] on span "Export CSV" at bounding box center [807, 192] width 55 height 15
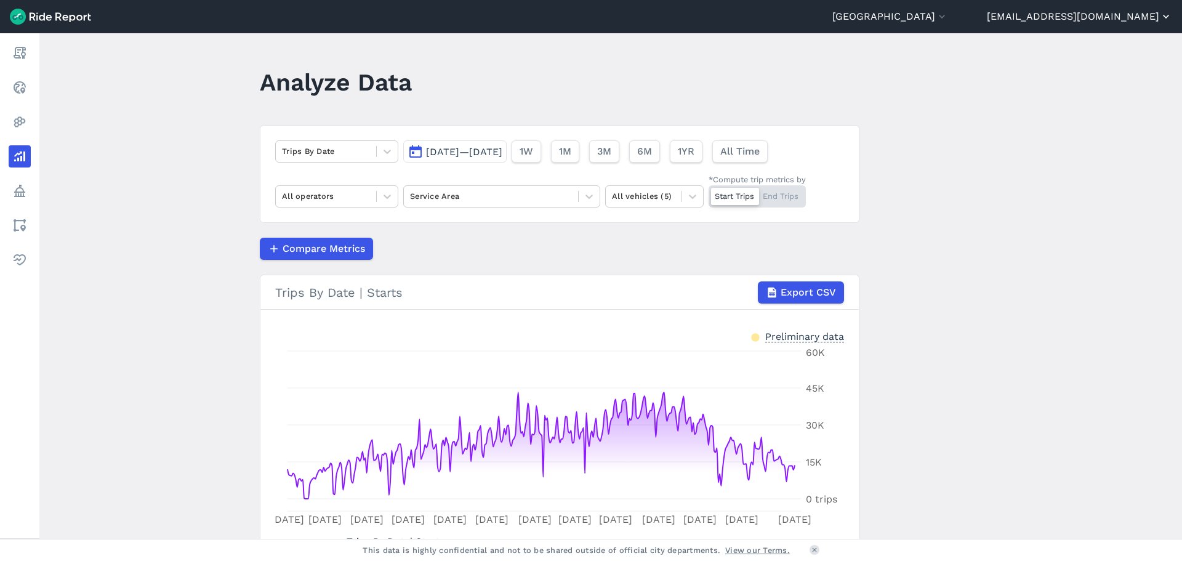
click at [1156, 11] on button "[EMAIL_ADDRESS][DOMAIN_NAME]" at bounding box center [1079, 16] width 185 height 15
click at [1115, 294] on div at bounding box center [591, 280] width 1182 height 561
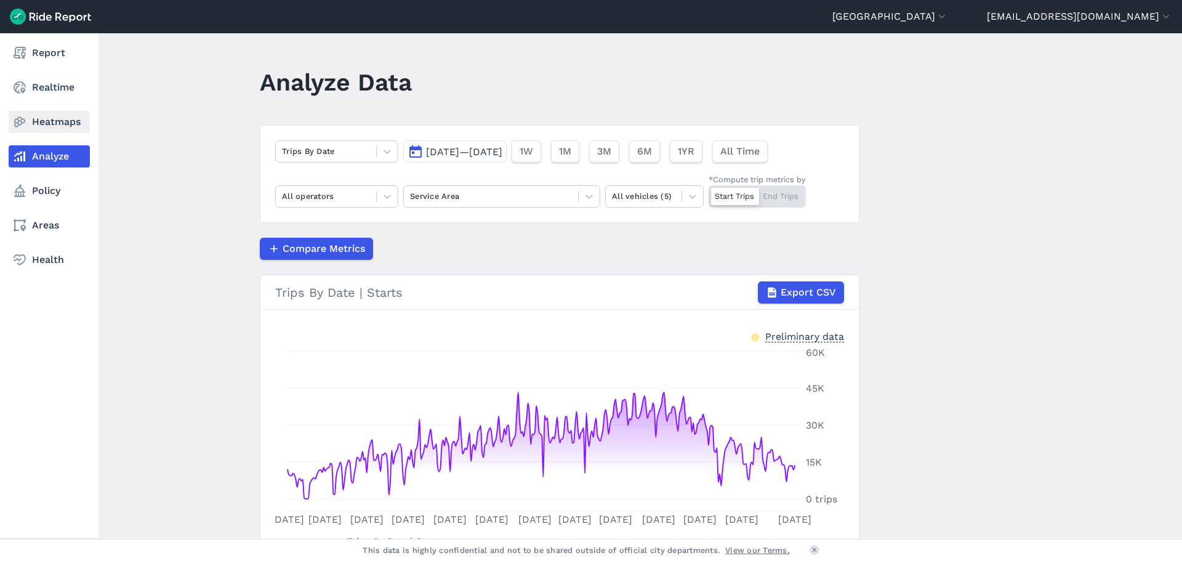
click at [49, 122] on link "Heatmaps" at bounding box center [49, 122] width 81 height 22
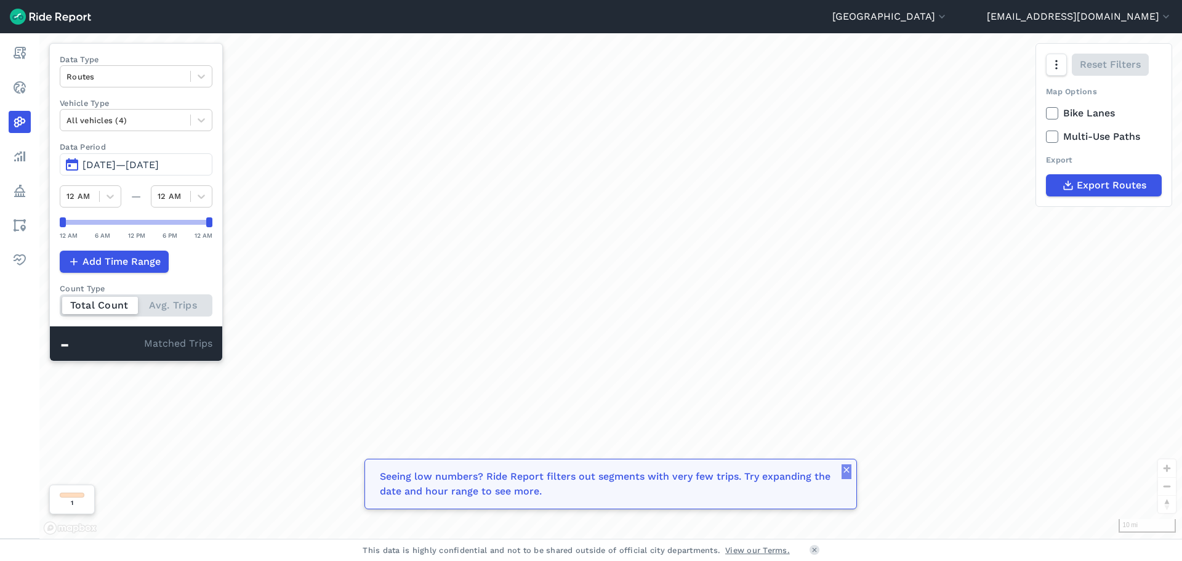
click at [846, 470] on use "button" at bounding box center [847, 470] width 6 height 6
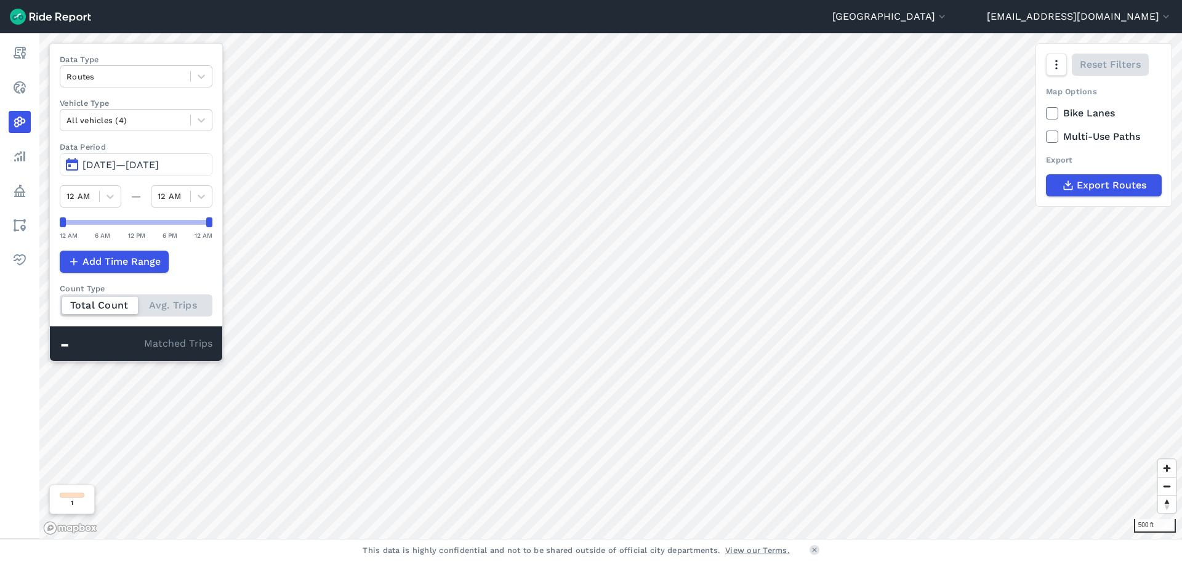
click at [1054, 115] on icon at bounding box center [1052, 113] width 11 height 12
click at [1046, 114] on input "Bike Lanes" at bounding box center [1046, 110] width 0 height 8
click at [1054, 134] on icon at bounding box center [1052, 137] width 11 height 12
click at [1046, 134] on input "Multi-Use Paths" at bounding box center [1046, 133] width 0 height 8
click at [1054, 139] on icon at bounding box center [1052, 137] width 11 height 12
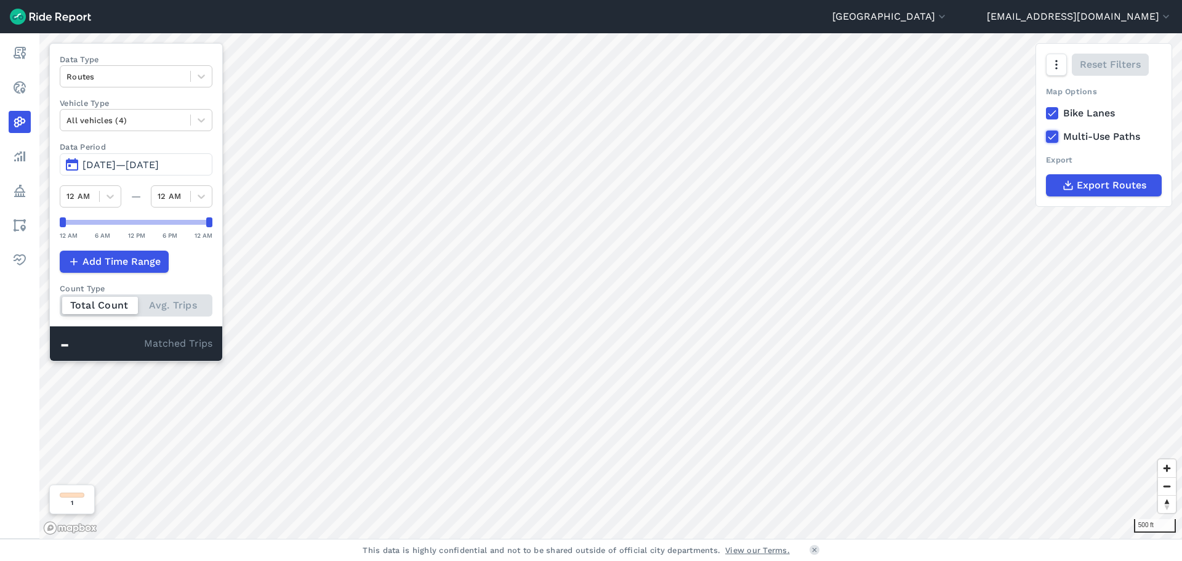
click at [1046, 137] on input "Multi-Use Paths" at bounding box center [1046, 133] width 0 height 8
click at [1059, 114] on label "Bike Lanes" at bounding box center [1104, 113] width 116 height 15
click at [1046, 114] on input "Bike Lanes" at bounding box center [1046, 110] width 0 height 8
click at [1054, 115] on icon at bounding box center [1052, 113] width 11 height 12
click at [1046, 114] on input "Bike Lanes" at bounding box center [1046, 110] width 0 height 8
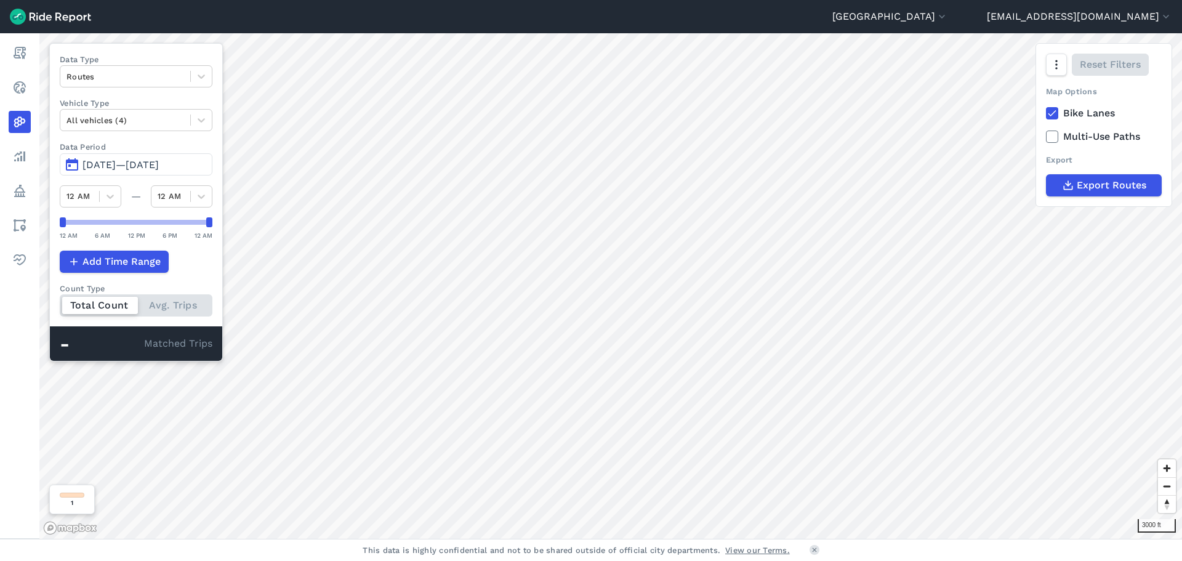
click at [1053, 137] on use at bounding box center [1052, 137] width 8 height 6
click at [1046, 137] on input "Multi-Use Paths" at bounding box center [1046, 133] width 0 height 8
click at [1053, 136] on icon at bounding box center [1052, 137] width 11 height 12
click at [1046, 136] on input "Multi-Use Paths" at bounding box center [1046, 133] width 0 height 8
click at [1053, 115] on icon at bounding box center [1052, 113] width 11 height 12
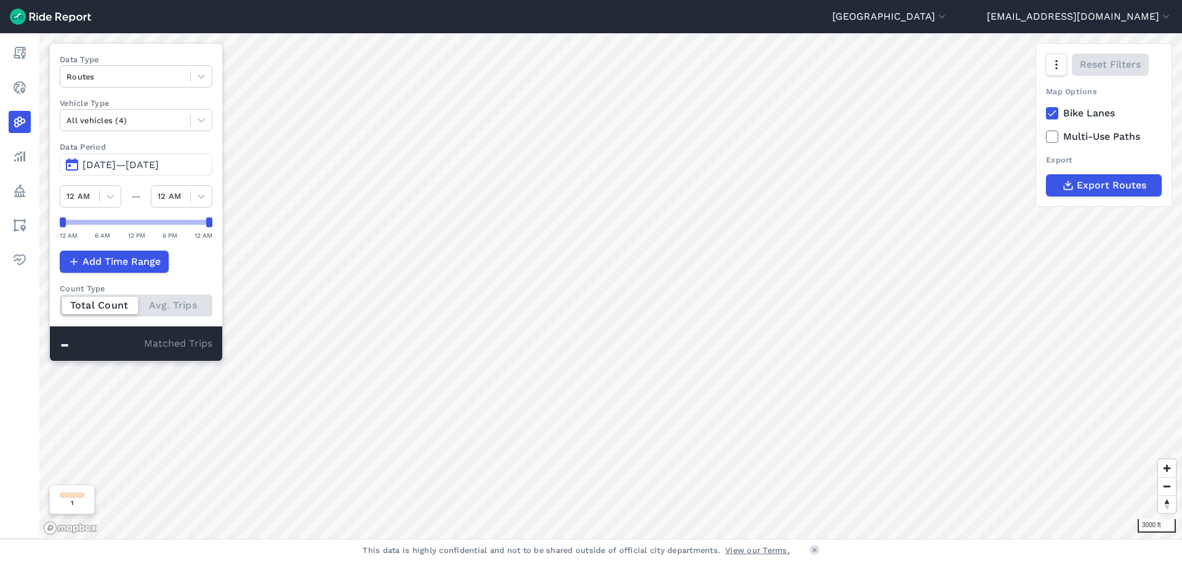
click at [1046, 114] on input "Bike Lanes" at bounding box center [1046, 110] width 0 height 8
click at [199, 75] on icon at bounding box center [201, 76] width 12 height 12
click at [89, 105] on div "Trip Starts" at bounding box center [136, 106] width 153 height 22
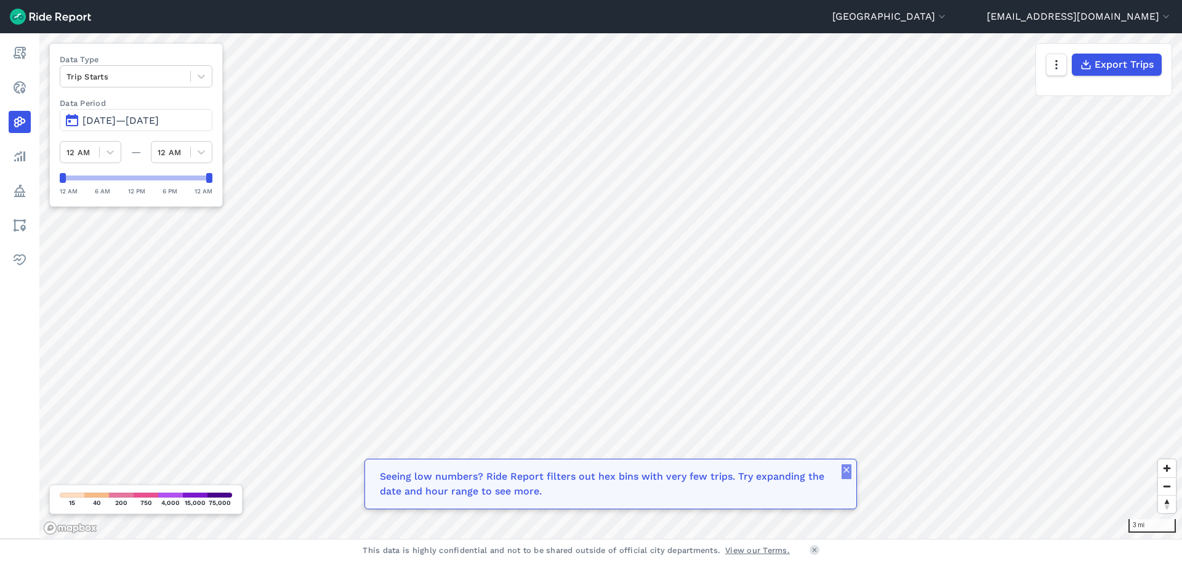
click at [846, 469] on use "button" at bounding box center [847, 470] width 6 height 6
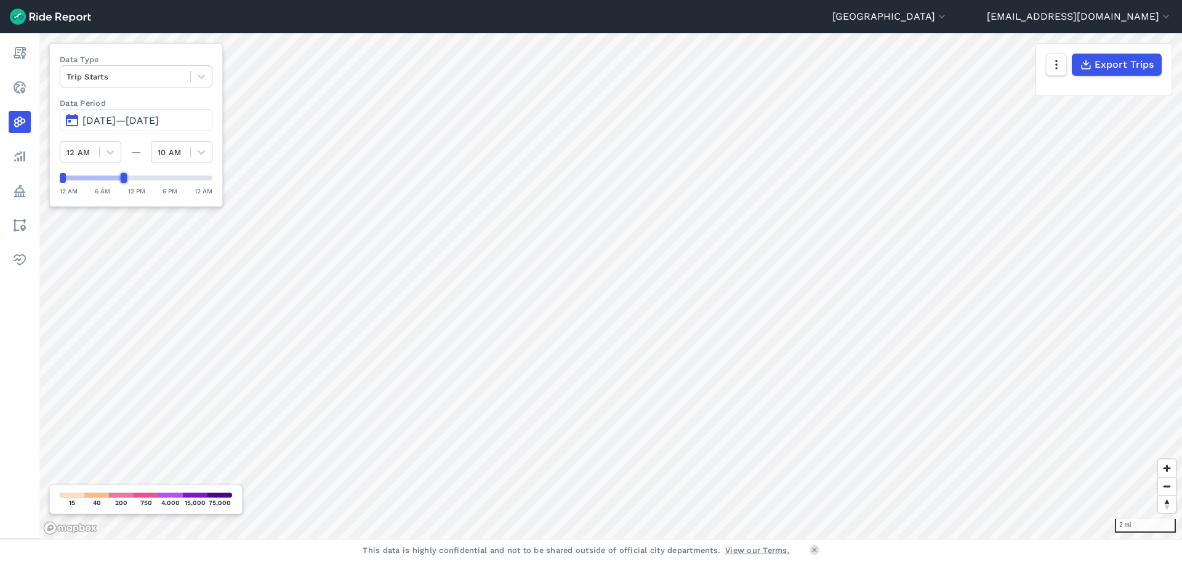
drag, startPoint x: 210, startPoint y: 176, endPoint x: 127, endPoint y: 177, distance: 83.1
click at [127, 177] on div at bounding box center [124, 178] width 6 height 10
drag, startPoint x: 124, startPoint y: 176, endPoint x: 222, endPoint y: 172, distance: 98.6
click at [222, 172] on div "Data Type Trip Starts Data Period Jan 1, 2024—[DATE] 12 AM — 12 AM 12 AM 6 AM 1…" at bounding box center [136, 125] width 174 height 164
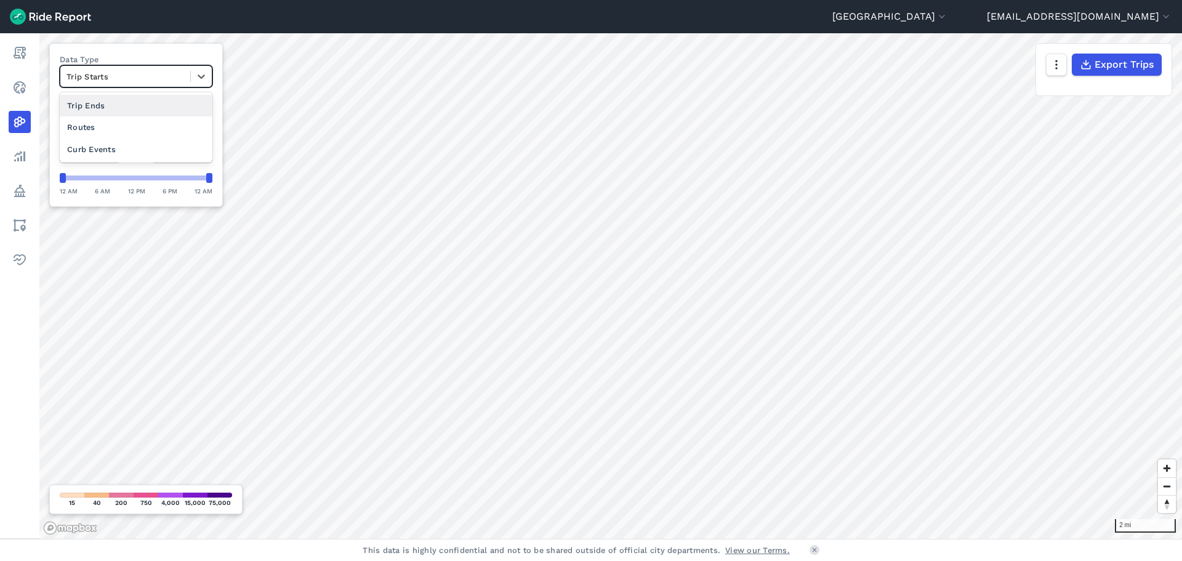
click at [154, 81] on div at bounding box center [126, 77] width 118 height 14
click at [108, 126] on div "Routes" at bounding box center [136, 127] width 153 height 22
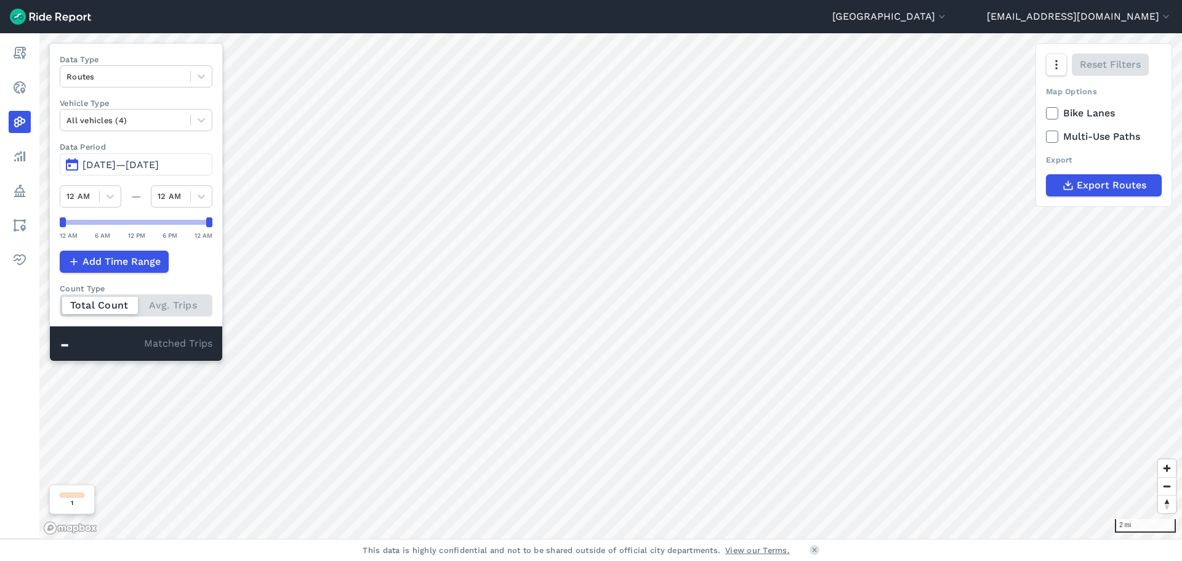
click at [74, 339] on div "-" at bounding box center [102, 344] width 84 height 16
click at [147, 76] on div at bounding box center [126, 77] width 118 height 14
click at [92, 103] on div "Trip Starts" at bounding box center [136, 106] width 153 height 22
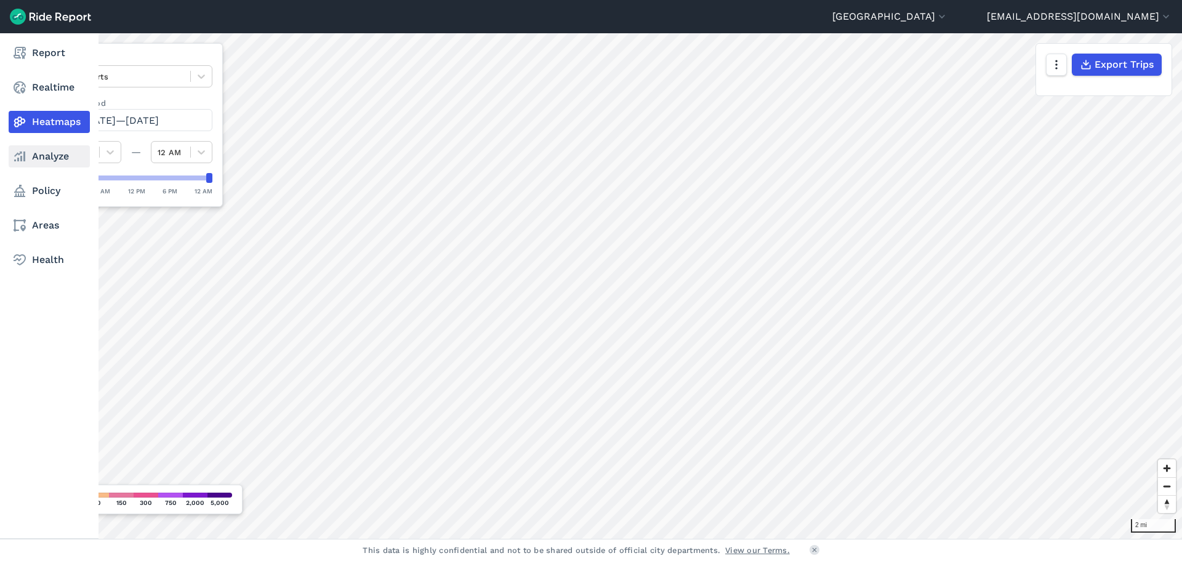
click at [42, 161] on link "Analyze" at bounding box center [49, 156] width 81 height 22
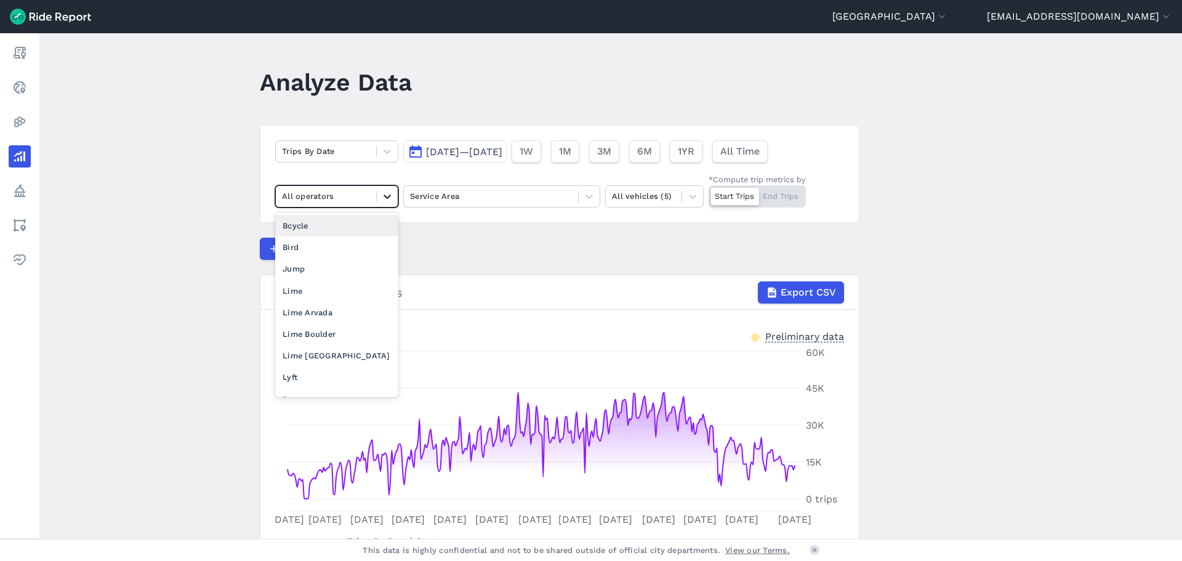
click at [390, 191] on icon at bounding box center [387, 196] width 12 height 12
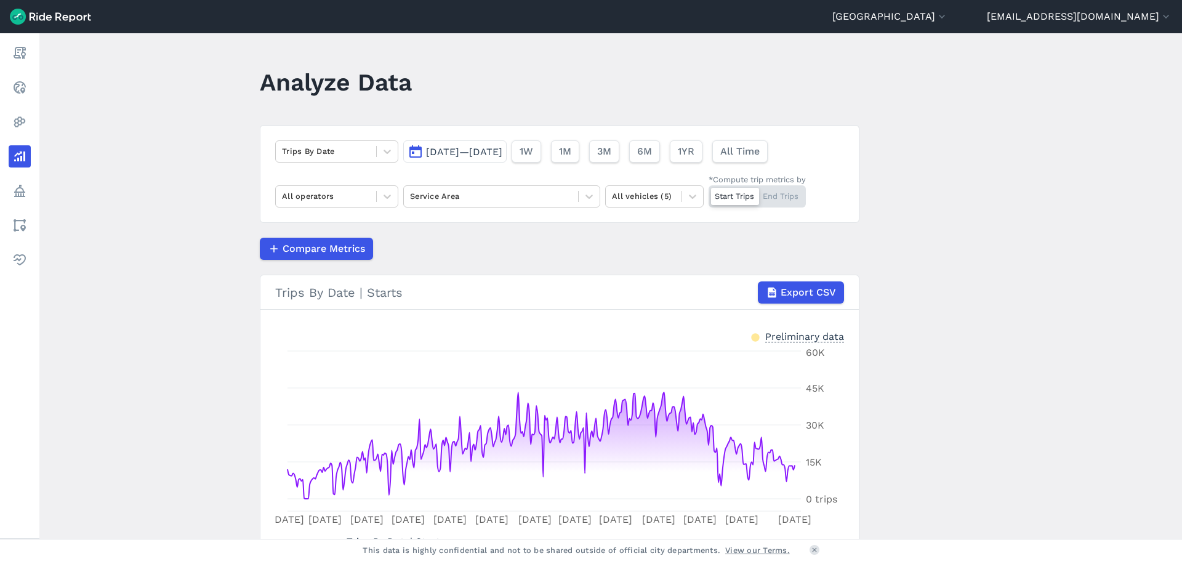
click at [551, 238] on div "Compare Metrics" at bounding box center [560, 249] width 600 height 22
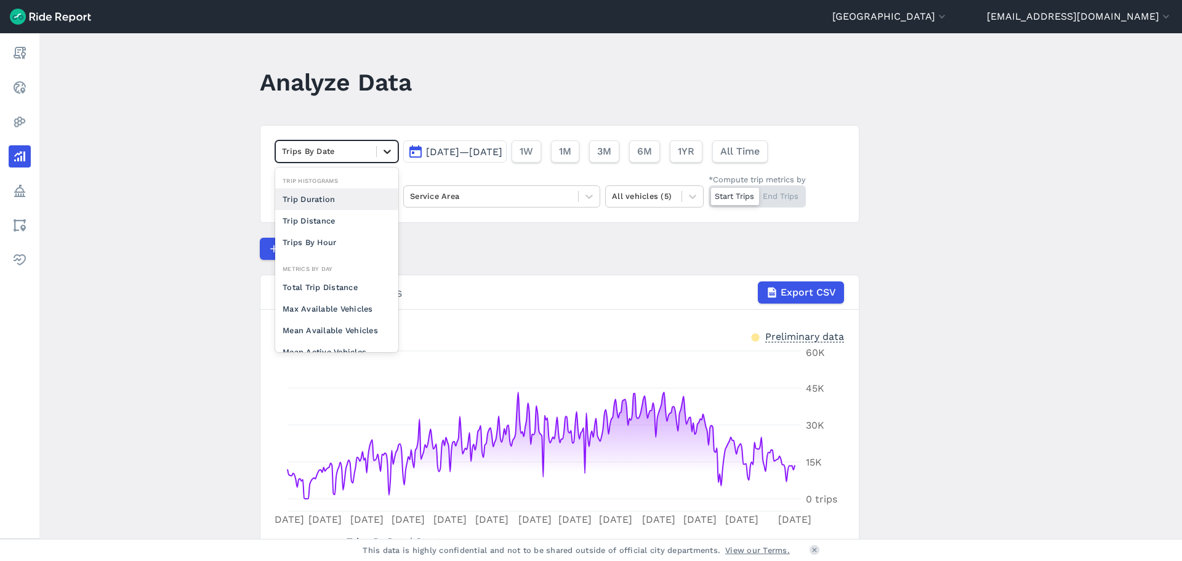
click at [387, 148] on icon at bounding box center [387, 151] width 12 height 12
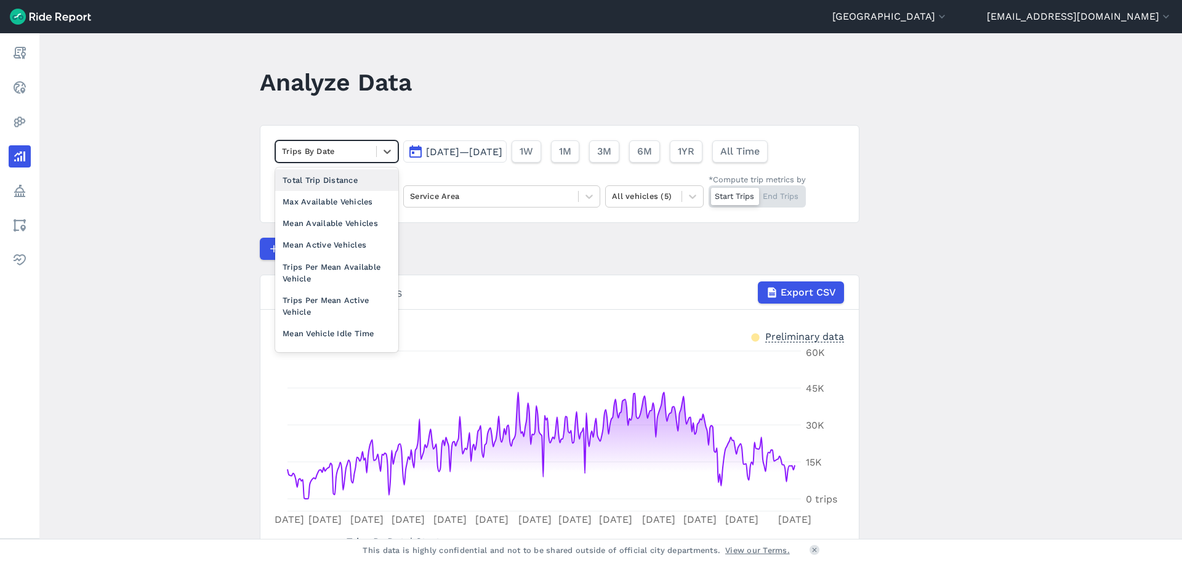
click at [326, 182] on div "Total Trip Distance" at bounding box center [336, 180] width 123 height 22
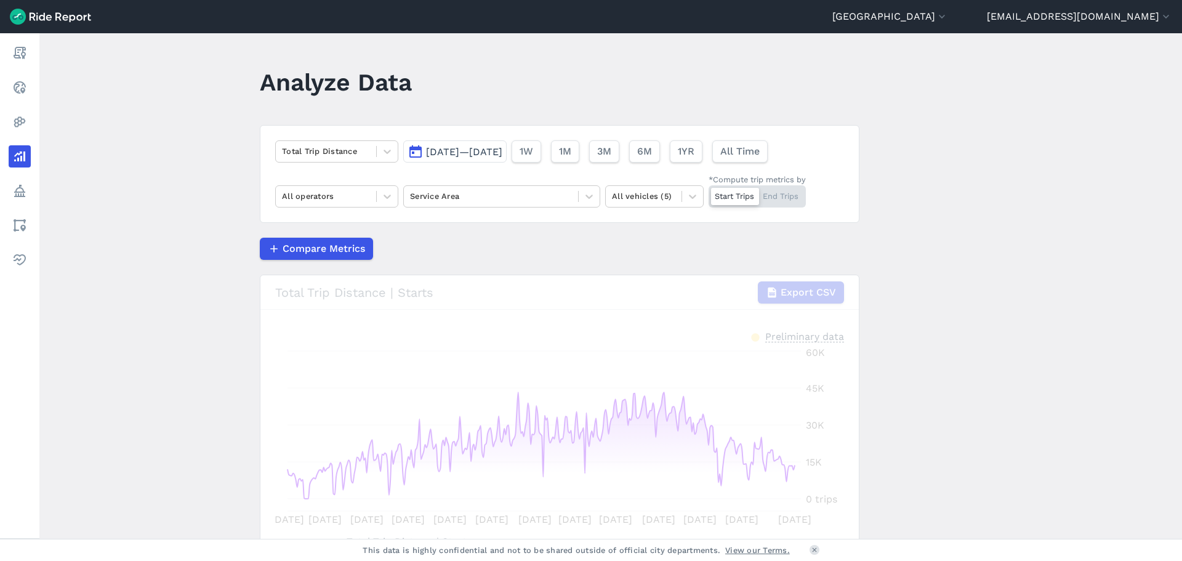
scroll to position [100, 0]
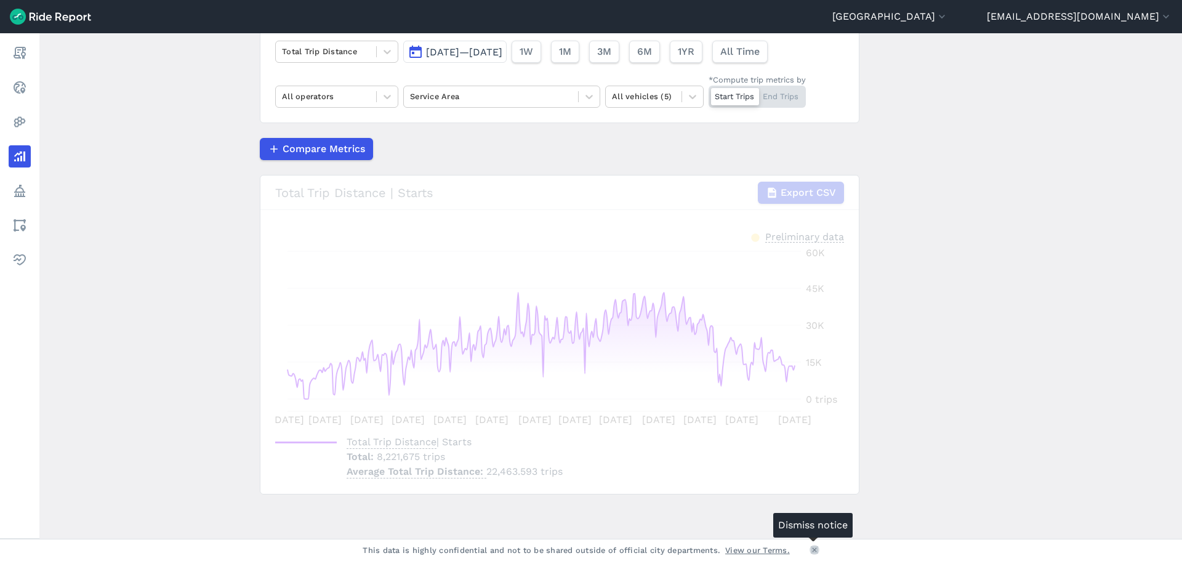
click at [813, 550] on icon at bounding box center [814, 549] width 7 height 7
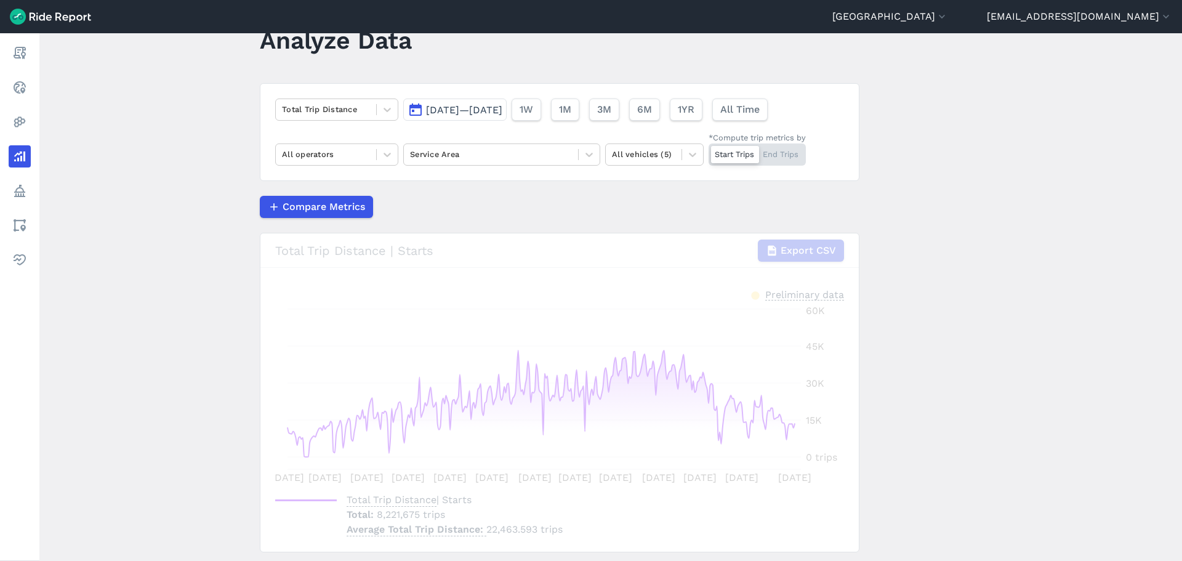
scroll to position [78, 0]
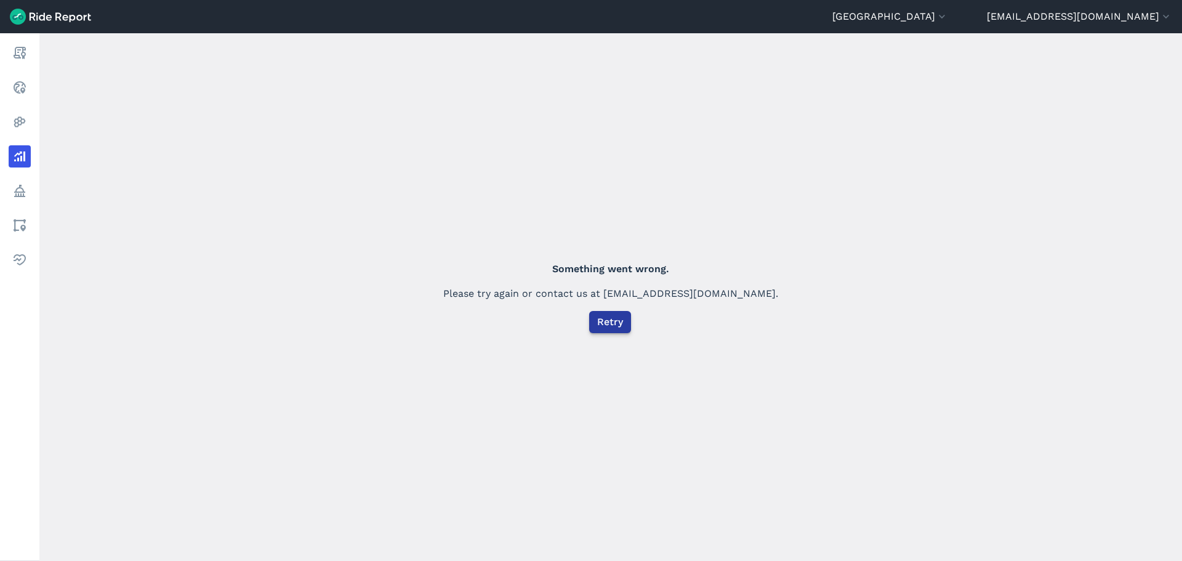
click at [608, 318] on span "Retry" at bounding box center [610, 322] width 26 height 15
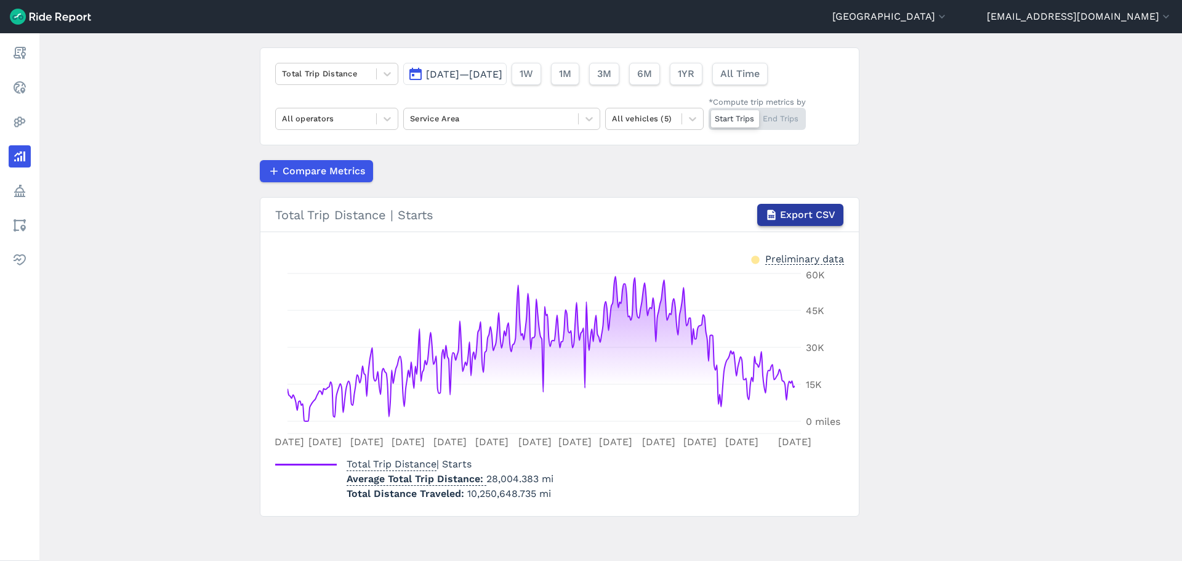
click at [813, 216] on span "Export CSV" at bounding box center [807, 215] width 55 height 15
click at [310, 170] on span "Compare Metrics" at bounding box center [323, 171] width 83 height 15
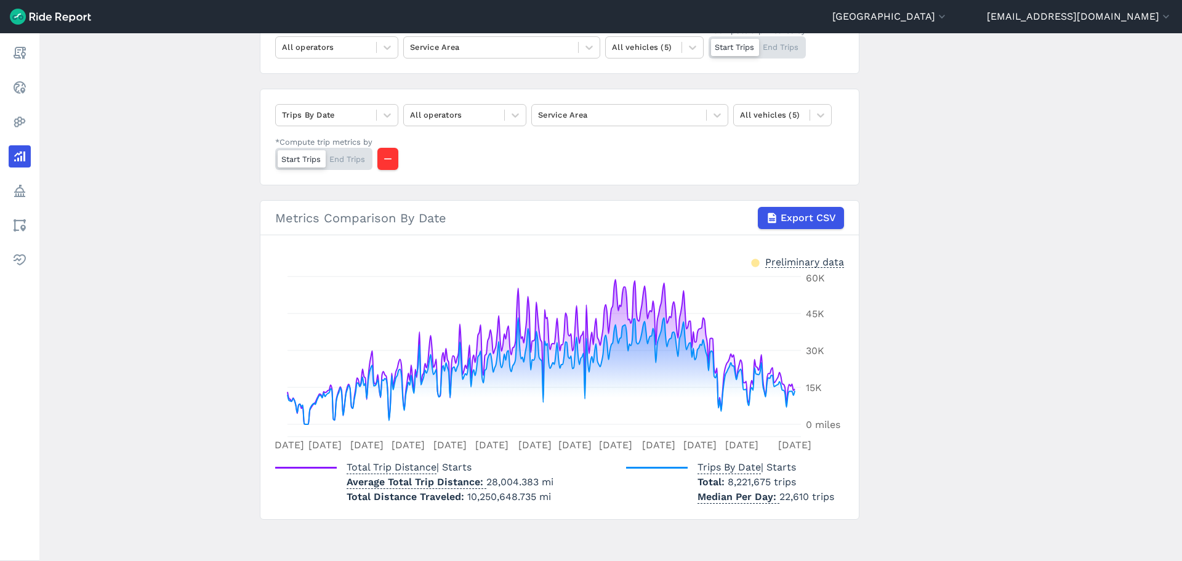
scroll to position [152, 0]
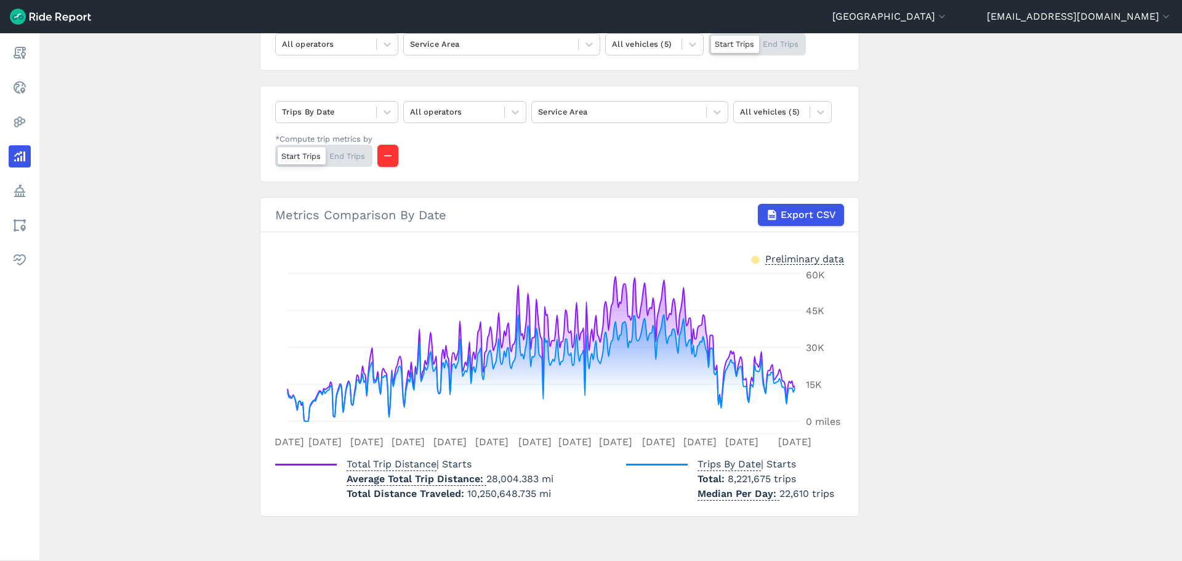
click at [347, 153] on div "Start Trips End Trips" at bounding box center [323, 156] width 97 height 22
click at [275, 153] on input "*Compute trip metrics by Start Trips End Trips" at bounding box center [275, 149] width 0 height 8
click at [295, 155] on div "Start Trips End Trips" at bounding box center [323, 156] width 97 height 22
click at [275, 153] on input "*Compute trip metrics by Start Trips End Trips" at bounding box center [275, 149] width 0 height 8
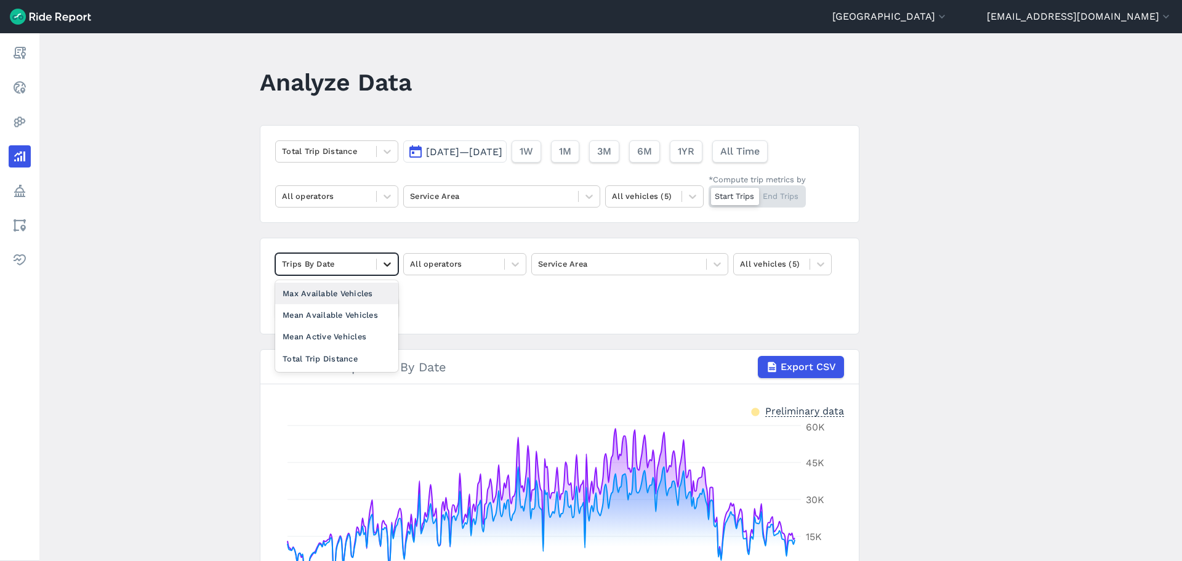
click at [387, 265] on icon at bounding box center [387, 264] width 7 height 4
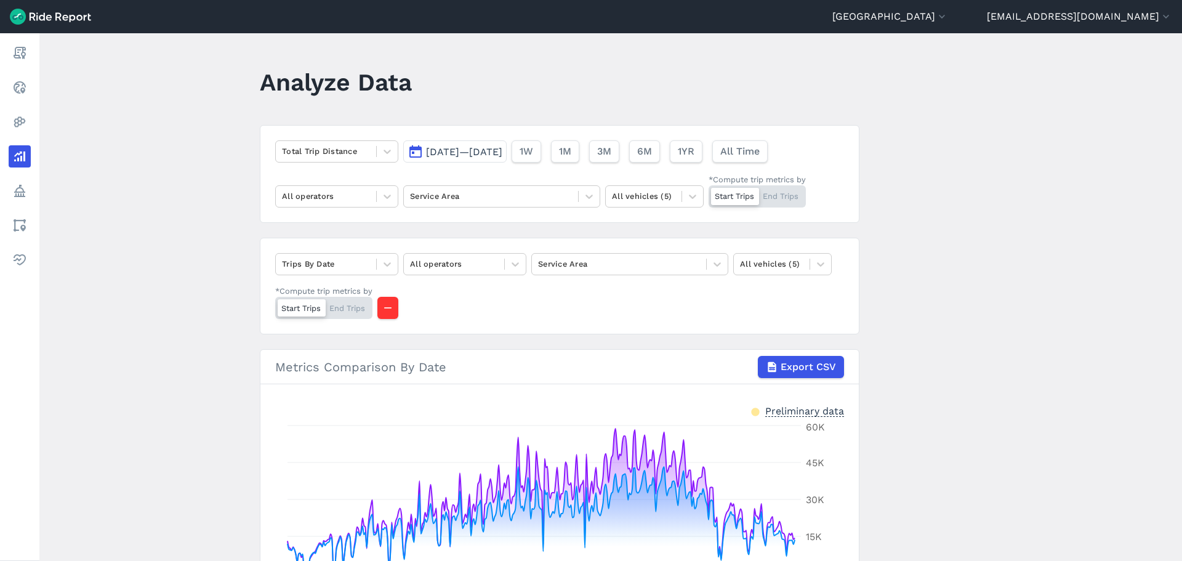
click at [377, 168] on div "Total Trip Distance [DATE]—[DATE] 1W 1M 3M 6M 1YR All Time All operators Servic…" at bounding box center [560, 174] width 600 height 98
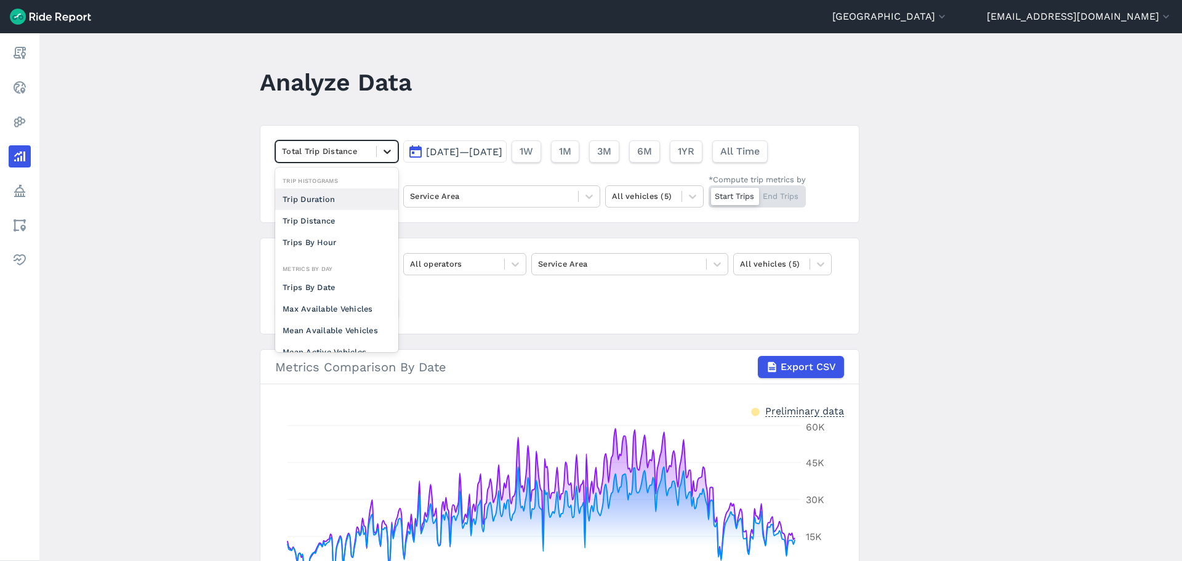
click at [381, 151] on icon at bounding box center [387, 151] width 12 height 12
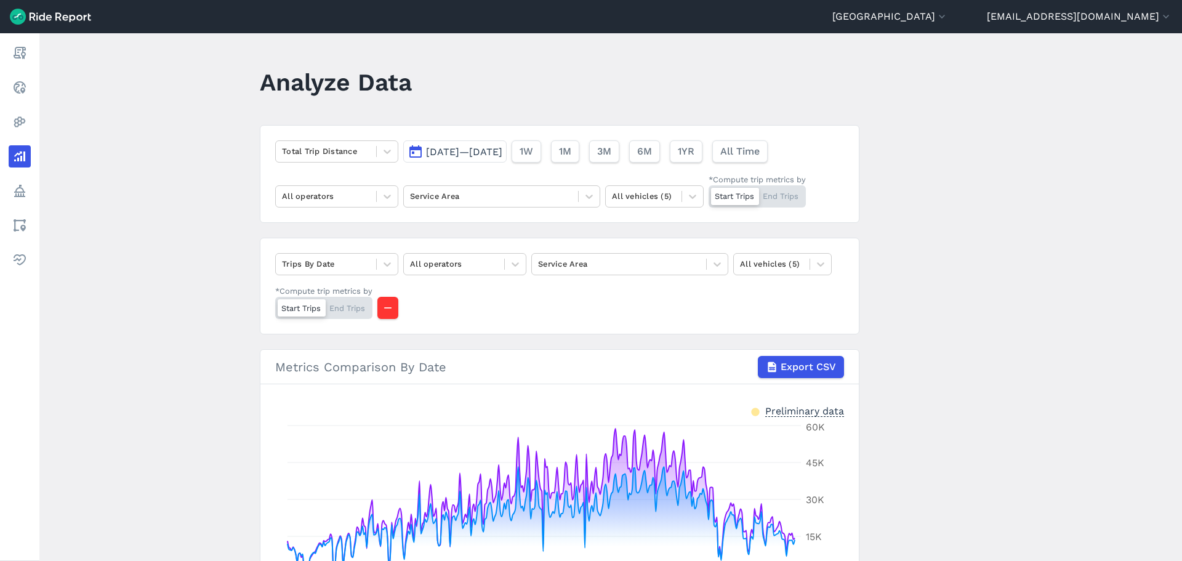
click at [955, 182] on main "Analyze Data Total Trip Distance [DATE]—[DATE] 1W 1M 3M 6M 1YR All Time All ope…" at bounding box center [610, 297] width 1143 height 528
